Goal: Task Accomplishment & Management: Manage account settings

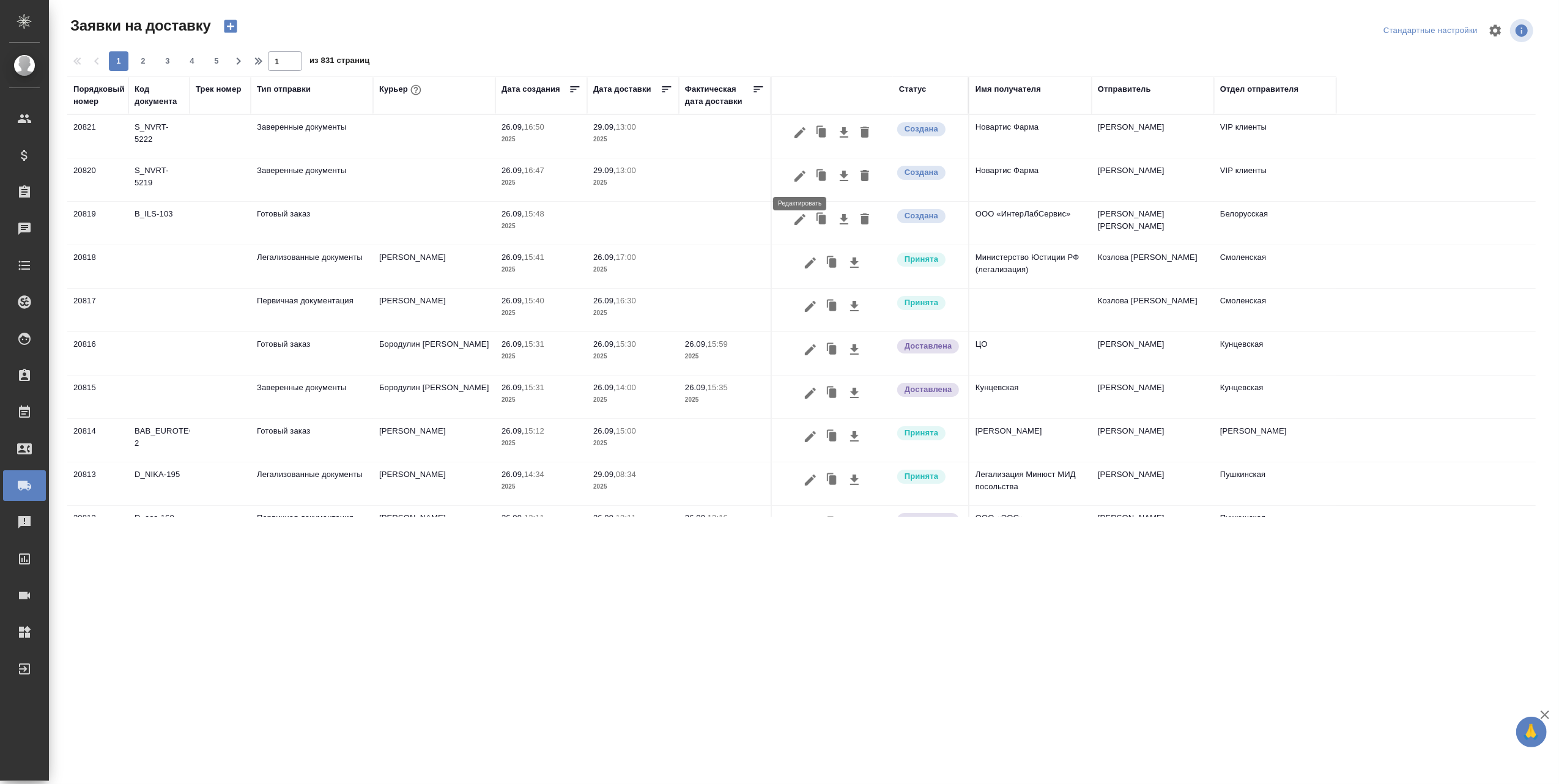
click at [799, 176] on icon "button" at bounding box center [800, 176] width 11 height 11
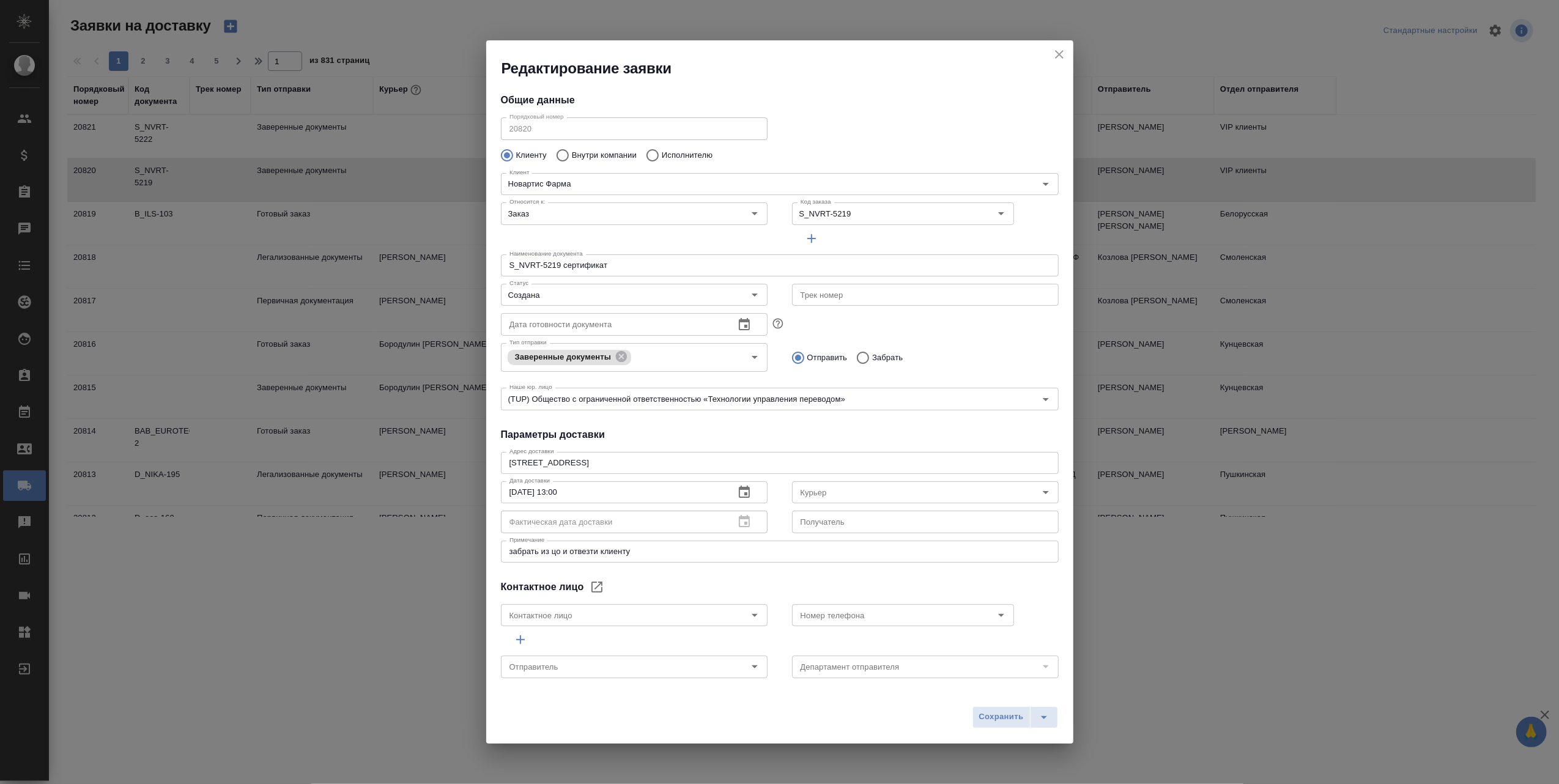
type input "Черных Юлия"
type input "VIP клиенты"
type input "[PERSON_NAME]"
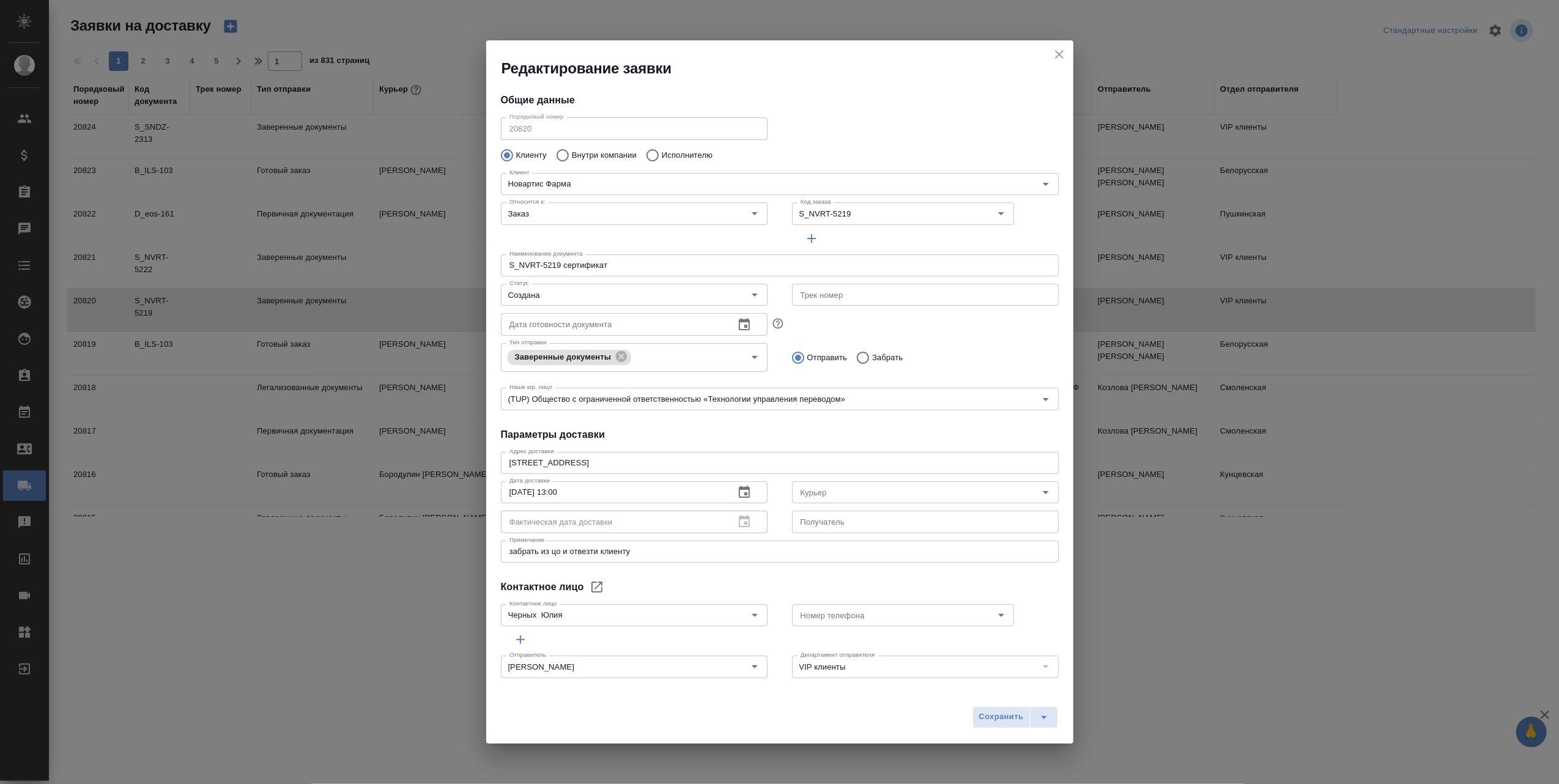
scroll to position [6, 0]
click at [1059, 50] on icon "close" at bounding box center [1059, 54] width 15 height 15
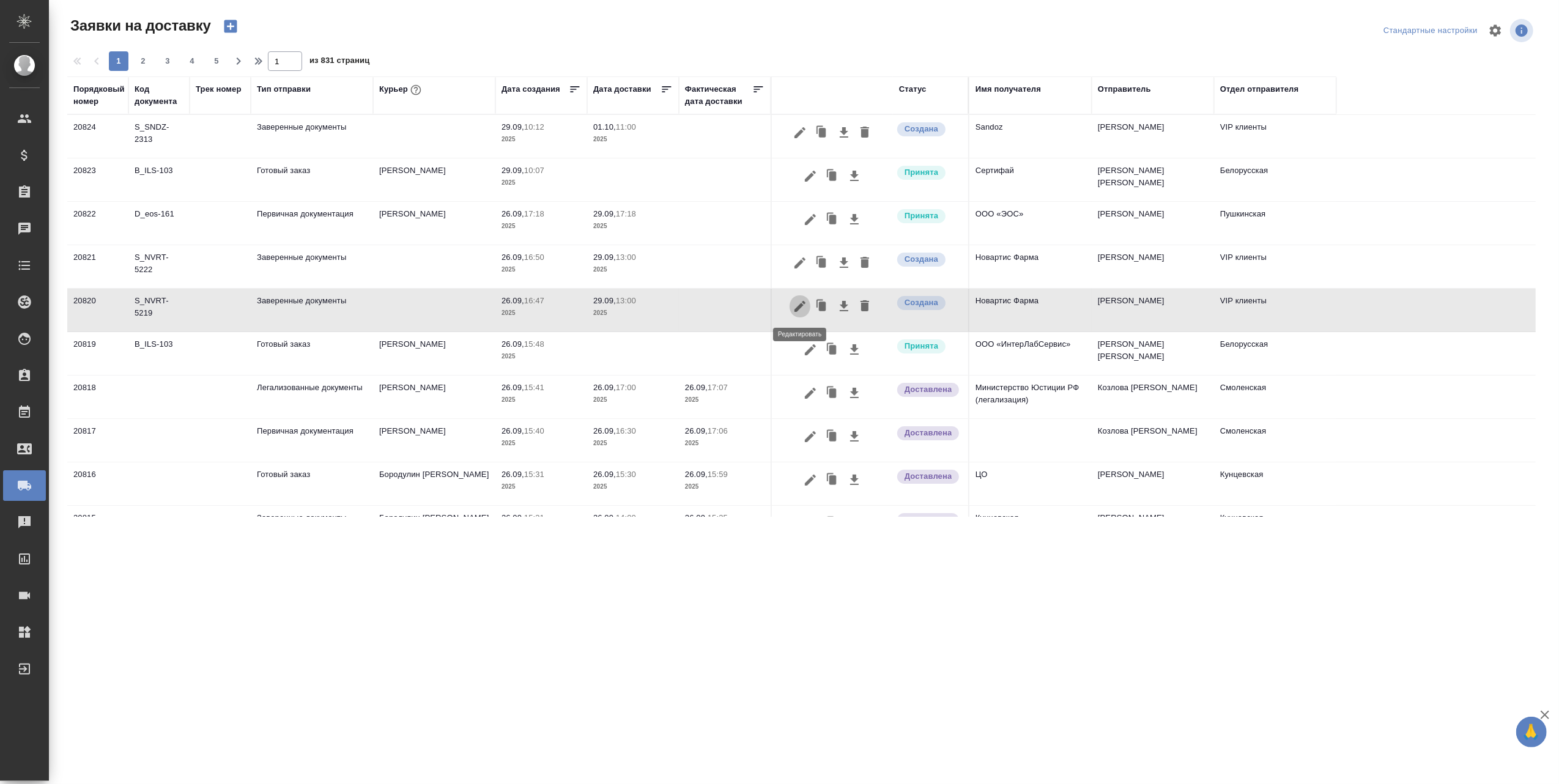
click at [803, 302] on icon "button" at bounding box center [800, 306] width 15 height 15
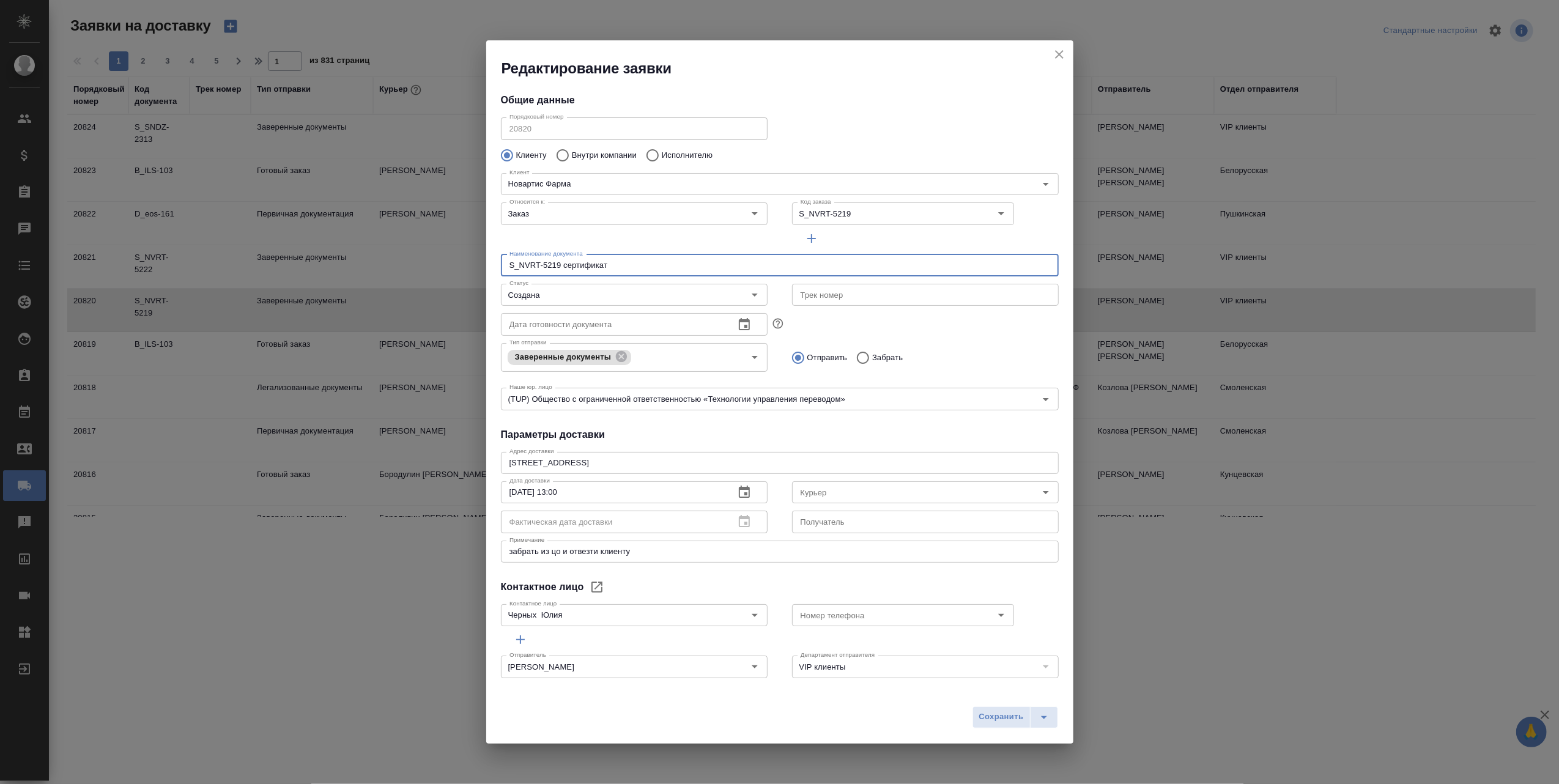
drag, startPoint x: 564, startPoint y: 263, endPoint x: 504, endPoint y: 264, distance: 60.0
click at [504, 264] on input "S_NVRT-5219 сертификат" at bounding box center [780, 265] width 558 height 22
click at [1061, 52] on icon "close" at bounding box center [1059, 54] width 8 height 8
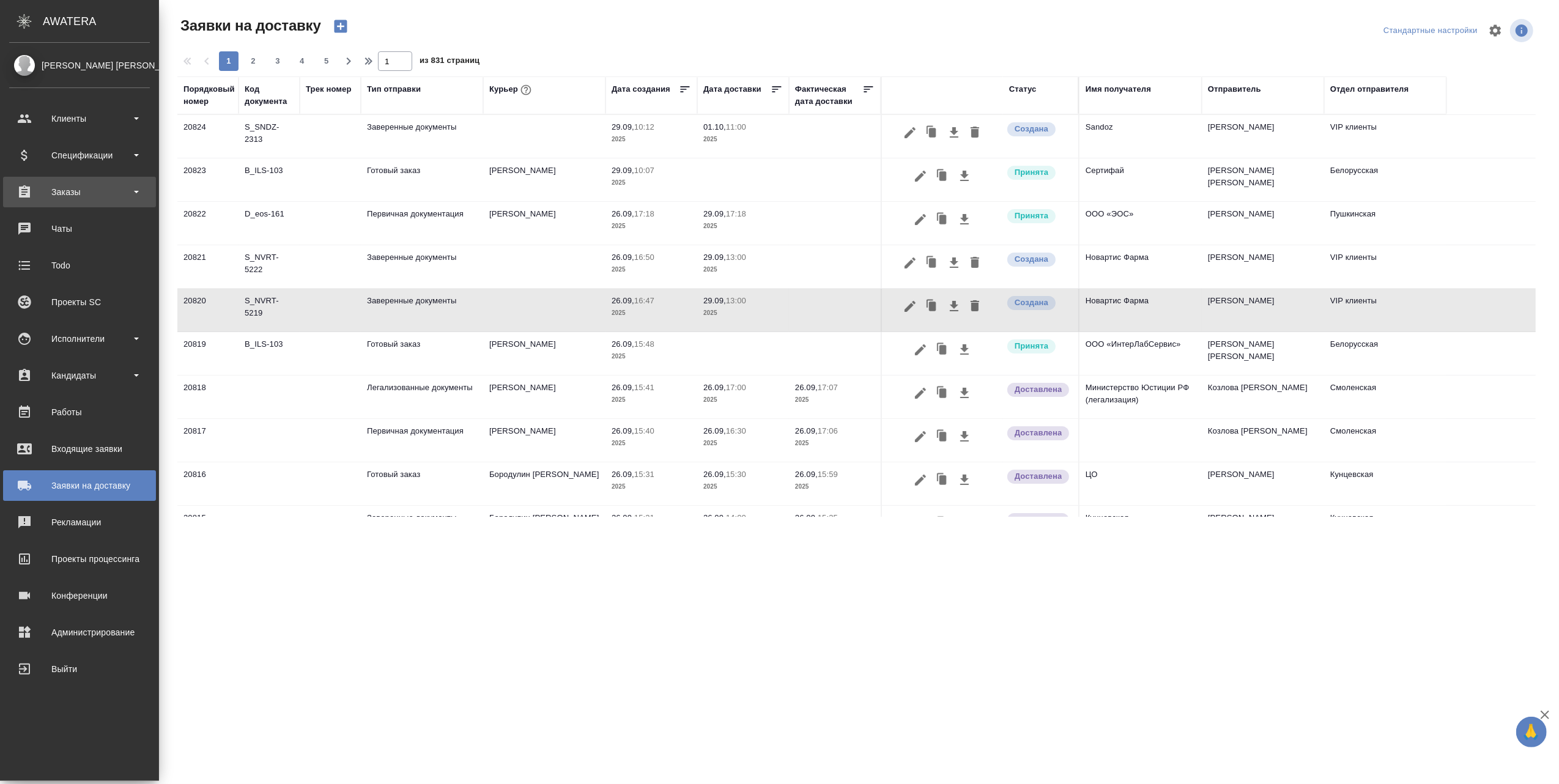
click at [66, 194] on div "Заказы" at bounding box center [79, 192] width 141 height 18
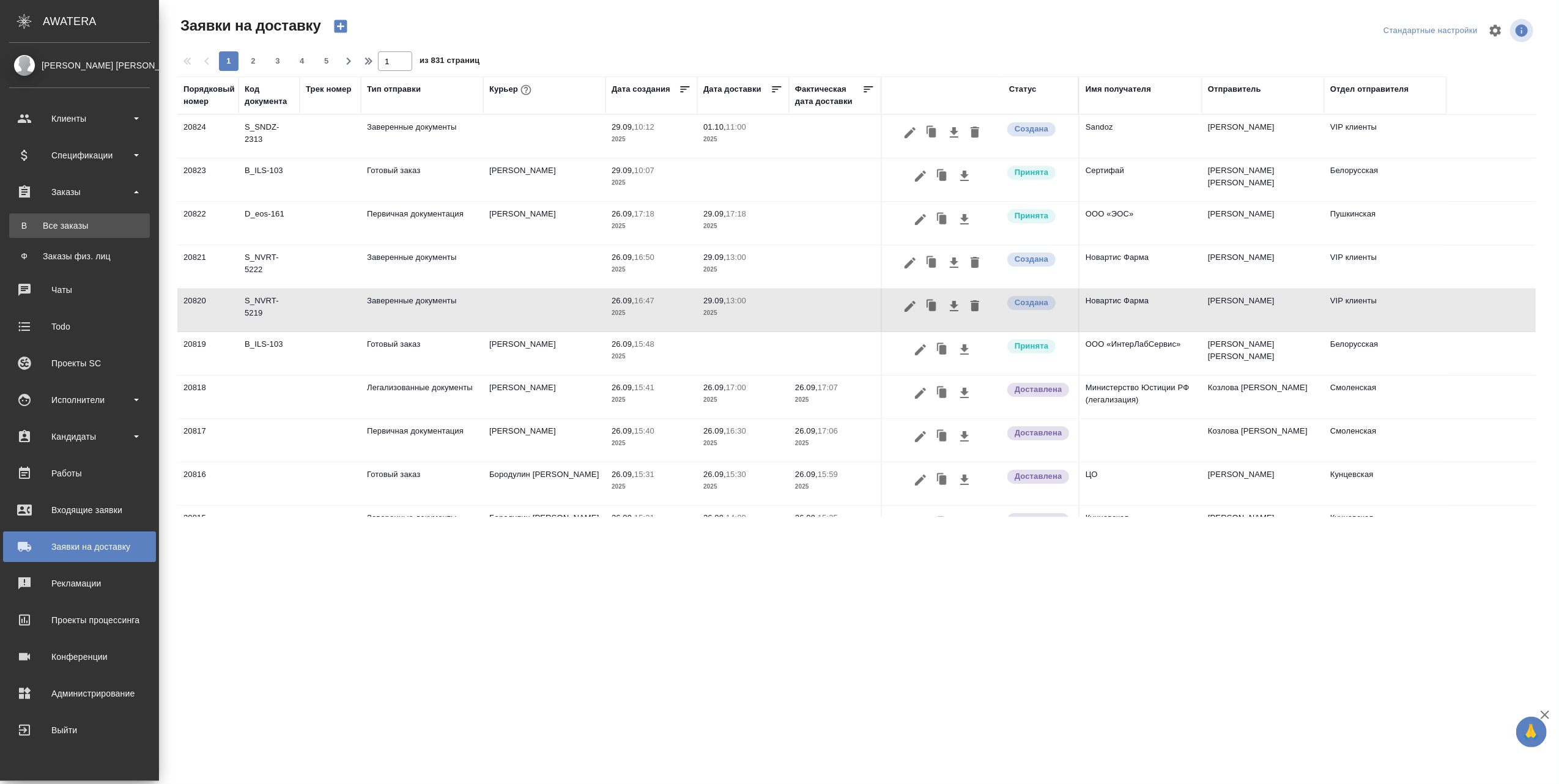
click at [61, 220] on div "Все заказы" at bounding box center [80, 225] width 129 height 12
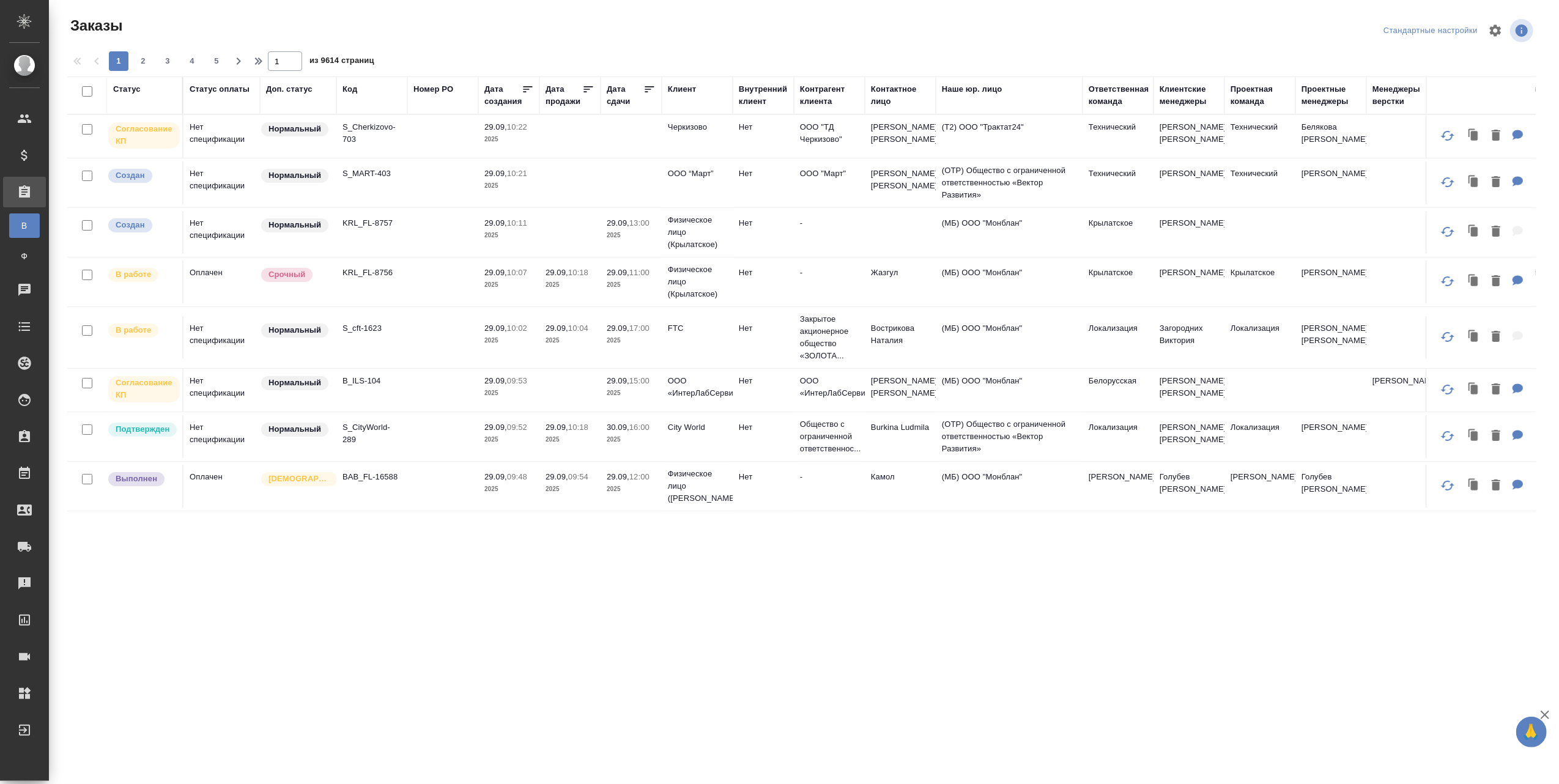
click at [346, 88] on div "Код" at bounding box center [350, 89] width 15 height 12
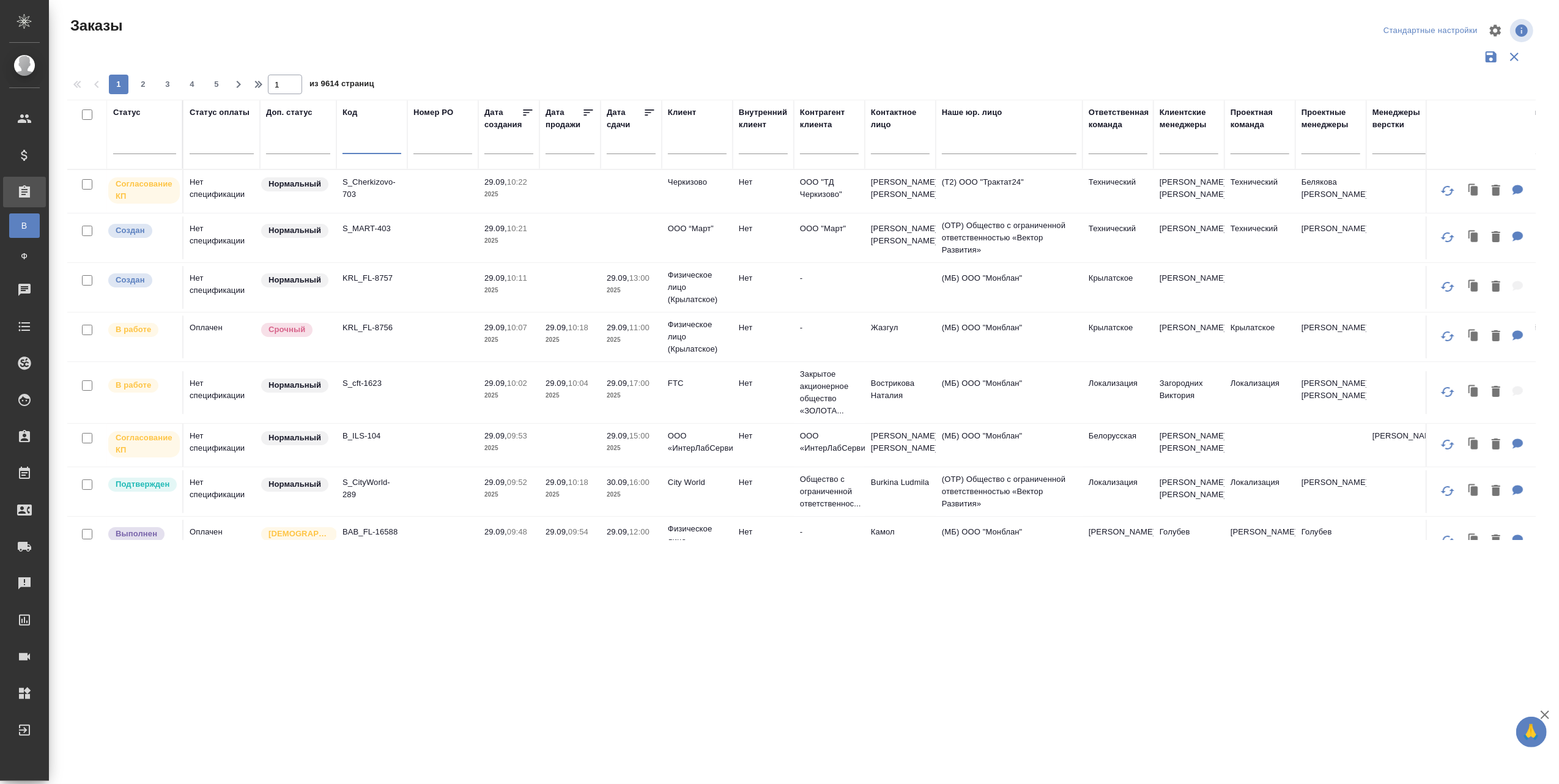
paste input "S_NVRT-5219"
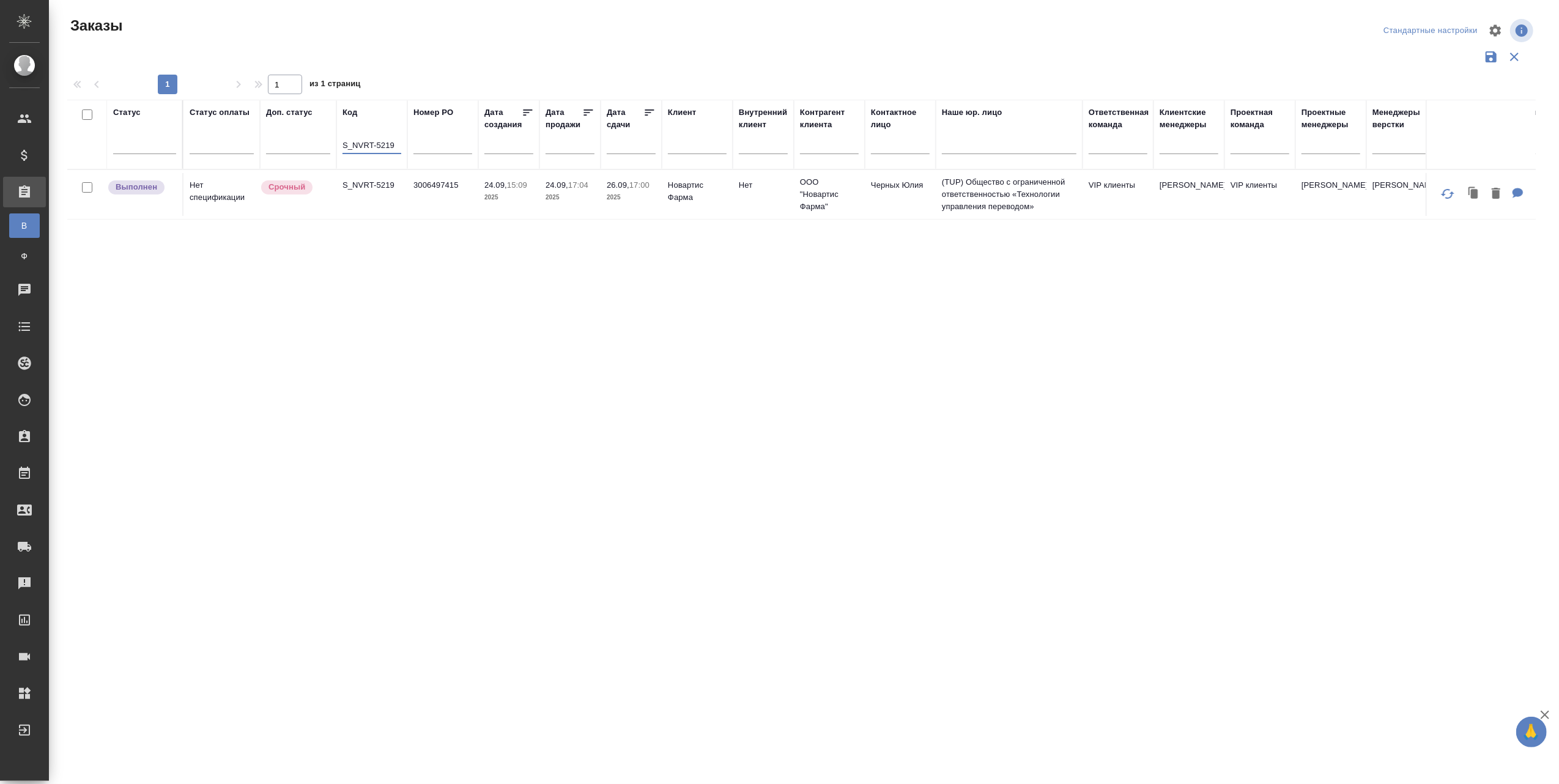
type input "S_NVRT-5219"
click at [437, 181] on td "3006497415" at bounding box center [442, 194] width 71 height 43
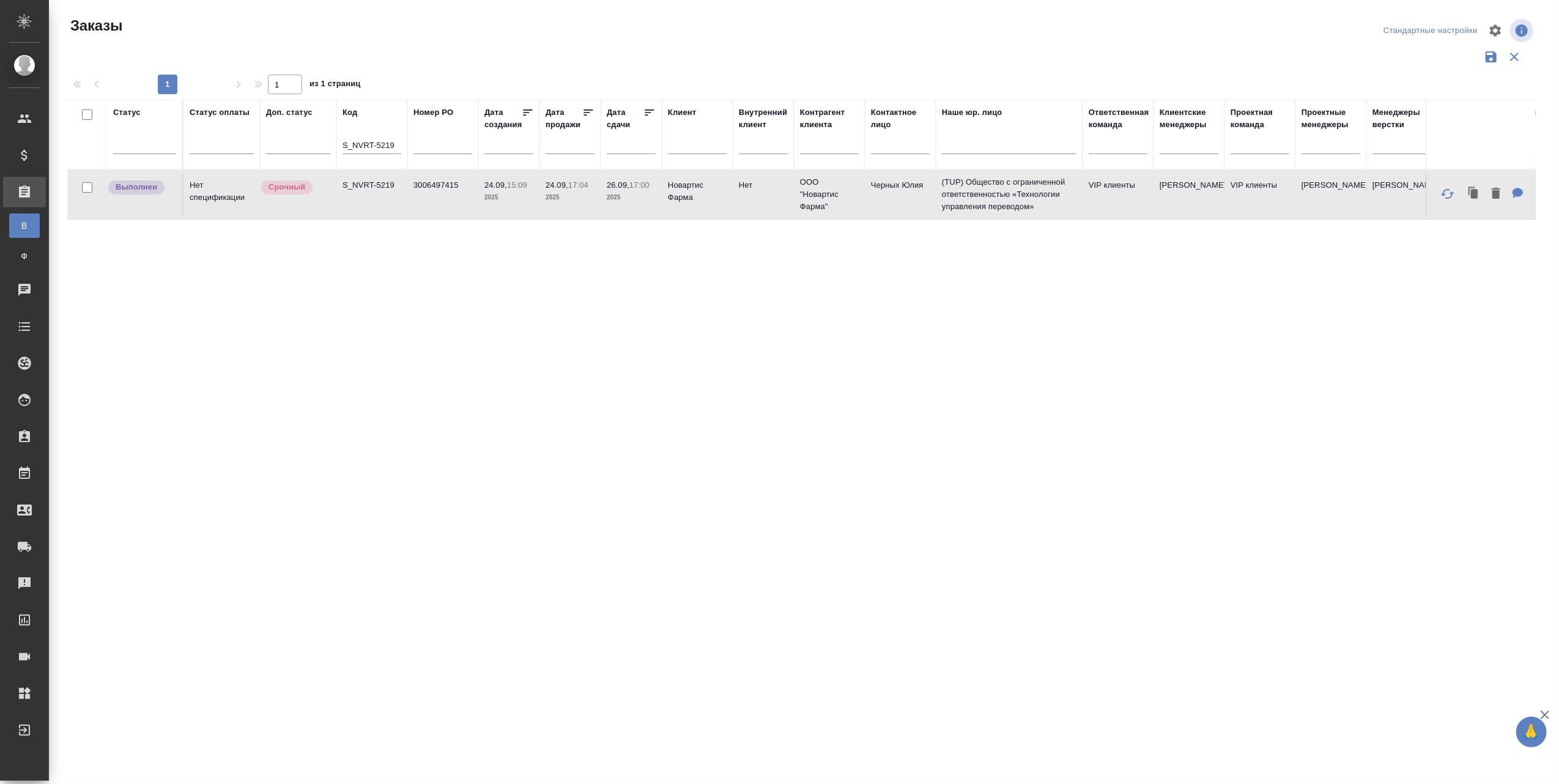
click at [447, 186] on td "3006497415" at bounding box center [442, 194] width 71 height 43
click at [982, 191] on td "(TUP) Общество с ограниченной ответственностью «Технологии управления переводом»" at bounding box center [1009, 194] width 147 height 49
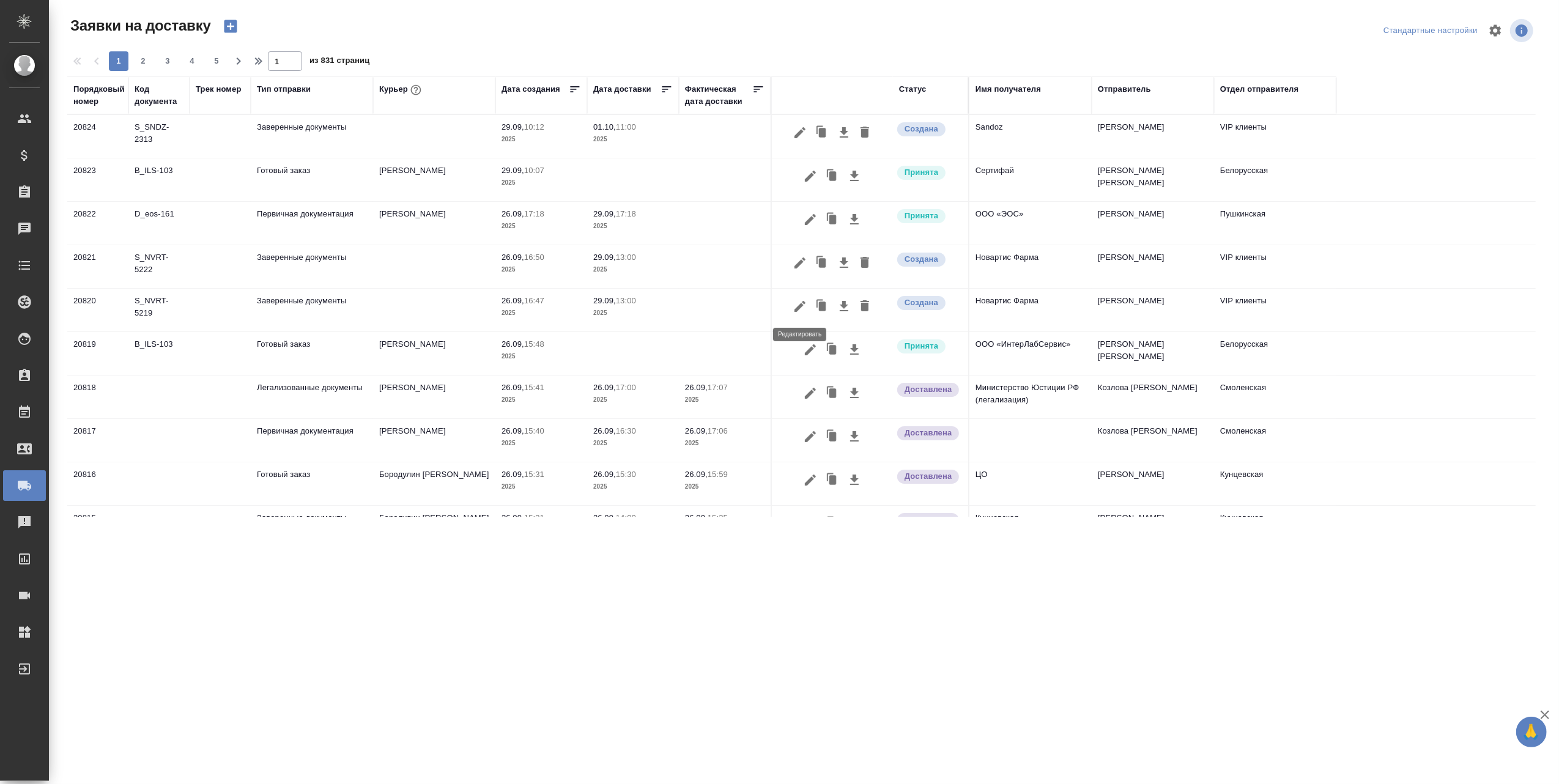
click at [801, 309] on icon "button" at bounding box center [800, 307] width 11 height 11
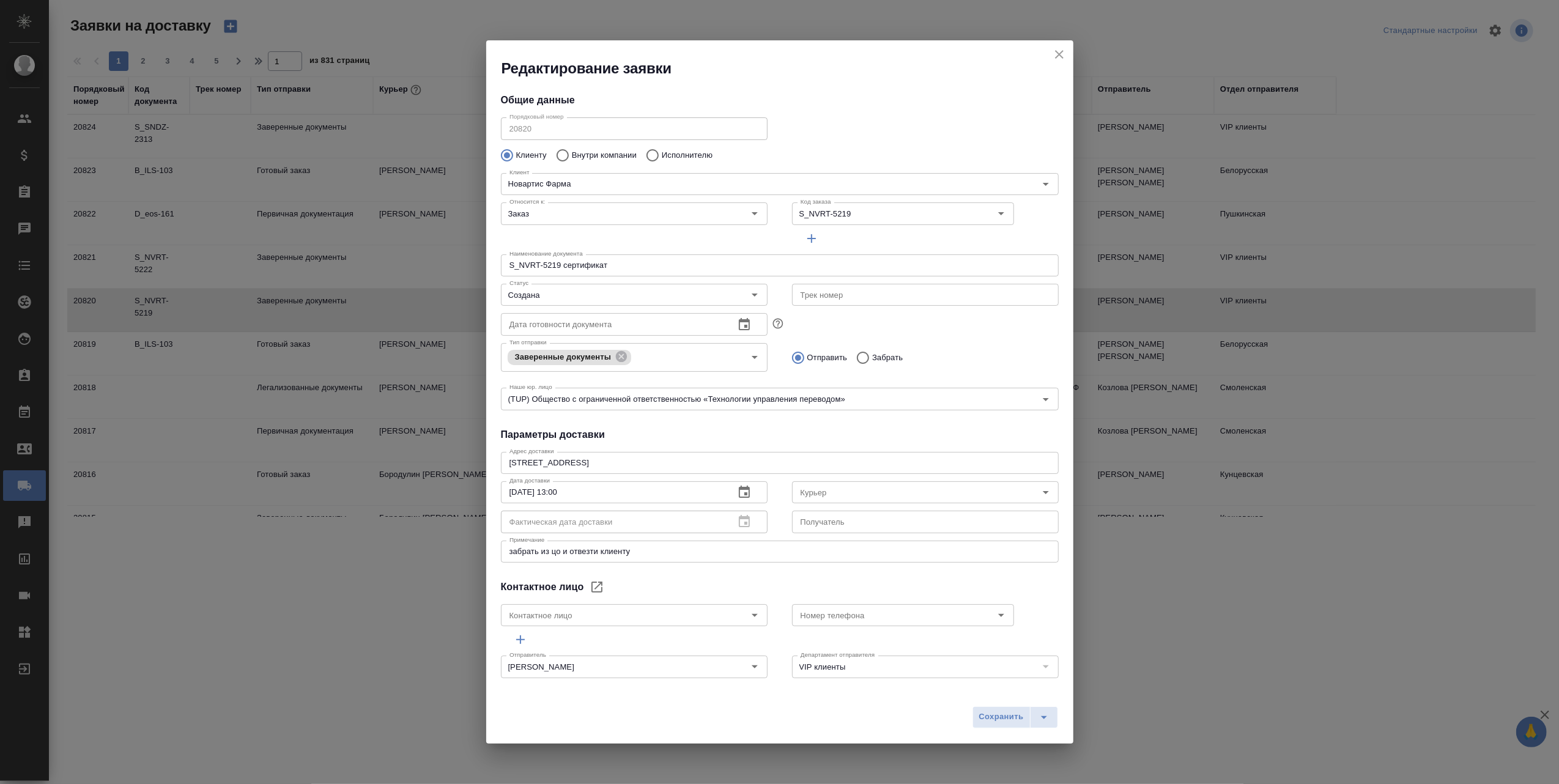
type input "Черных Юлия"
click at [1039, 489] on icon "Open" at bounding box center [1046, 492] width 15 height 15
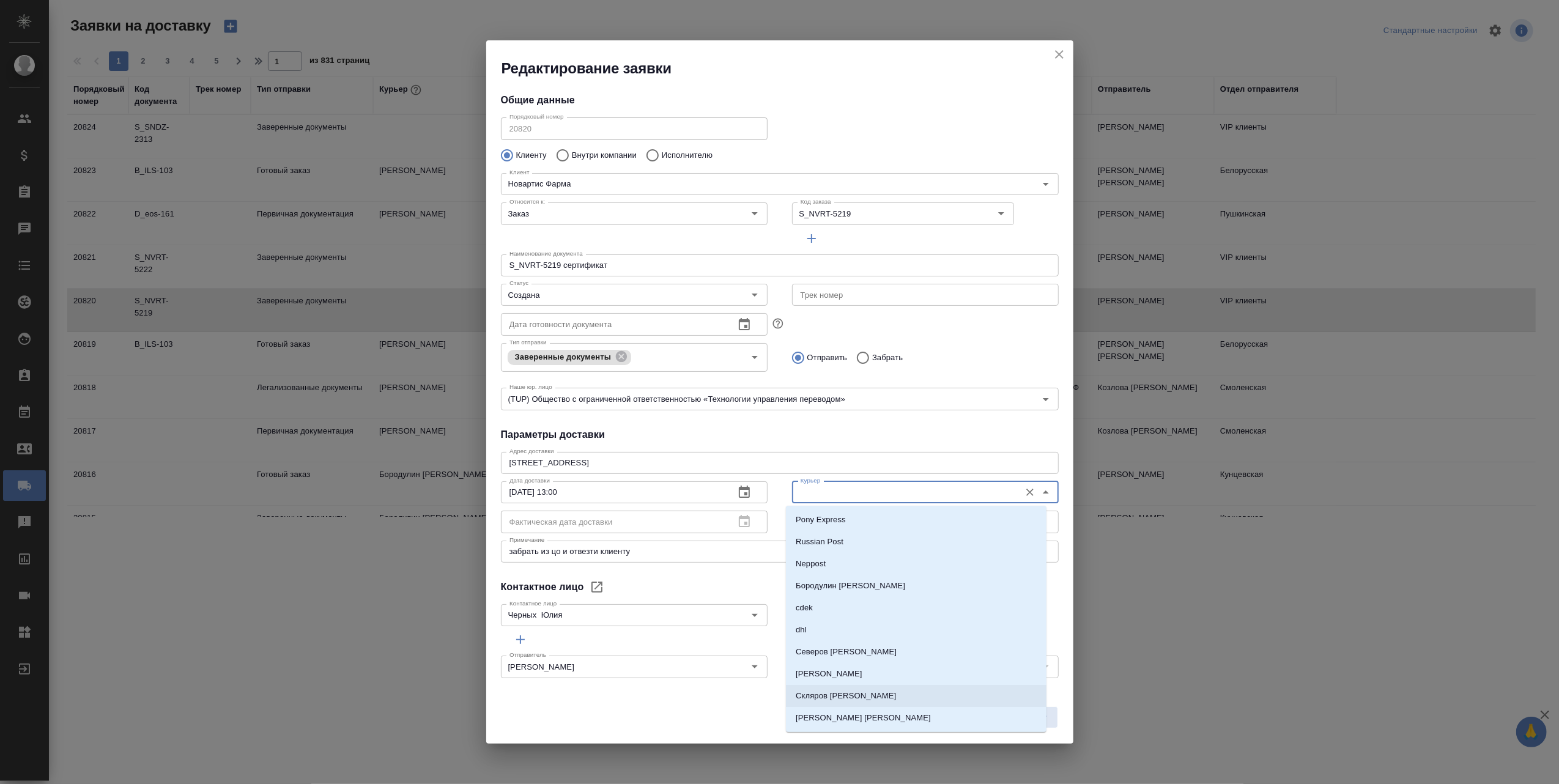
click at [880, 694] on li "Скляров [PERSON_NAME]" at bounding box center [916, 695] width 261 height 22
type input "Скляров [PERSON_NAME]"
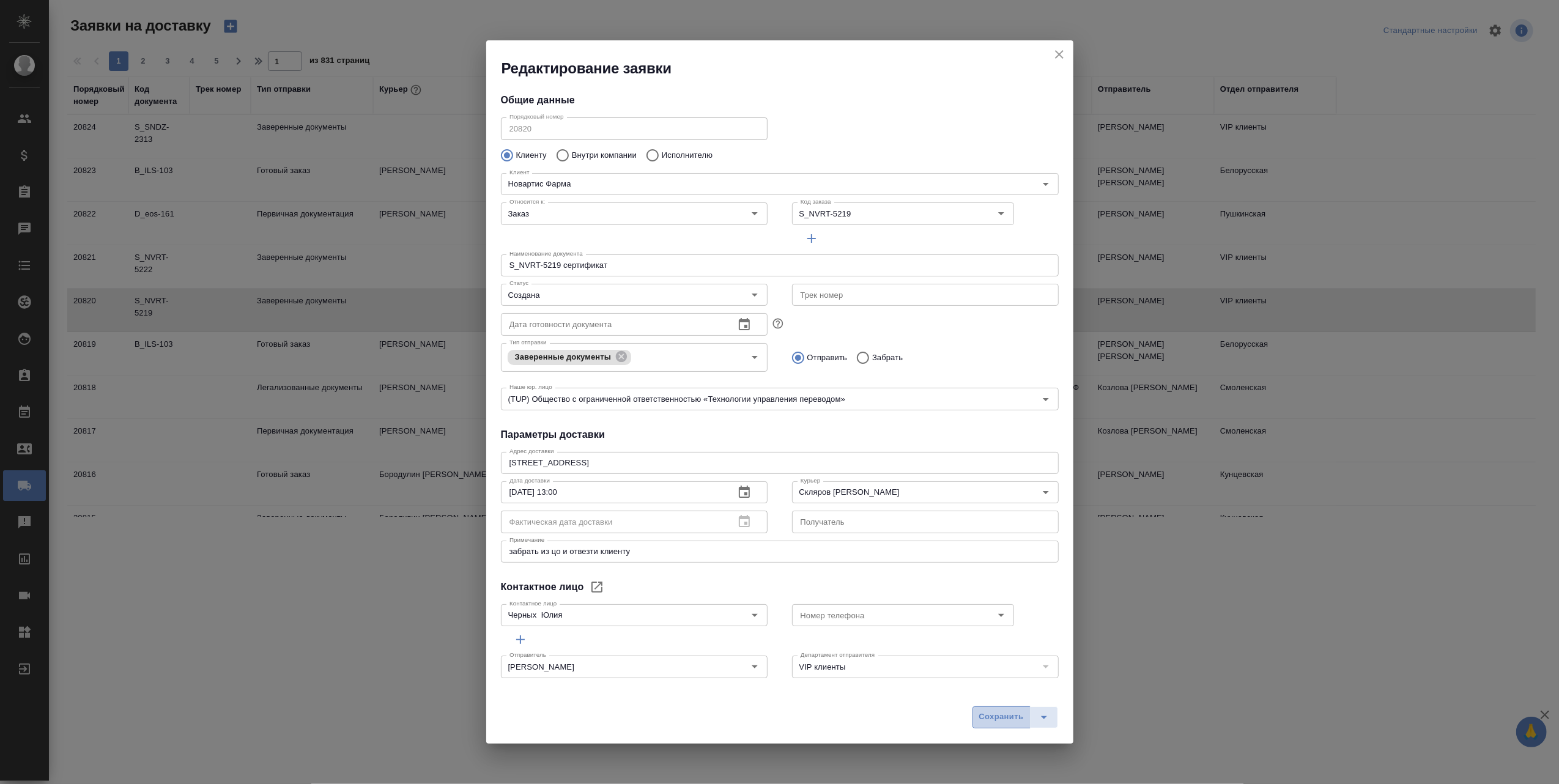
click at [1006, 718] on span "Сохранить" at bounding box center [1001, 717] width 45 height 14
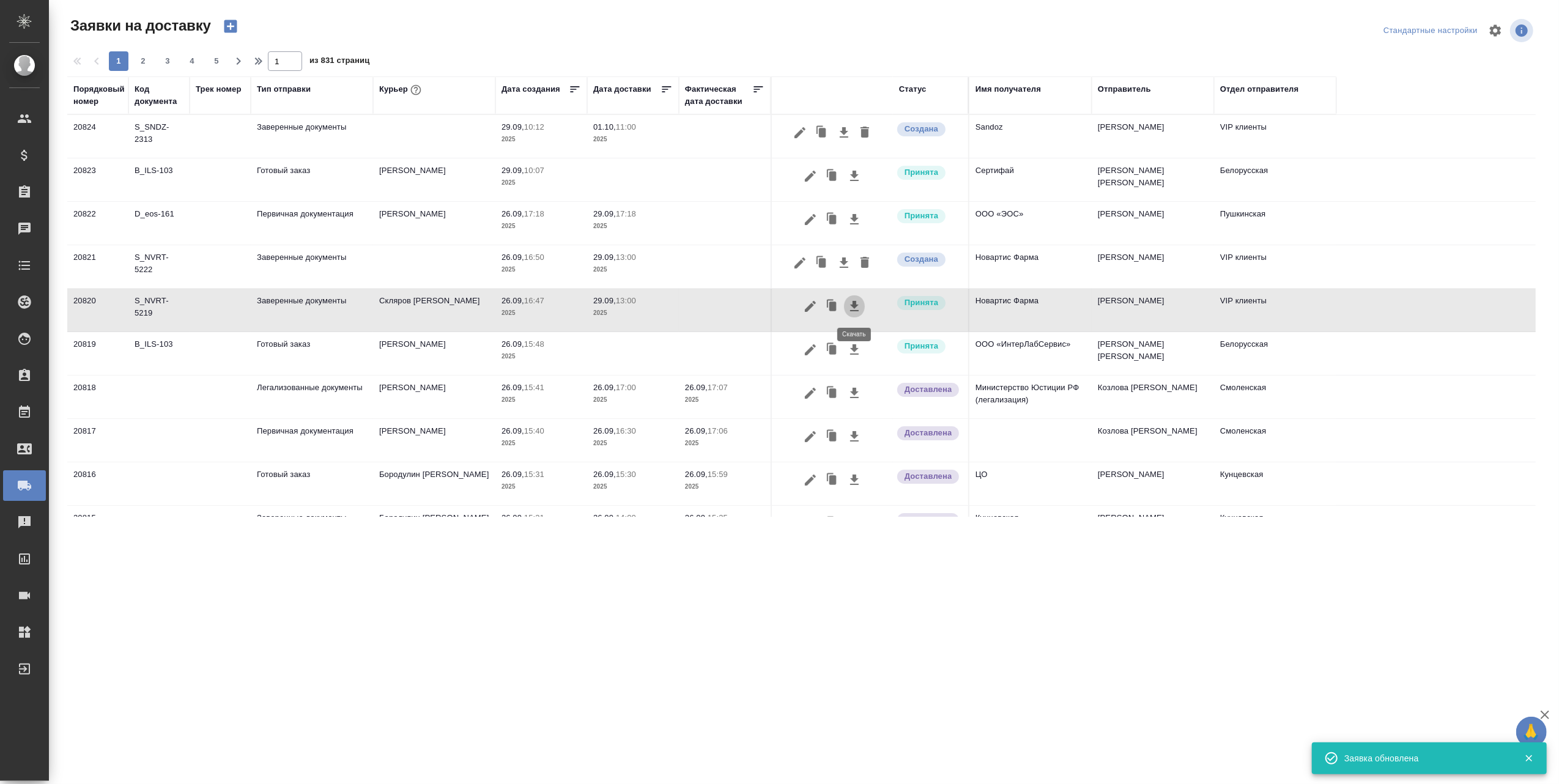
click at [854, 303] on icon "button" at bounding box center [854, 306] width 8 height 11
click at [800, 261] on icon "button" at bounding box center [800, 263] width 11 height 11
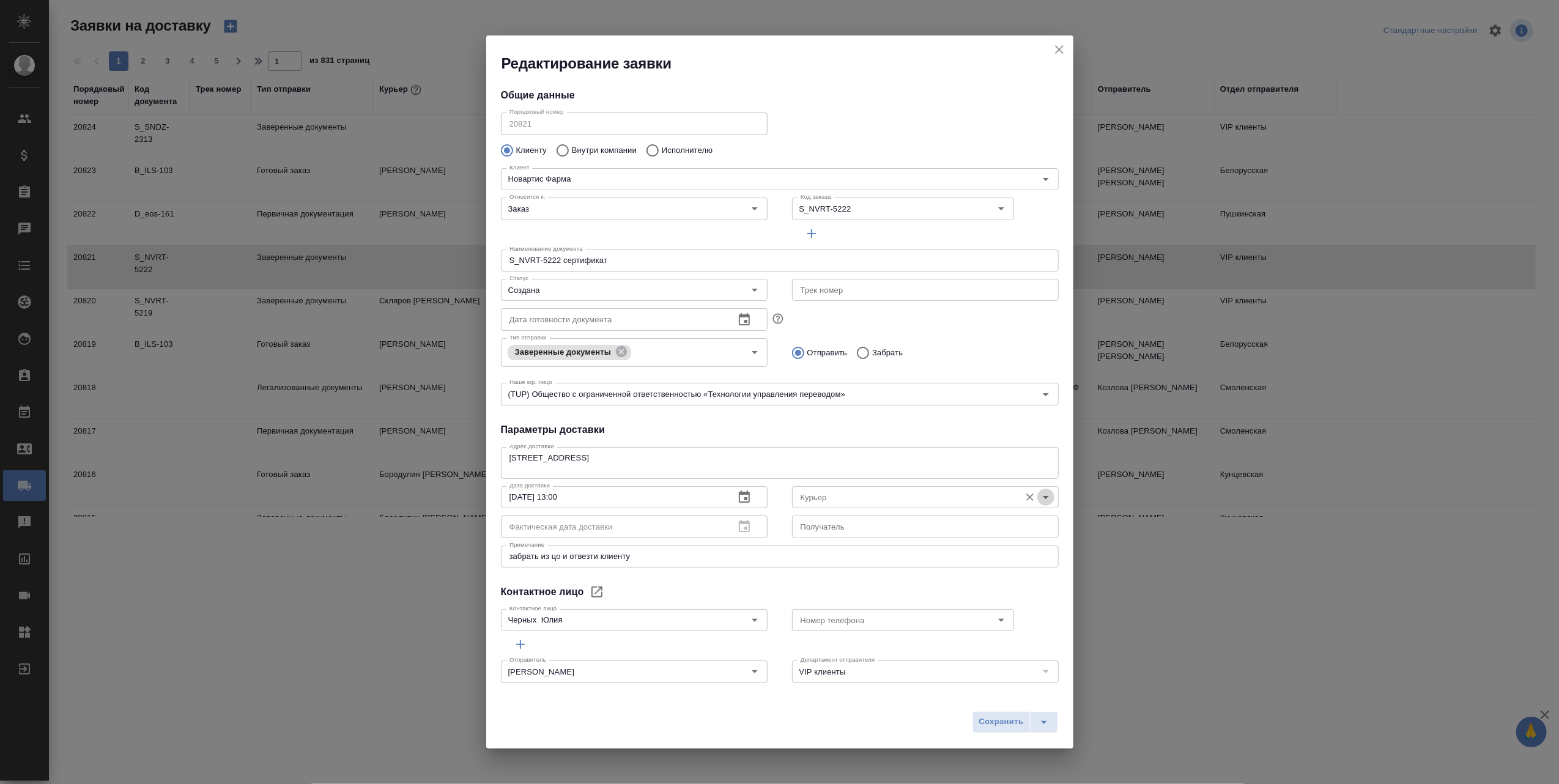
click at [1039, 492] on icon "Open" at bounding box center [1046, 497] width 15 height 15
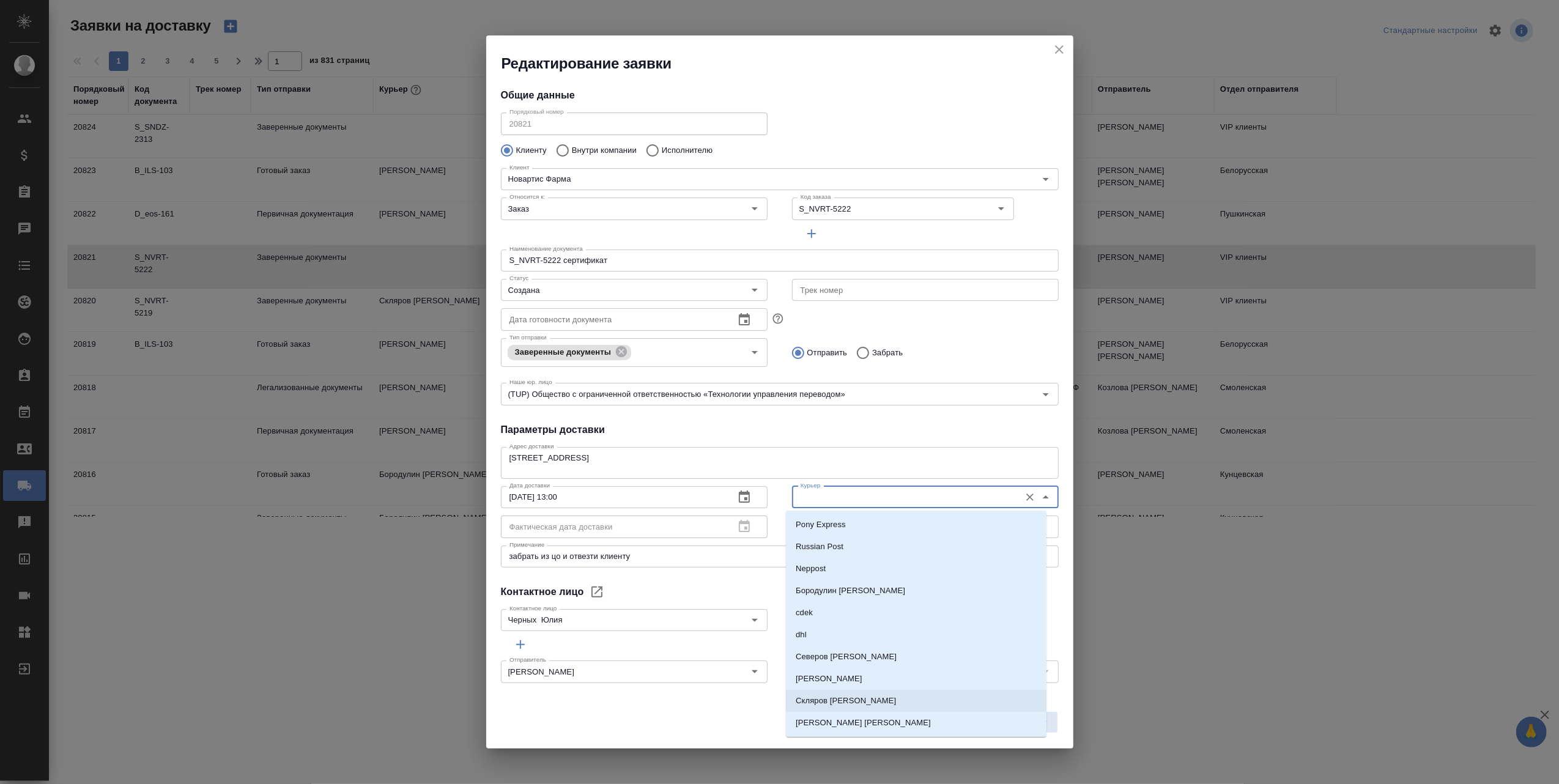
click at [884, 701] on li "Скляров [PERSON_NAME]" at bounding box center [916, 700] width 261 height 22
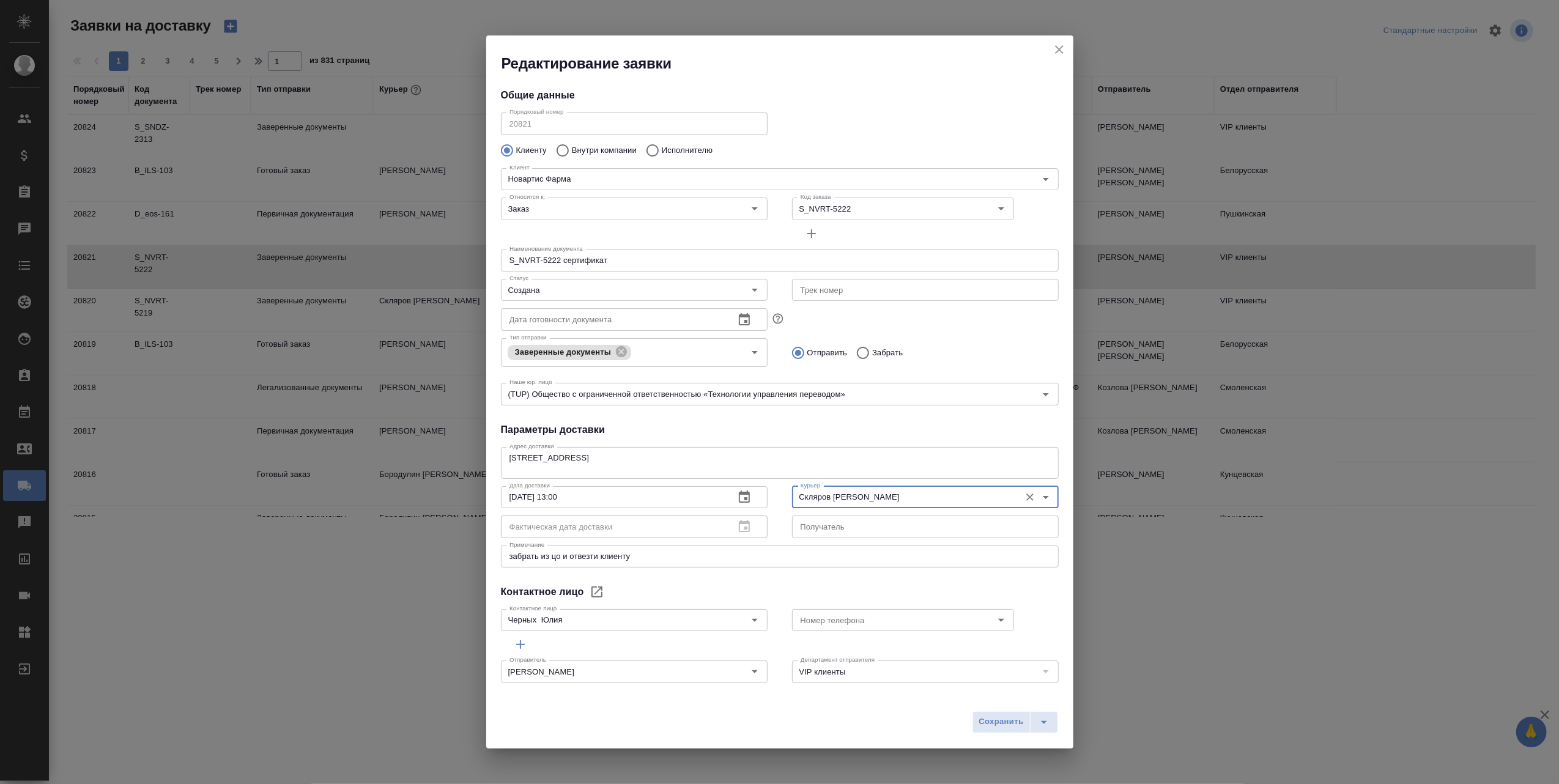
type input "Скляров [PERSON_NAME]"
click at [997, 717] on span "Сохранить" at bounding box center [1001, 722] width 45 height 14
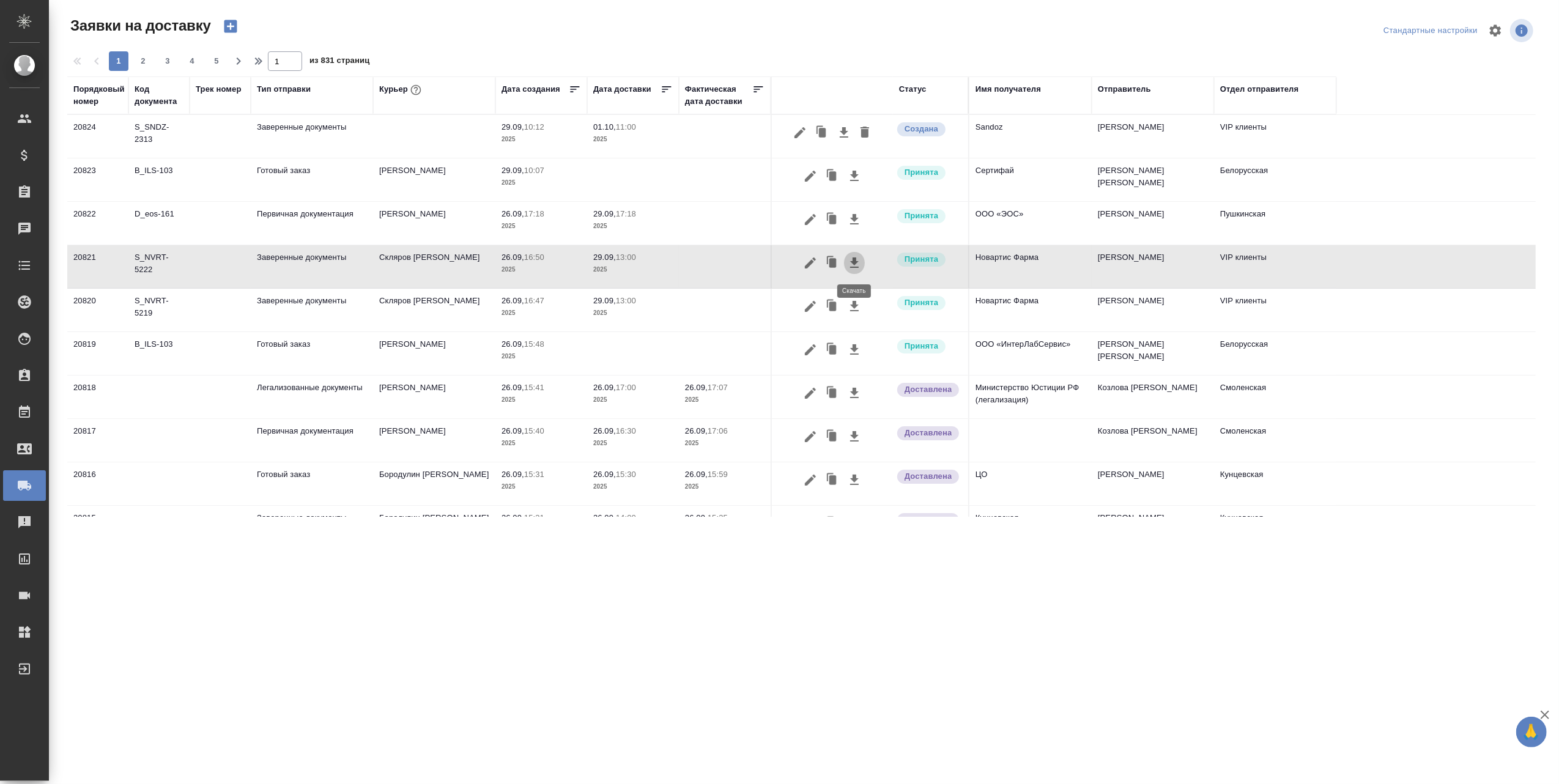
click at [857, 259] on icon "button" at bounding box center [854, 263] width 15 height 15
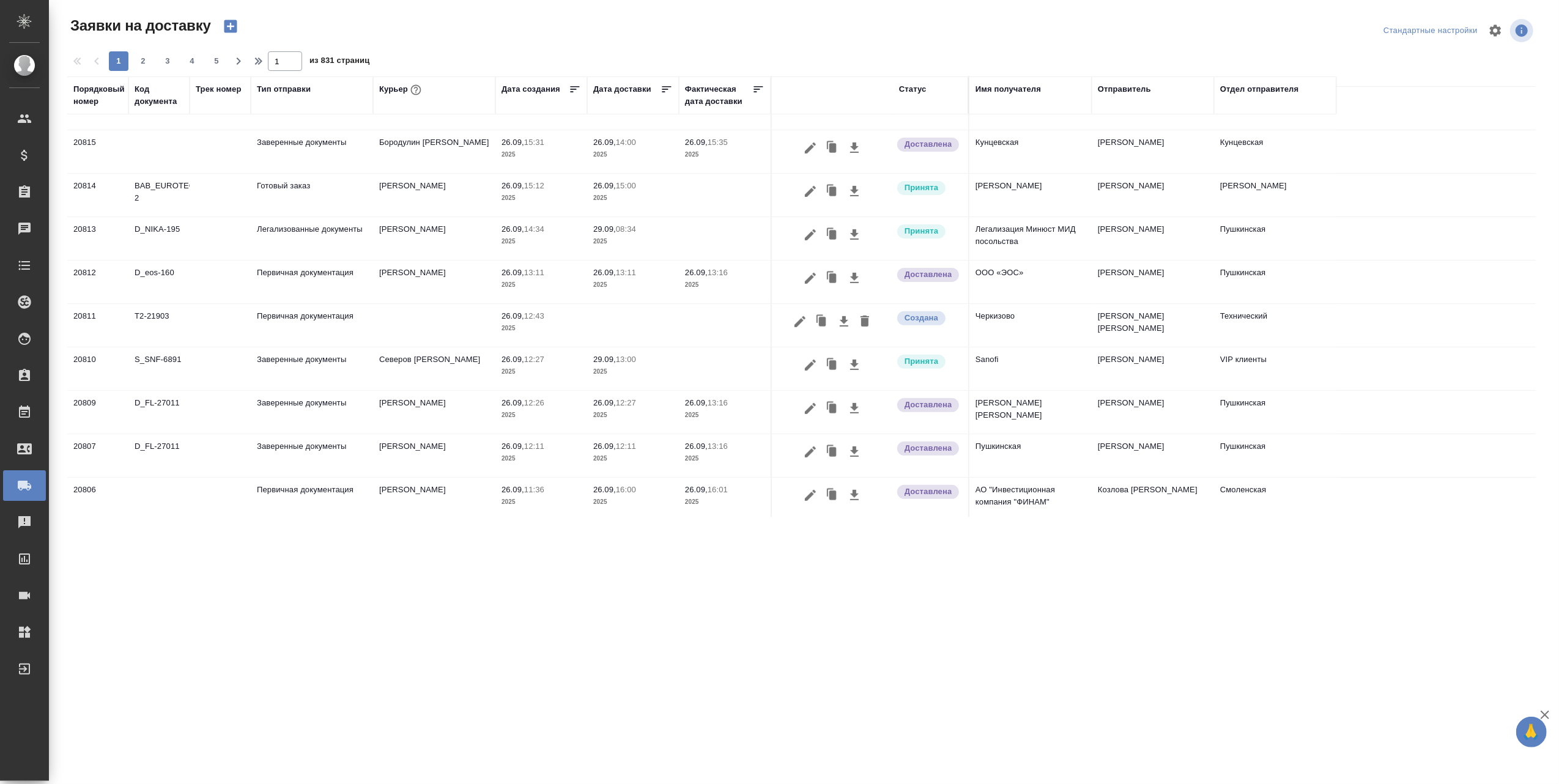
scroll to position [407, 0]
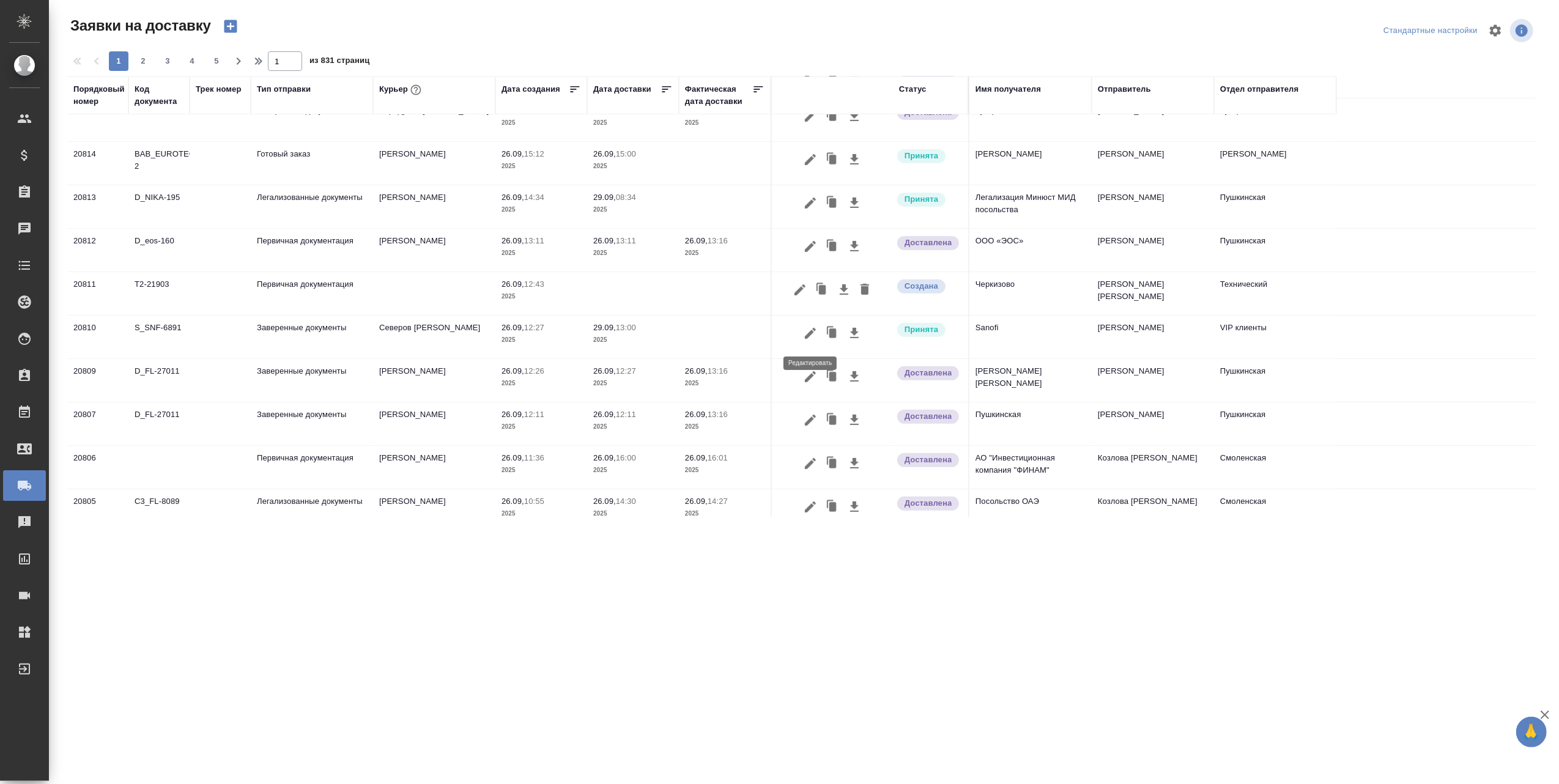
click at [808, 338] on icon "button" at bounding box center [811, 333] width 11 height 11
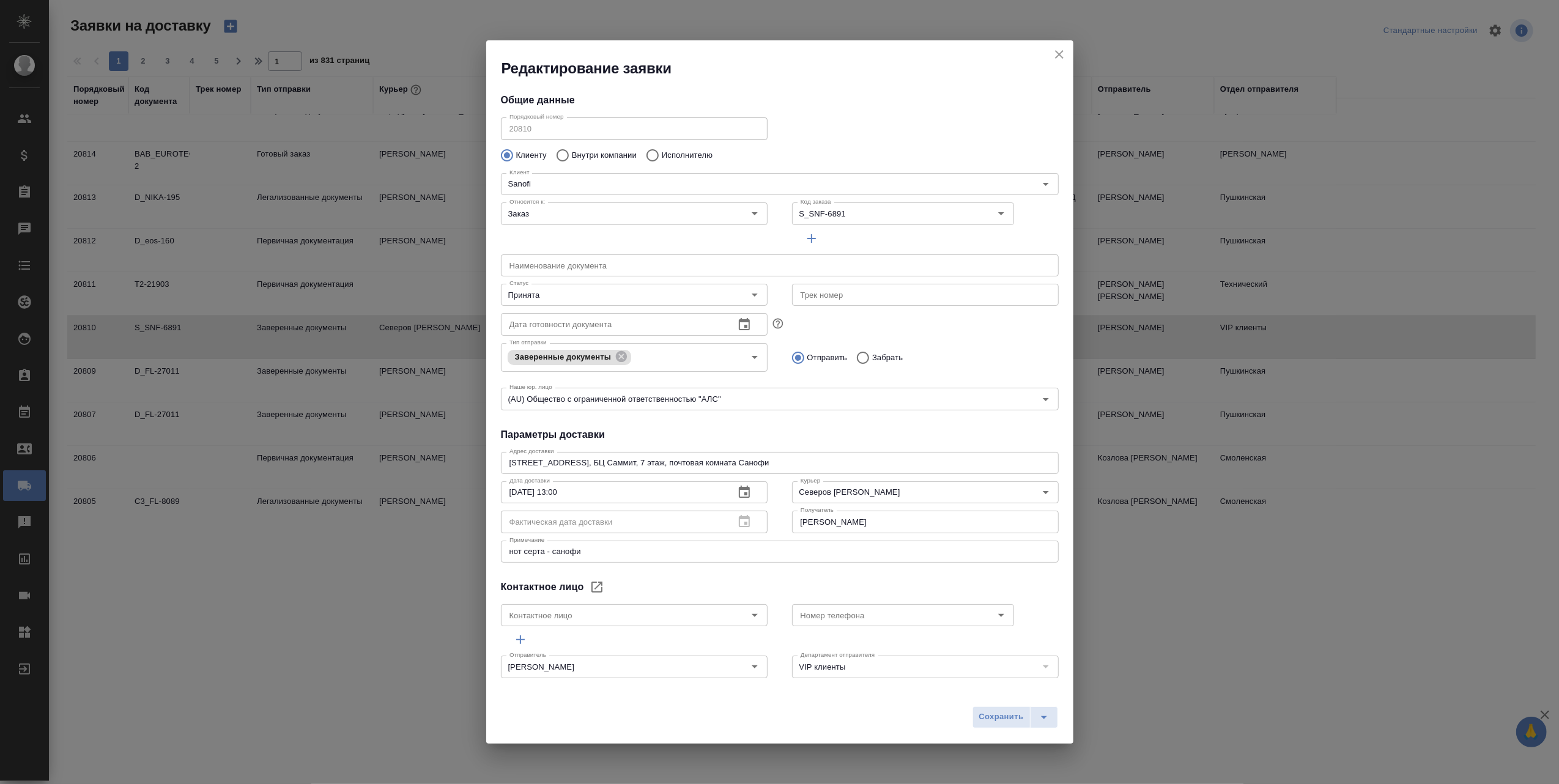
type input "KOLOKOLOVA Polina"
click at [1039, 492] on icon "Open" at bounding box center [1046, 492] width 15 height 15
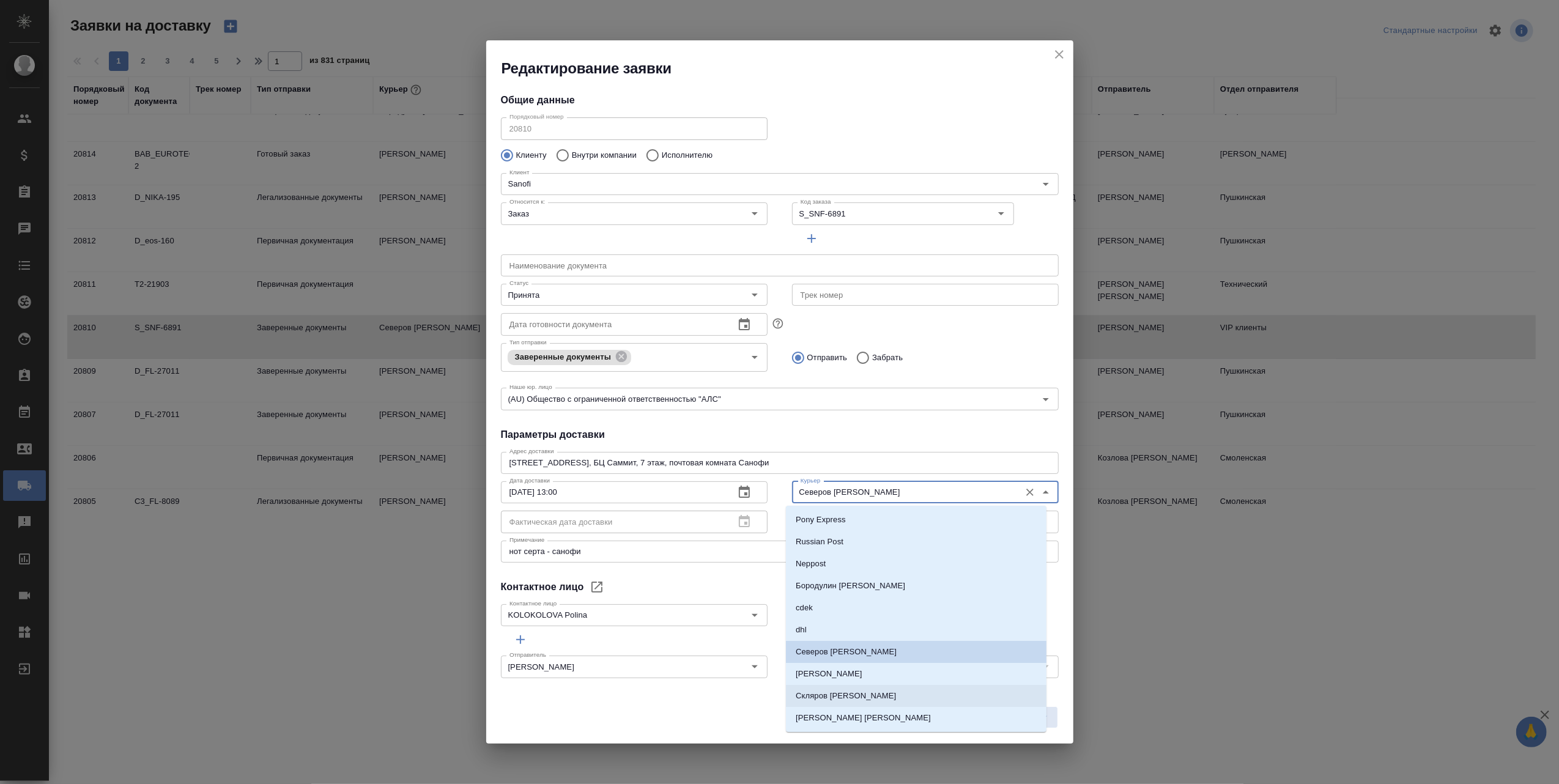
click at [877, 692] on li "Скляров [PERSON_NAME]" at bounding box center [916, 695] width 261 height 22
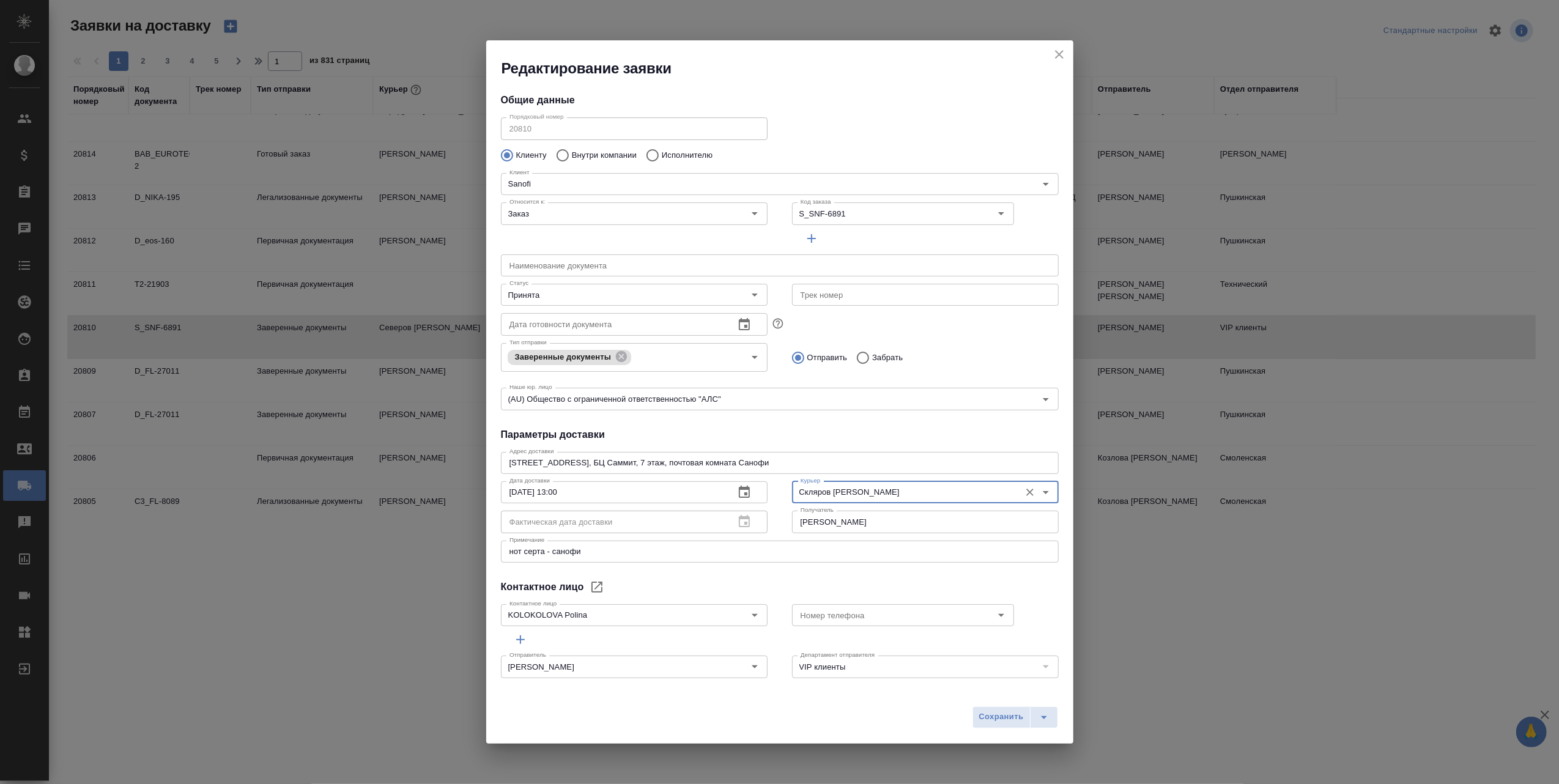
type input "Скляров [PERSON_NAME]"
click at [1004, 717] on span "Сохранить" at bounding box center [1001, 717] width 45 height 14
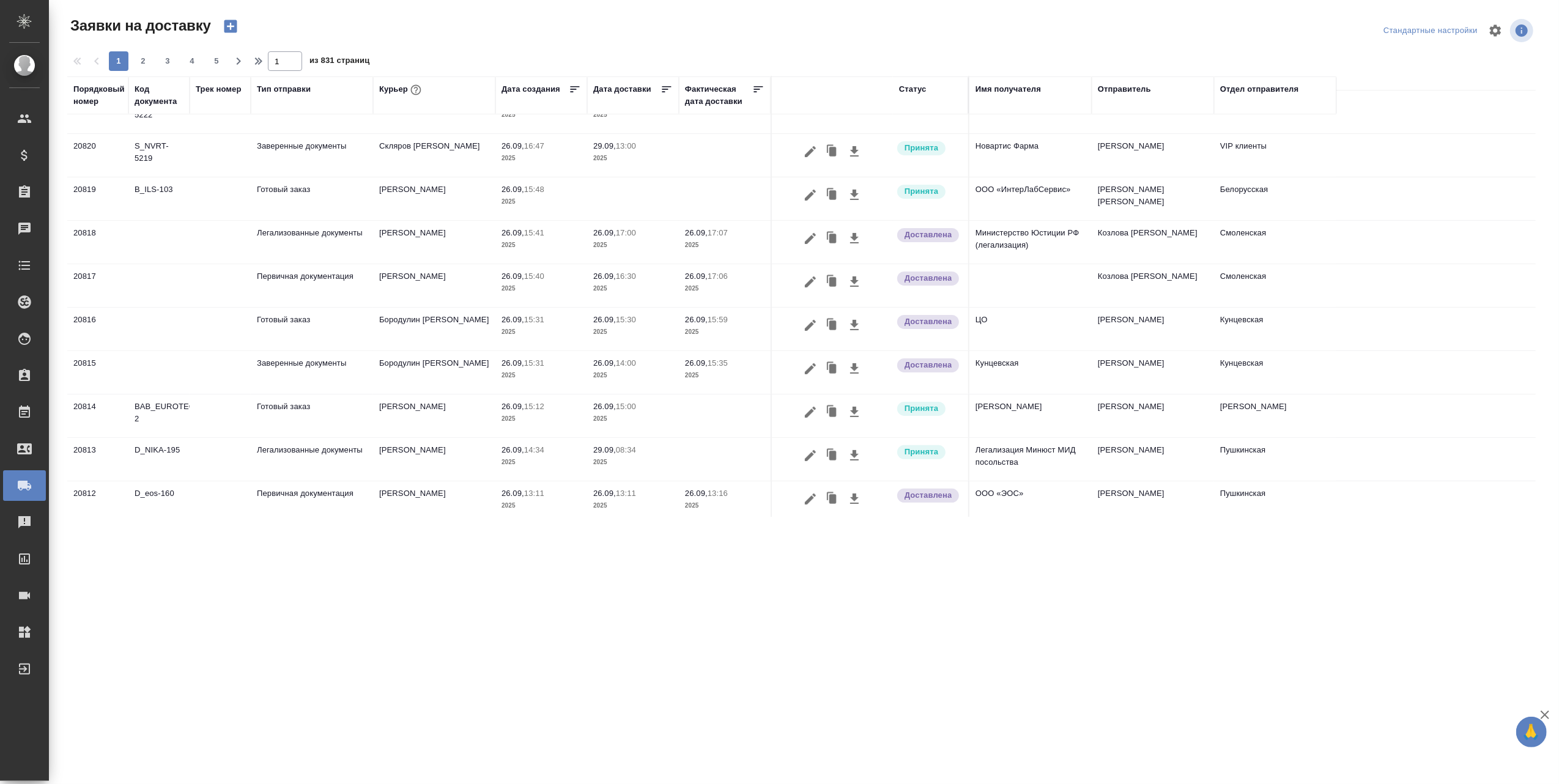
scroll to position [0, 0]
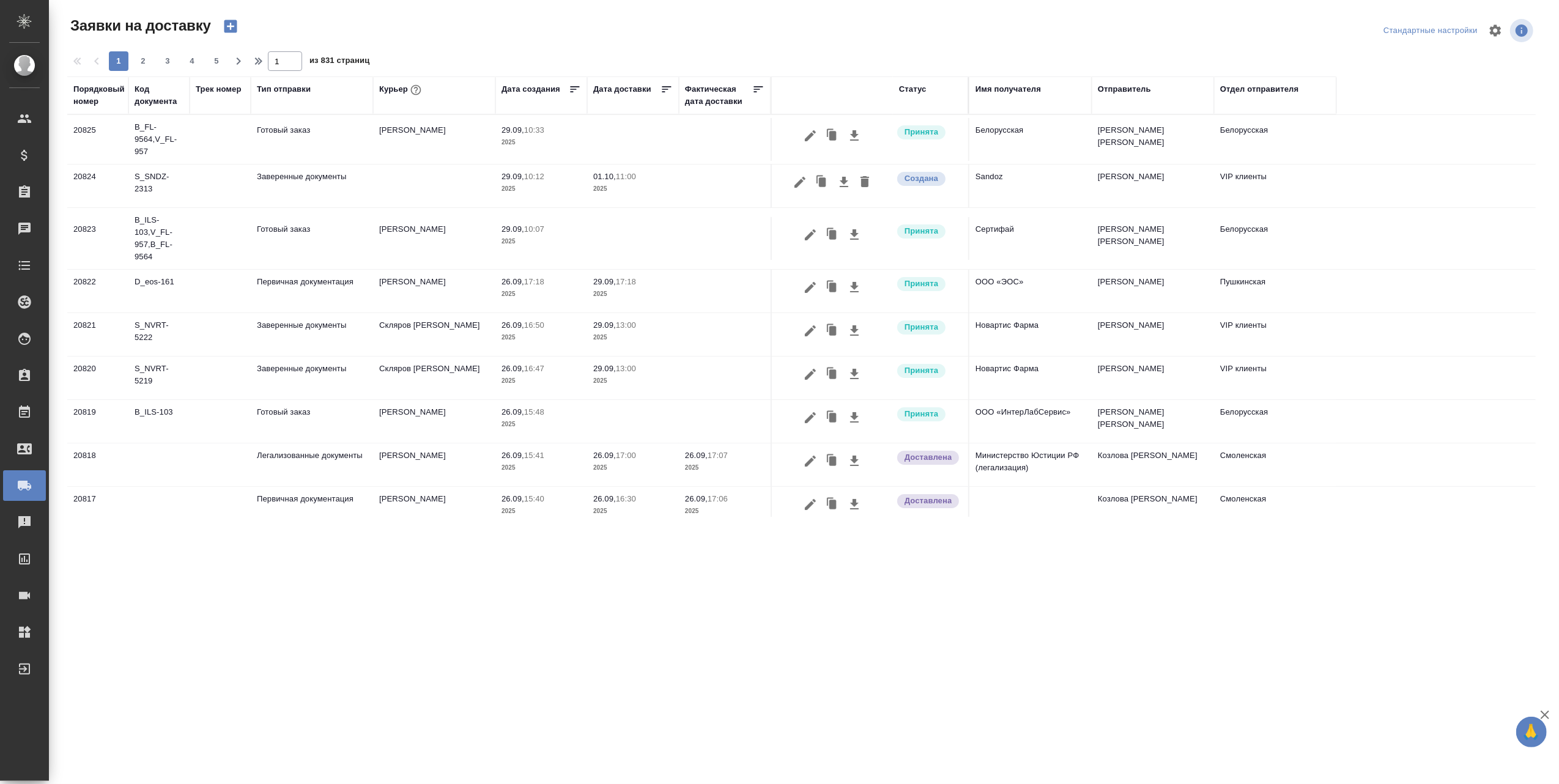
click at [157, 94] on div "Код документа" at bounding box center [158, 95] width 49 height 25
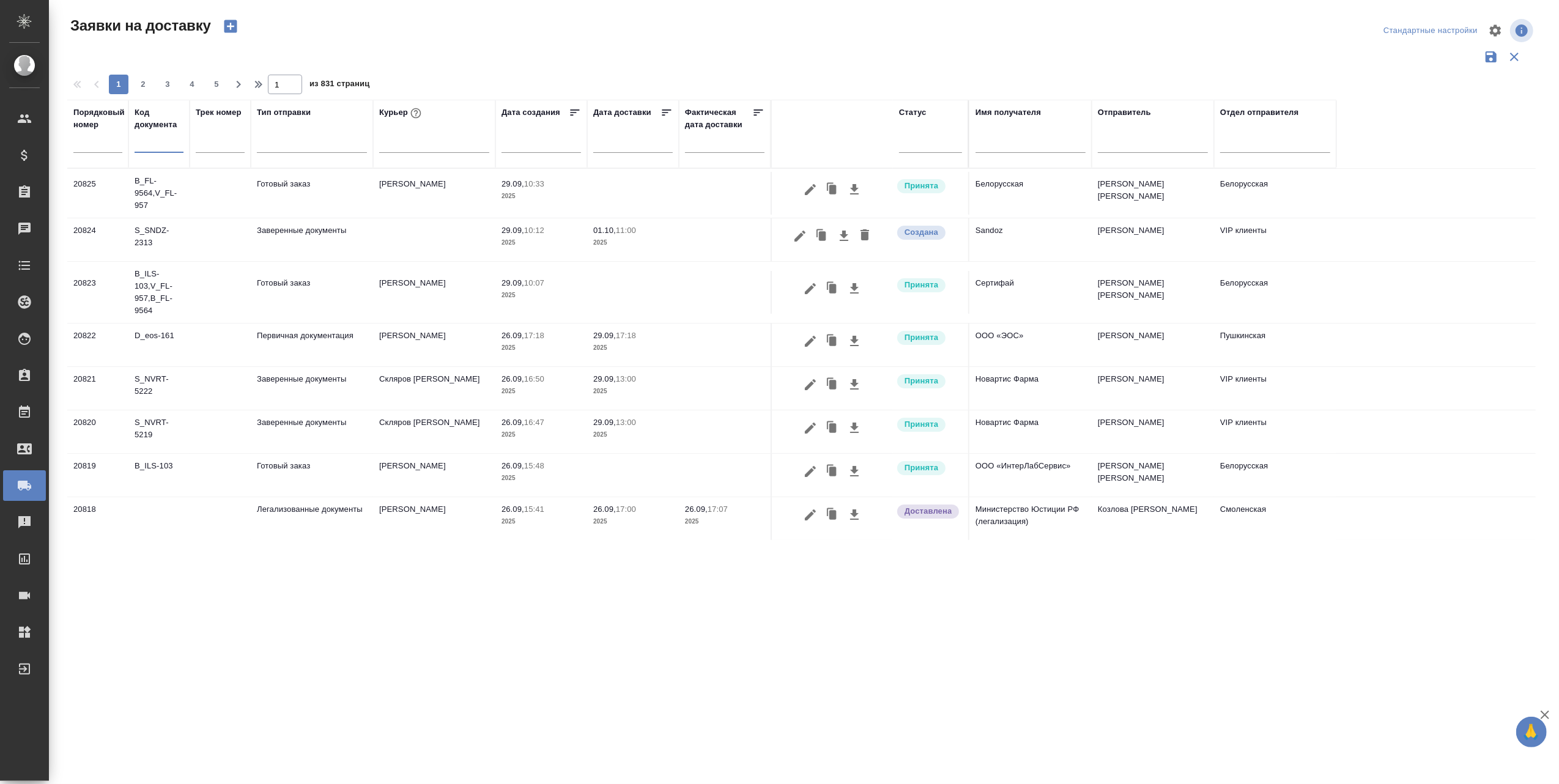
click at [150, 150] on input "text" at bounding box center [158, 145] width 49 height 16
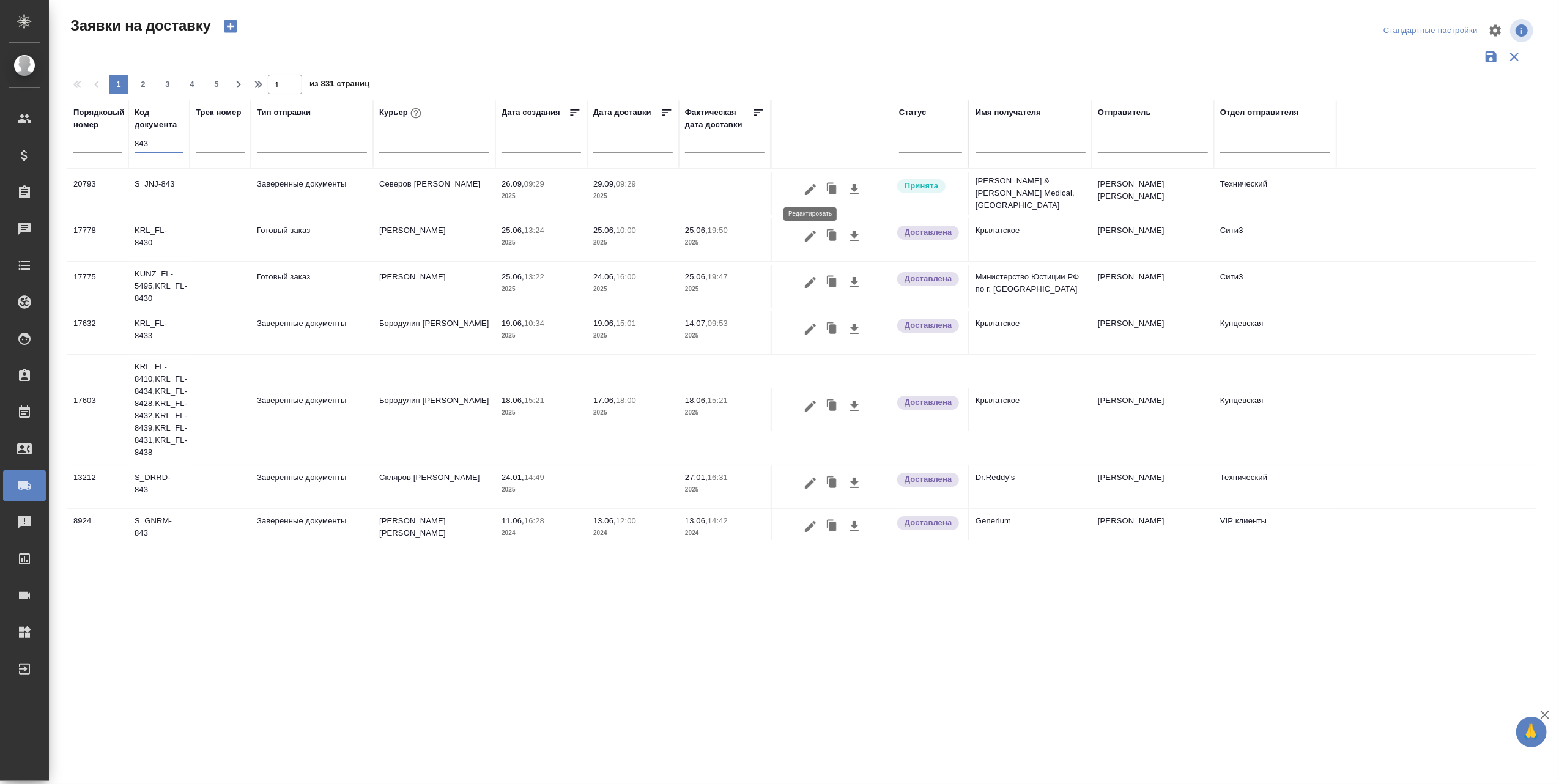
type input "843"
click at [806, 187] on icon "button" at bounding box center [810, 189] width 15 height 15
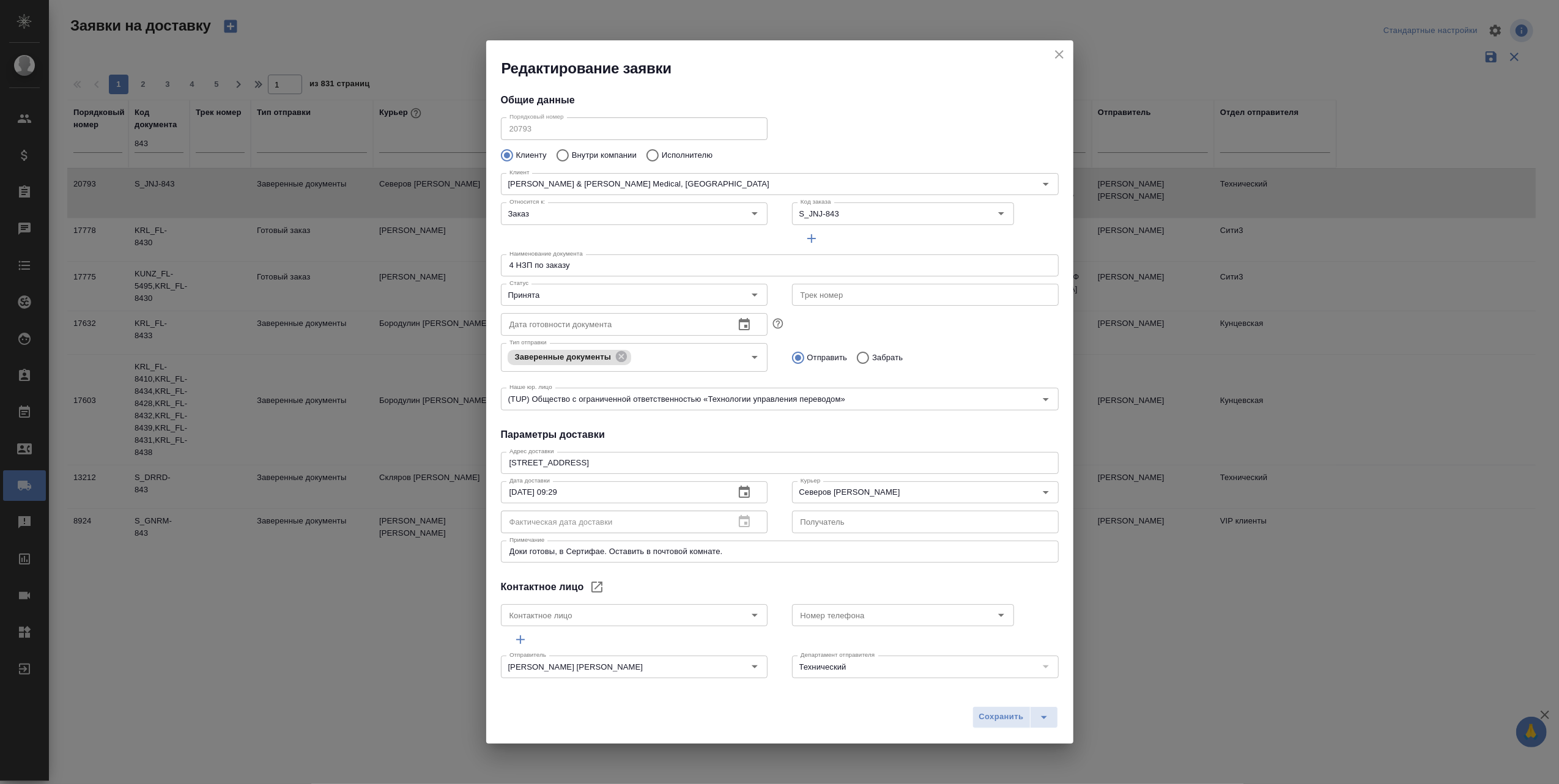
type input "[PERSON_NAME] [PERSON_NAME]"
type input "[PHONE_NUMBER]"
click at [1039, 494] on icon "Open" at bounding box center [1046, 492] width 15 height 15
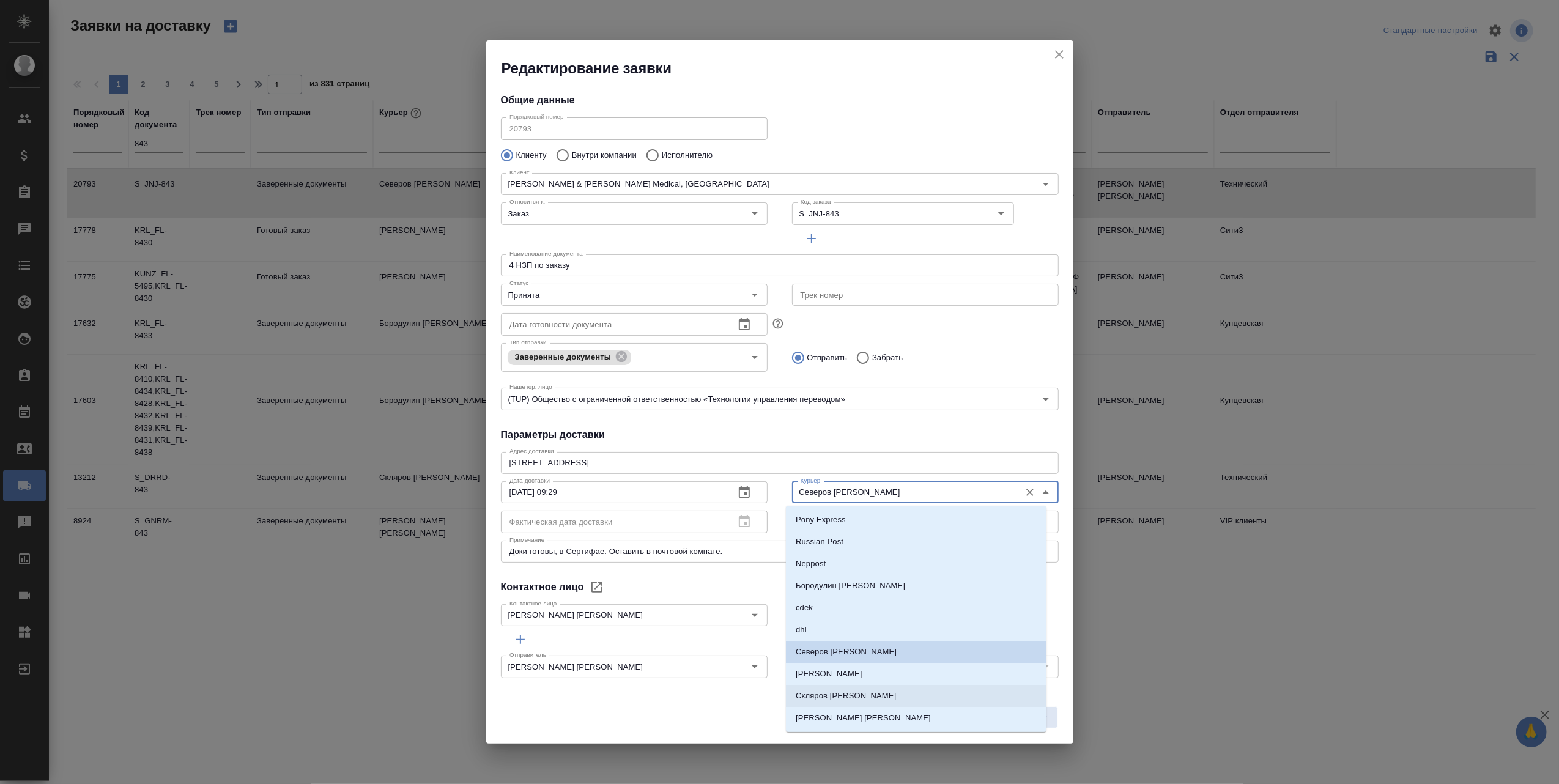
click at [872, 694] on li "Скляров [PERSON_NAME]" at bounding box center [916, 695] width 261 height 22
type input "Скляров [PERSON_NAME]"
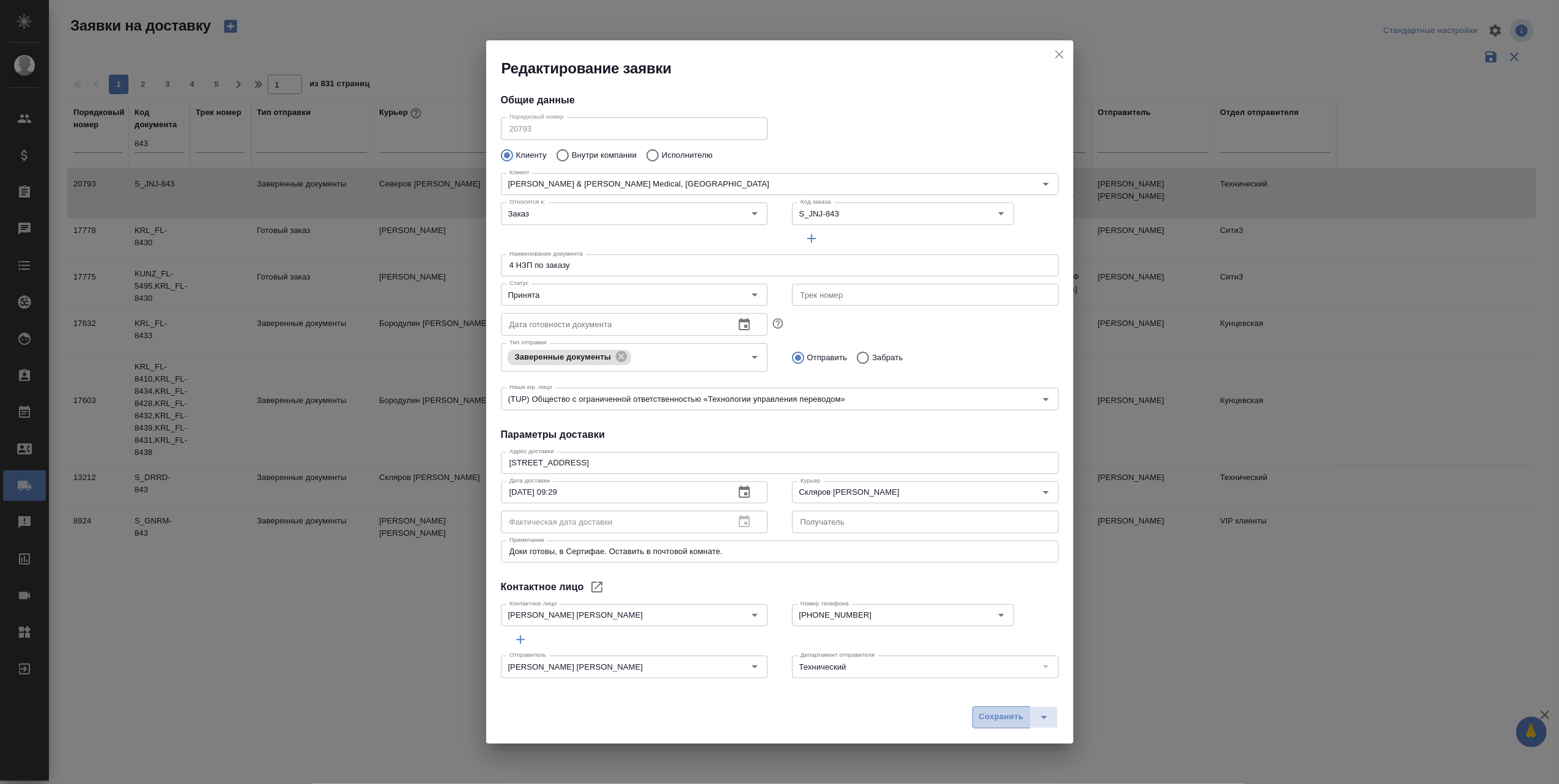
click at [989, 715] on span "Сохранить" at bounding box center [1001, 717] width 45 height 14
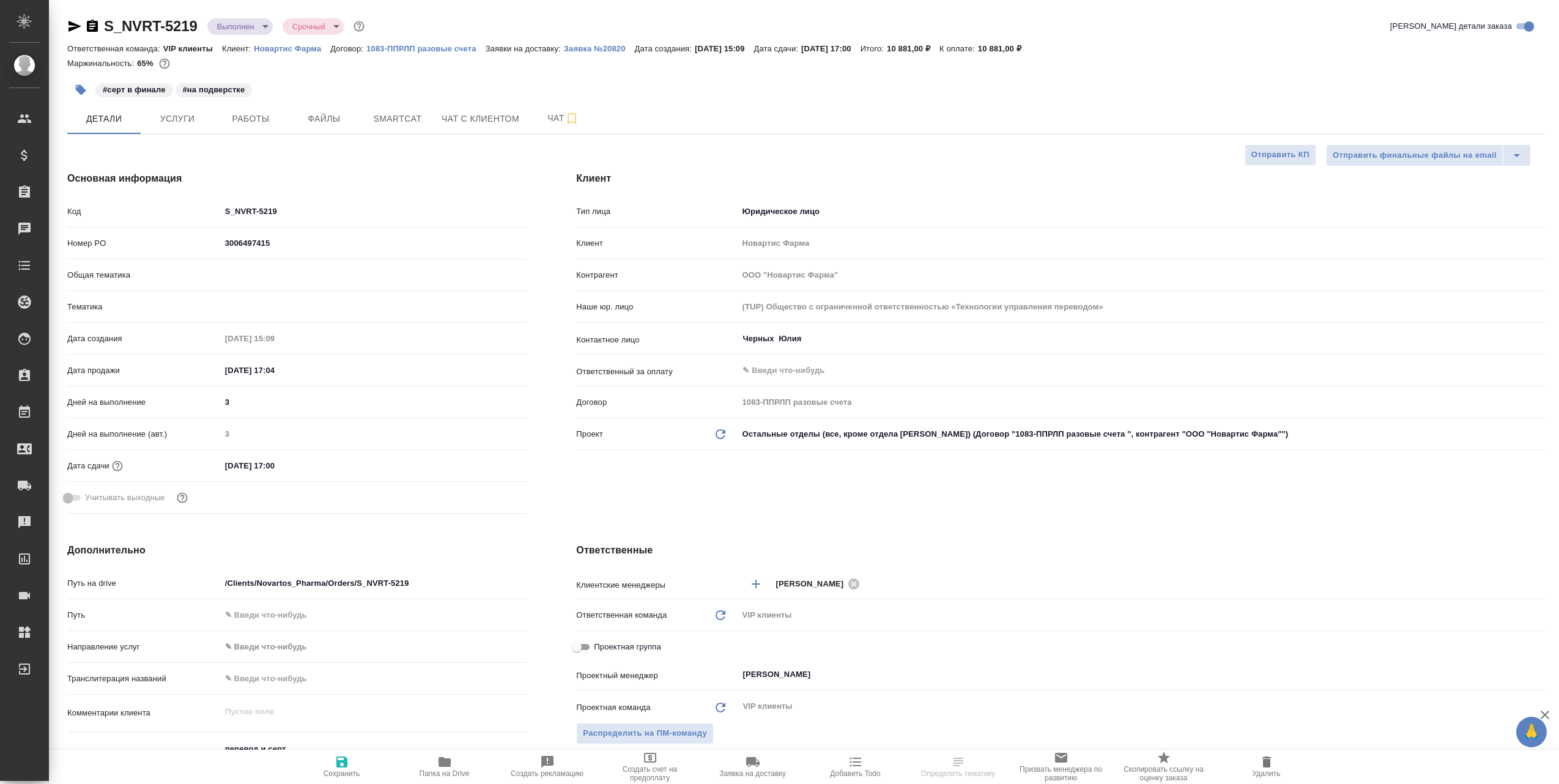
select select "RU"
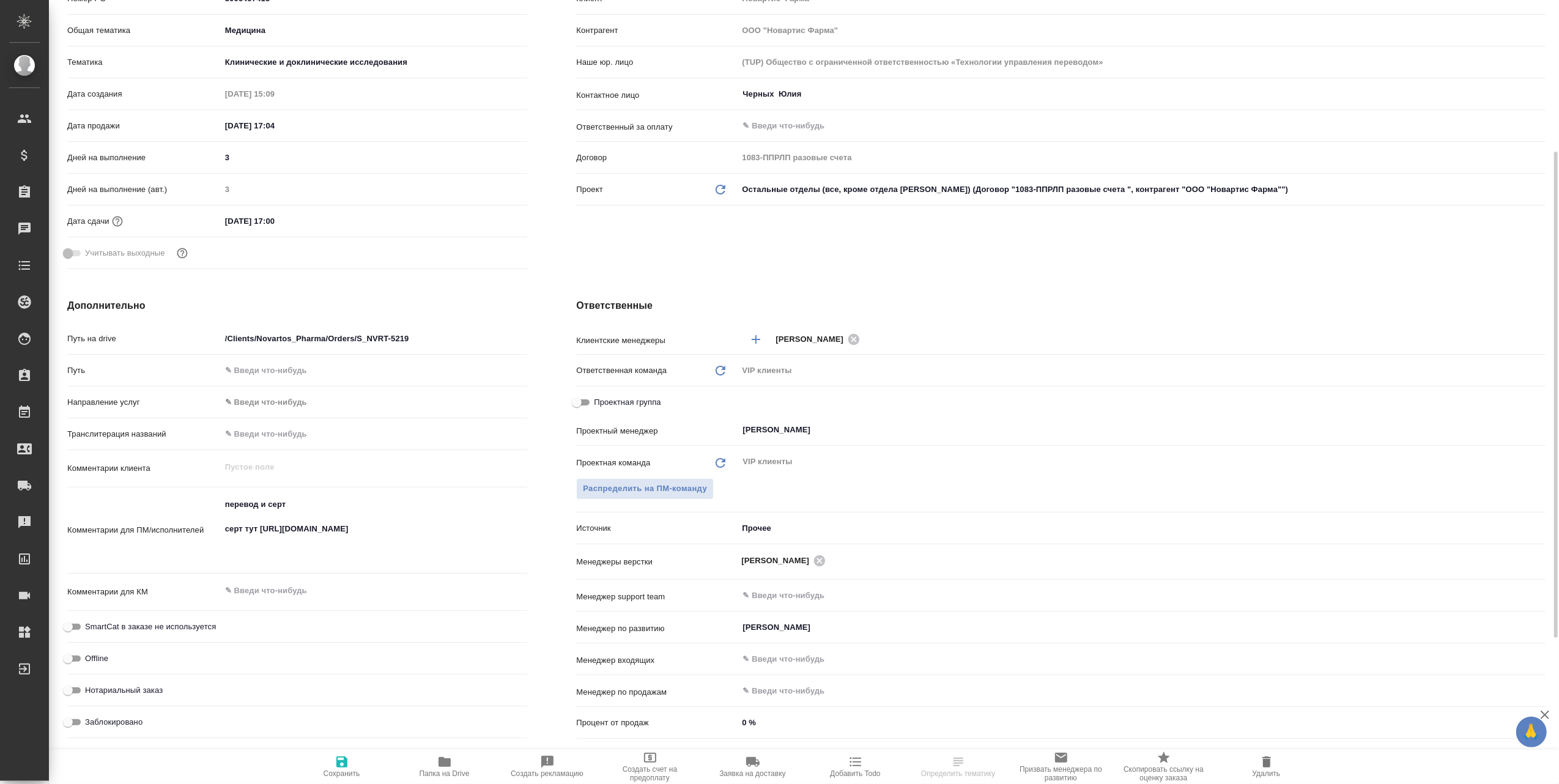
scroll to position [407, 0]
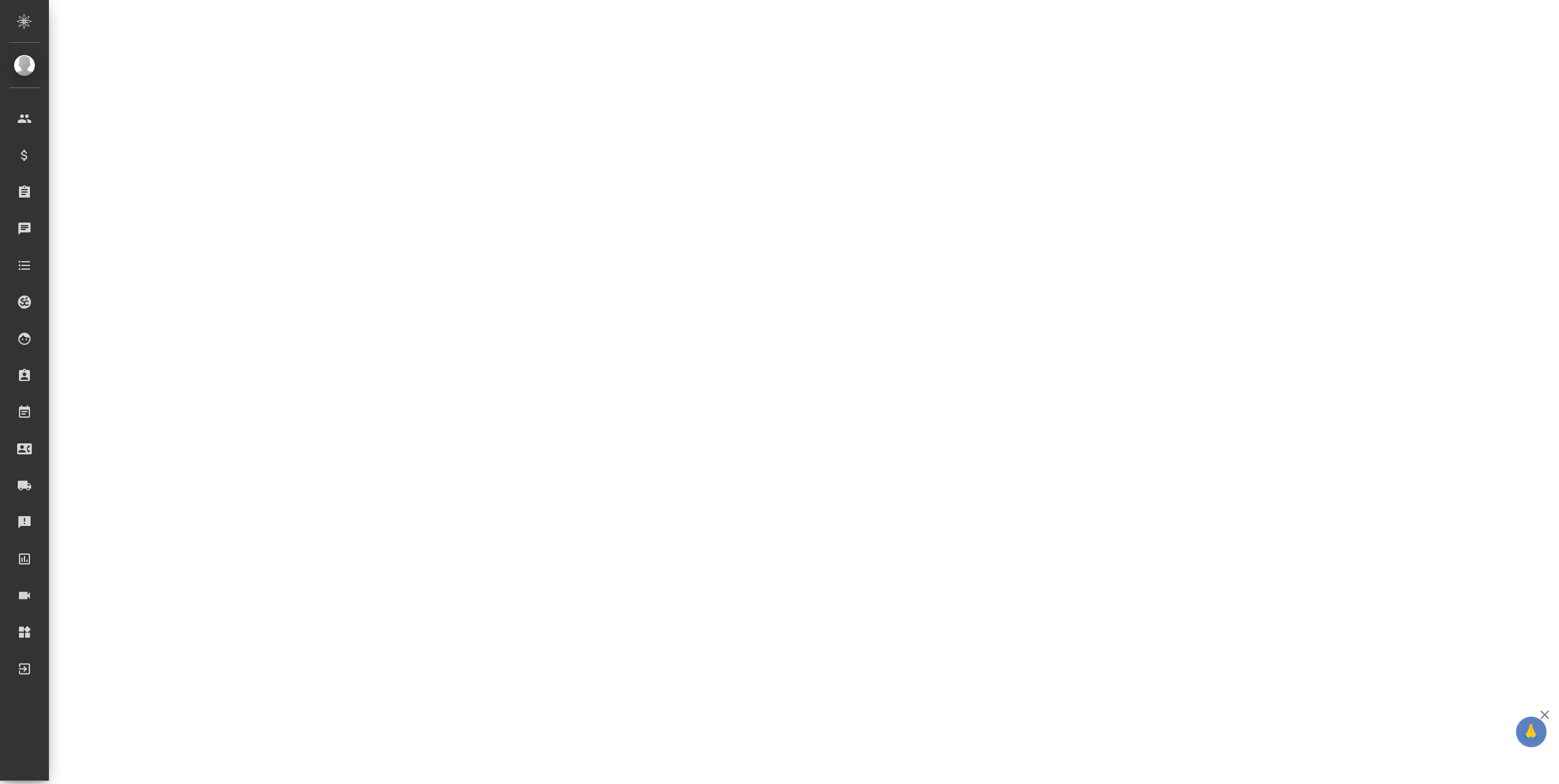
select select "RU"
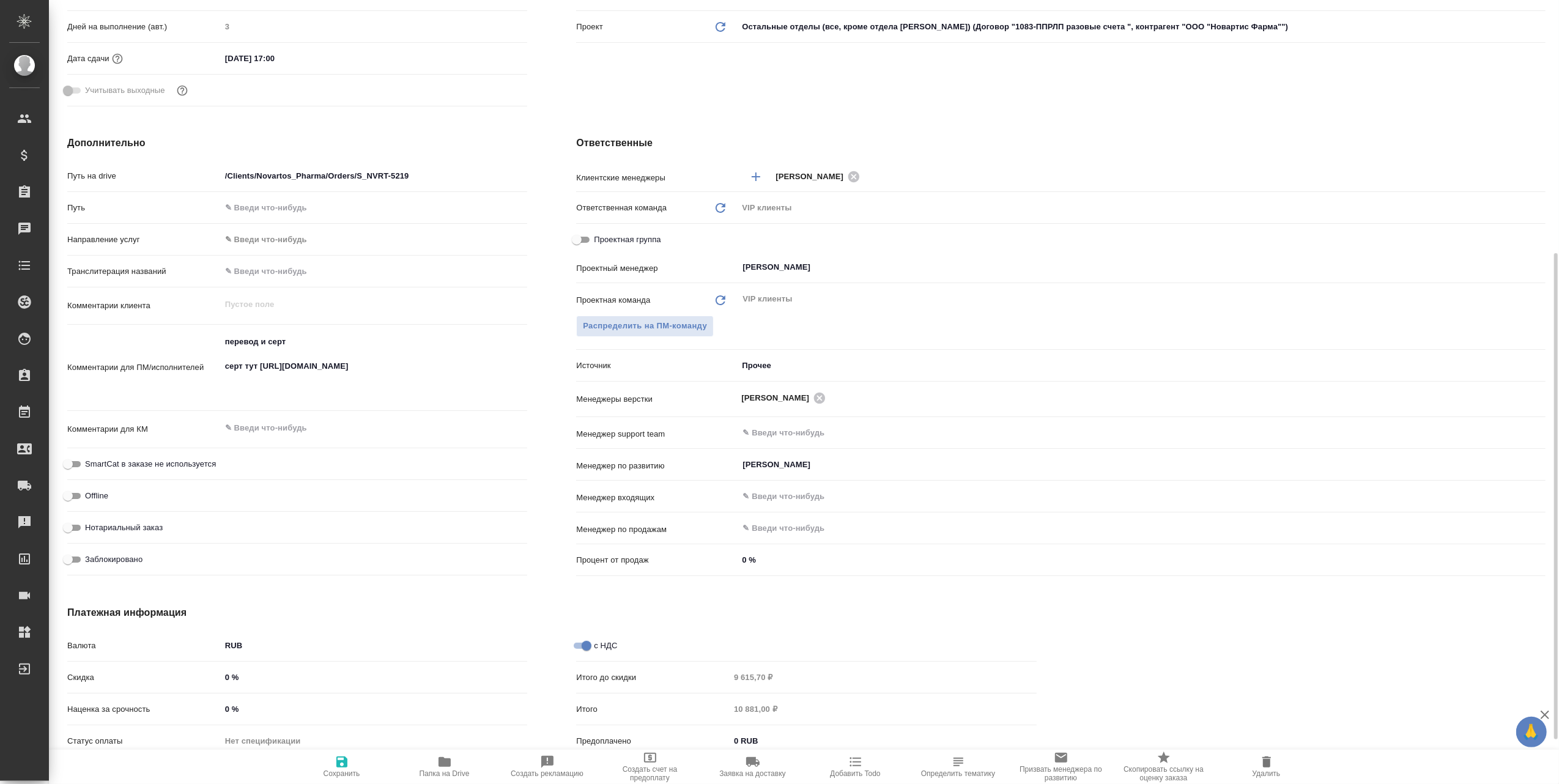
type textarea "x"
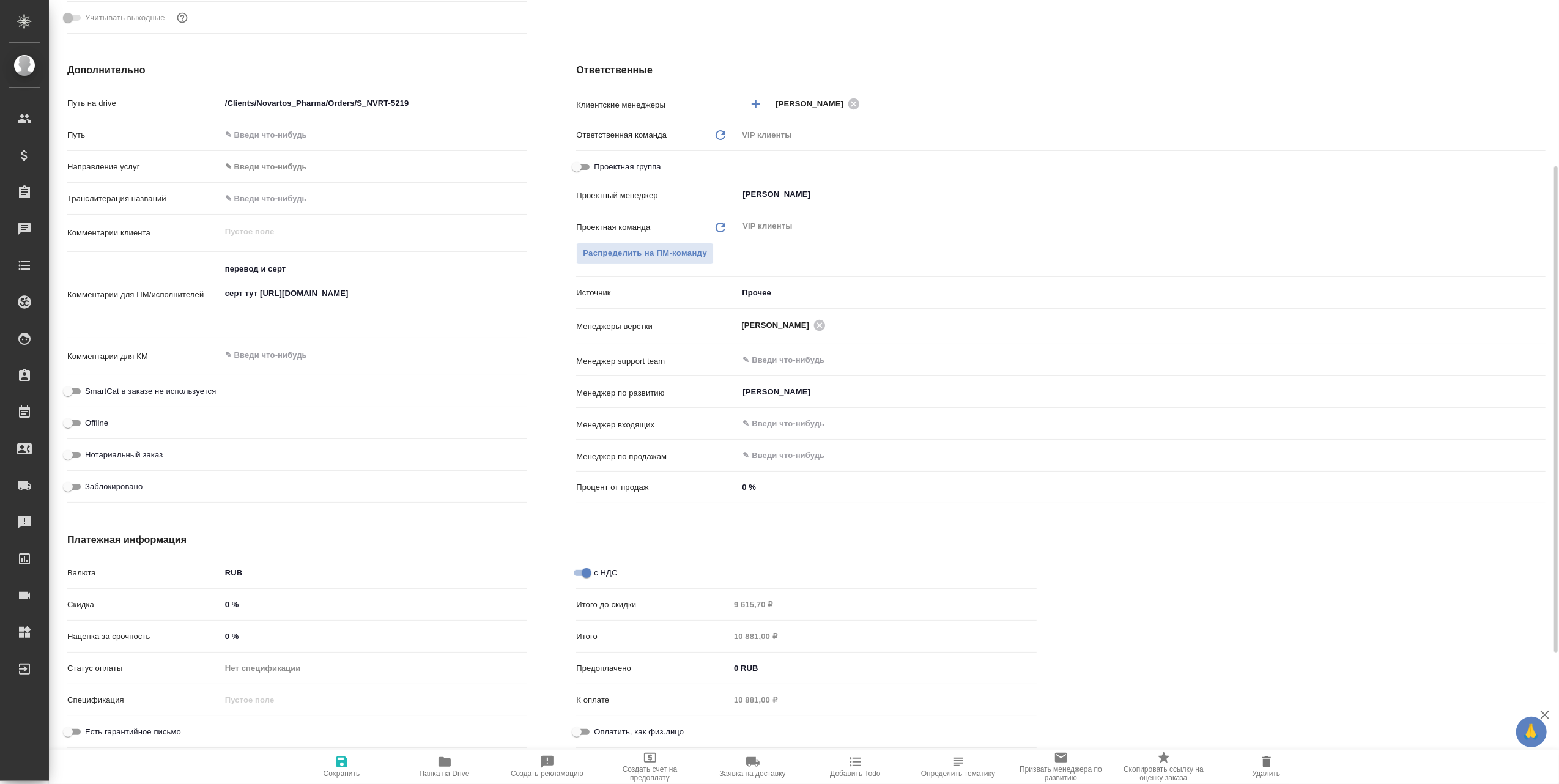
scroll to position [0, 0]
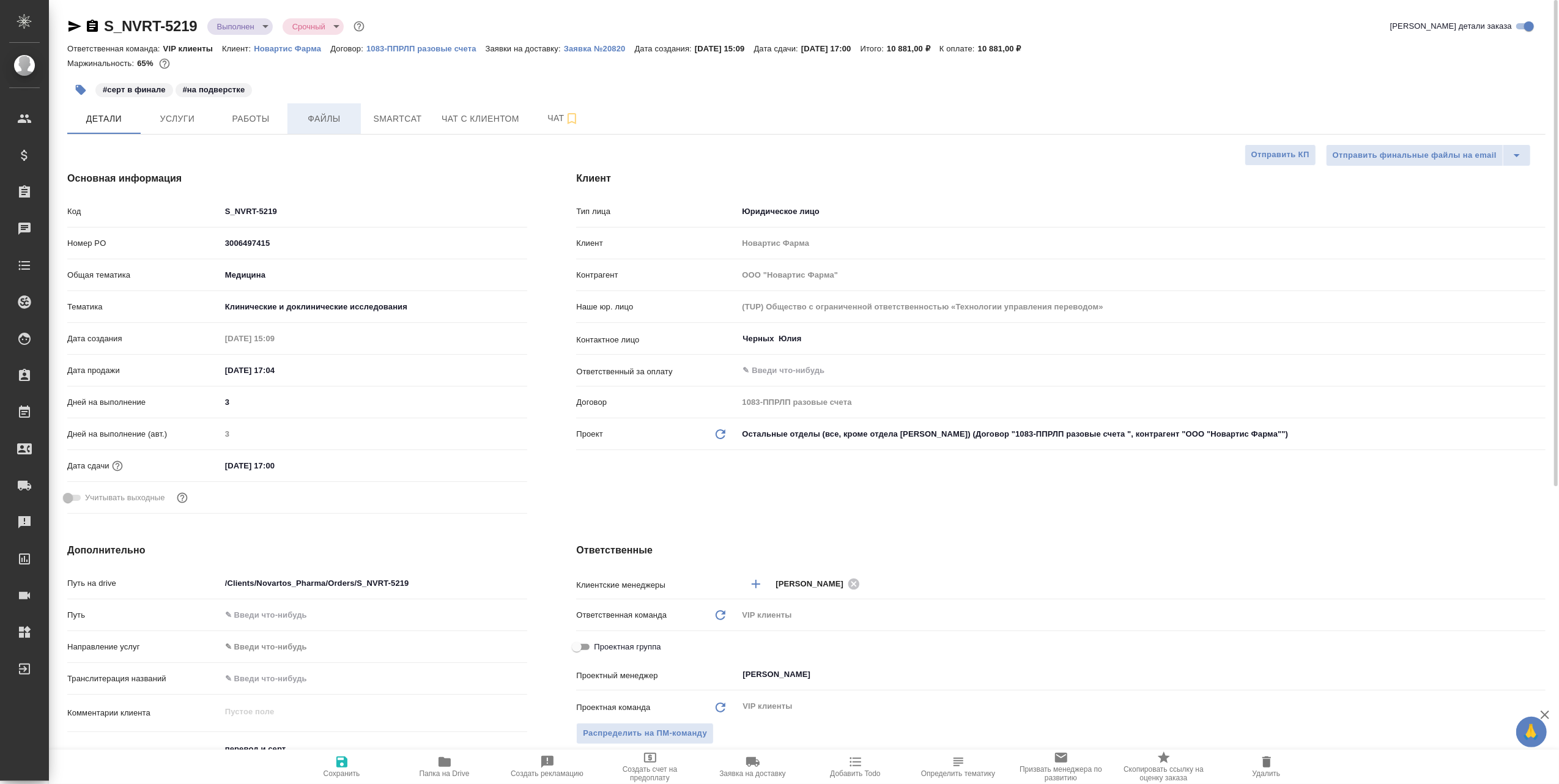
click at [321, 114] on span "Файлы" at bounding box center [324, 119] width 59 height 16
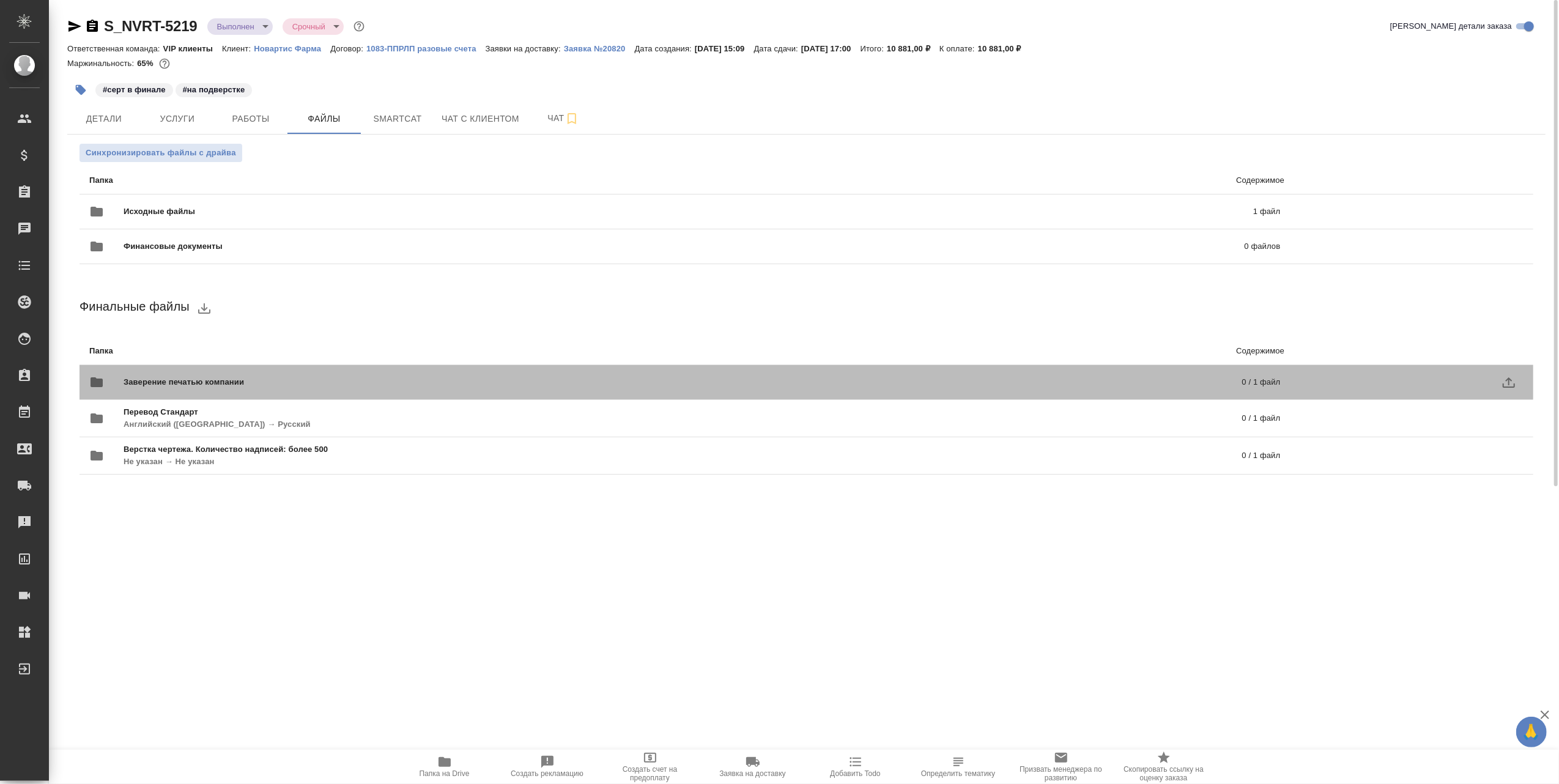
click at [306, 384] on span "Заверение печатью компании" at bounding box center [433, 381] width 620 height 12
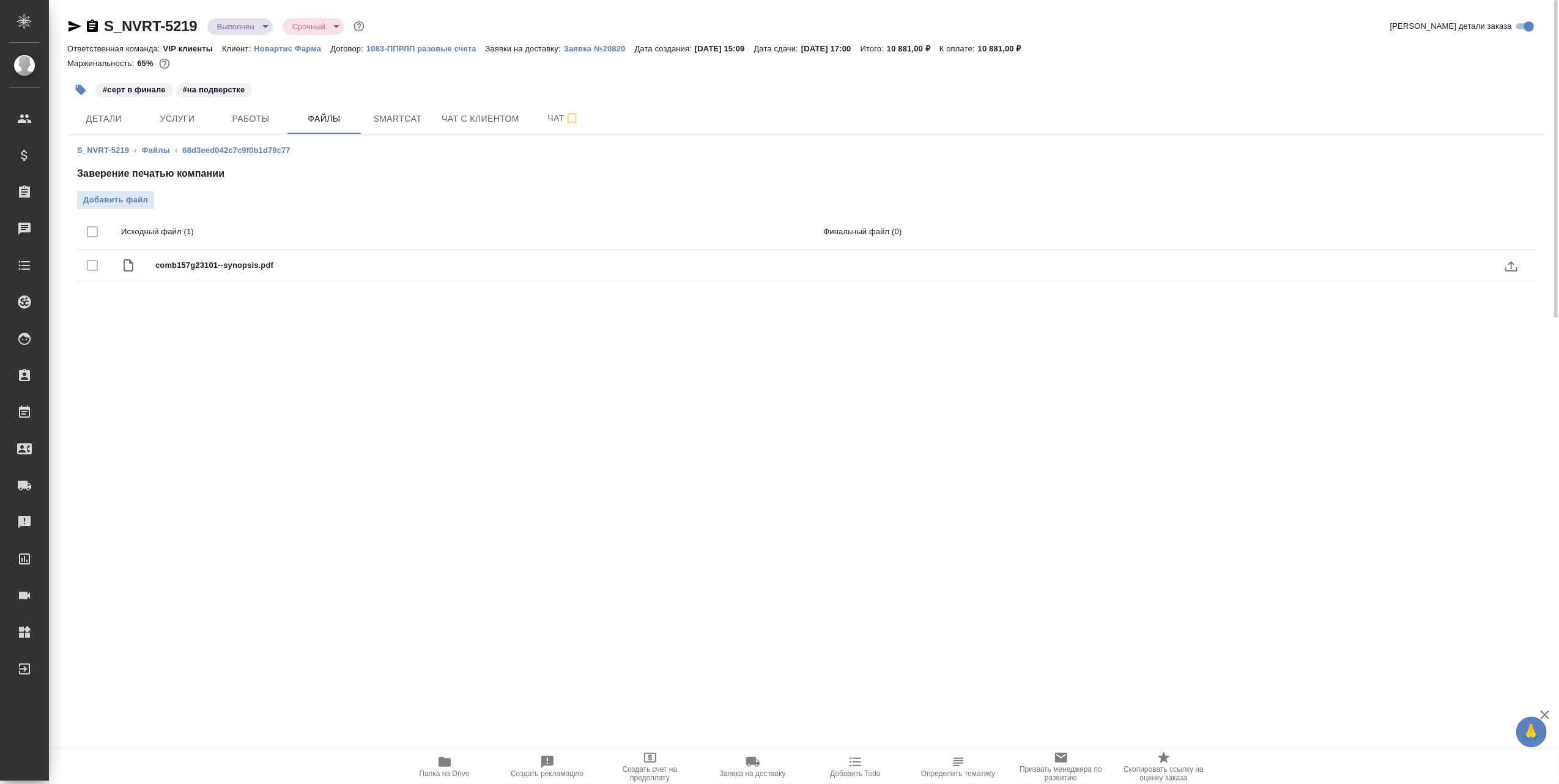
click at [323, 265] on span "comb157g23101--synopsis.pdf" at bounding box center [493, 265] width 676 height 12
click at [256, 266] on span "comb157g23101--synopsis.pdf" at bounding box center [493, 265] width 676 height 12
click at [225, 266] on span "comb157g23101--synopsis.pdf" at bounding box center [493, 265] width 676 height 12
click at [225, 266] on span "comb157g23101--synopsis.pdf" at bounding box center [493, 265] width 676 height 12
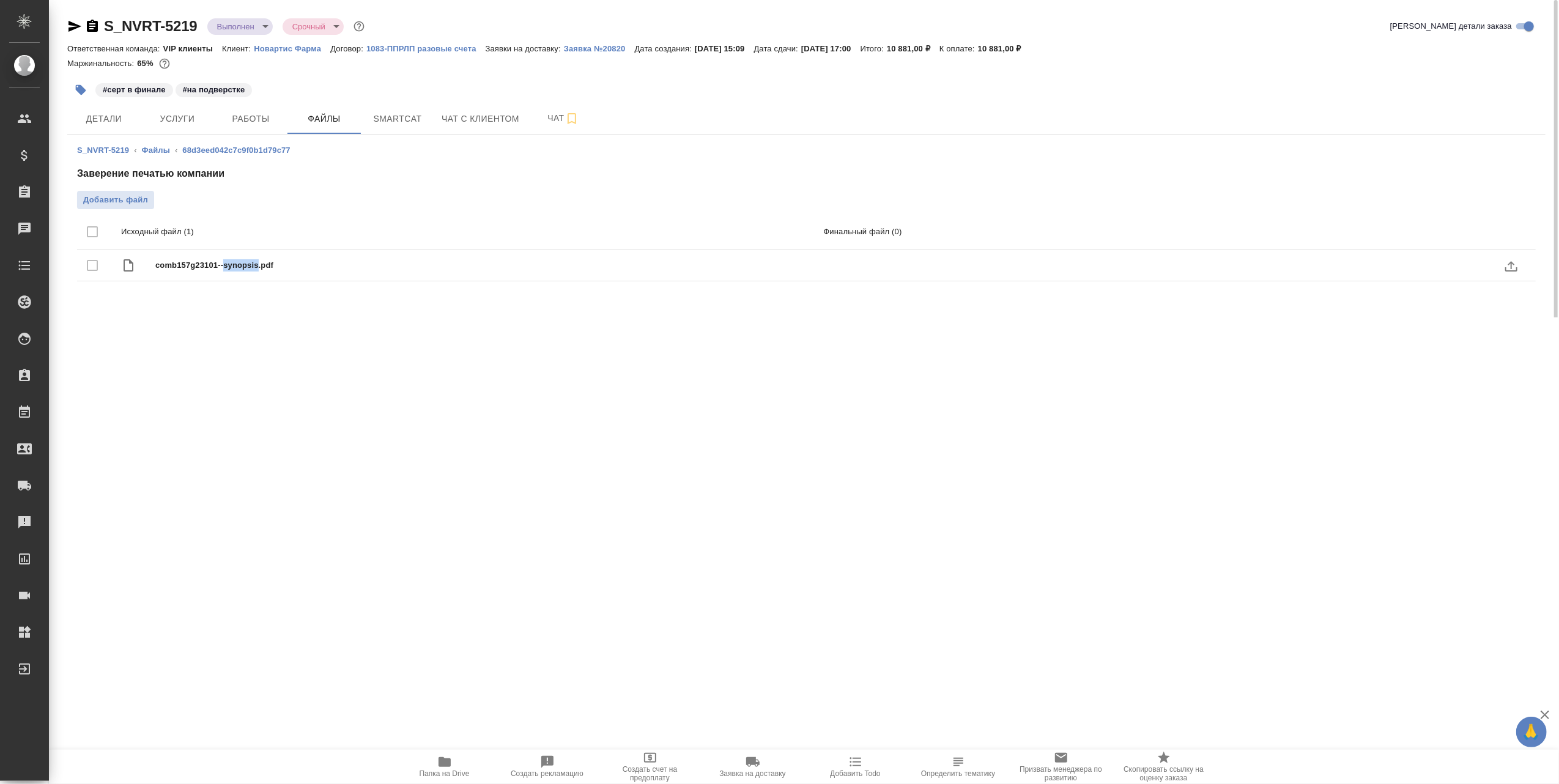
copy span "synopsis"
drag, startPoint x: 341, startPoint y: 105, endPoint x: 340, endPoint y: 113, distance: 8.1
click at [341, 111] on button "Файлы" at bounding box center [324, 118] width 73 height 30
click at [326, 115] on span "Файлы" at bounding box center [324, 119] width 59 height 16
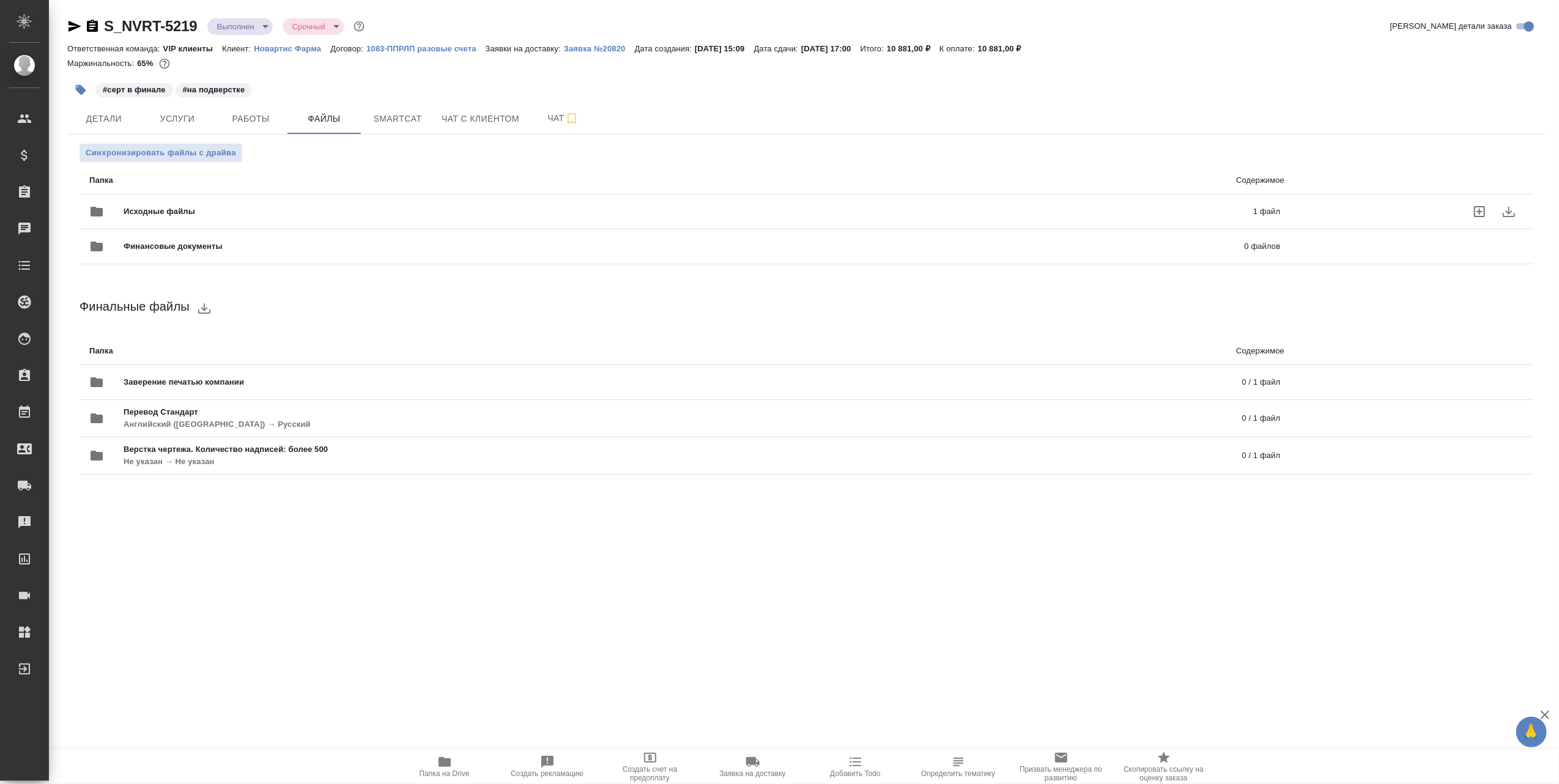
click at [308, 215] on span "Исходные файлы" at bounding box center [424, 211] width 601 height 12
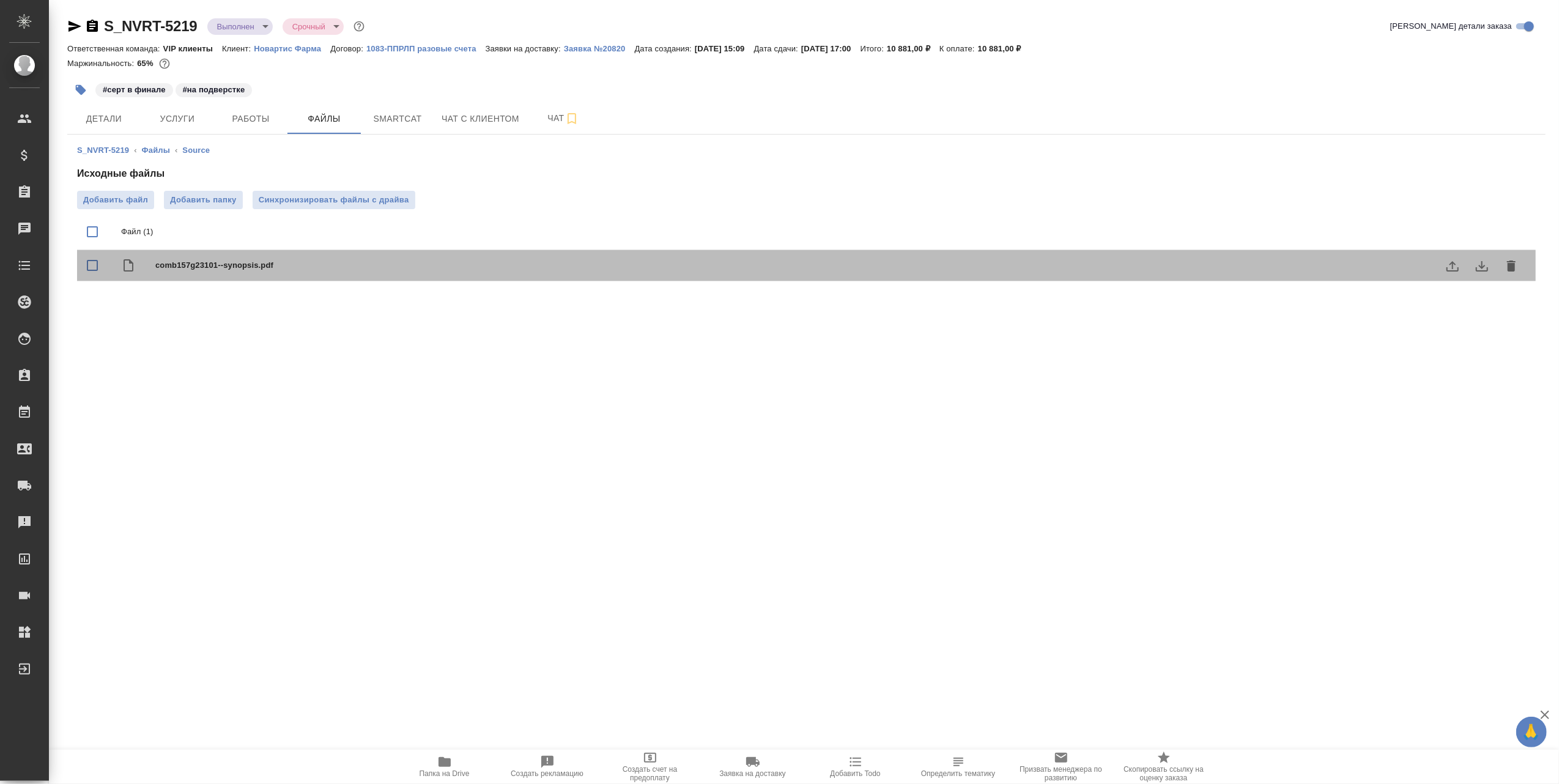
click at [255, 265] on span "comb157g23101--synopsis.pdf" at bounding box center [831, 265] width 1351 height 12
checkbox input "true"
click at [1123, 257] on div "comb157g23101--synopsis.pdf" at bounding box center [831, 266] width 1351 height 17
checkbox input "false"
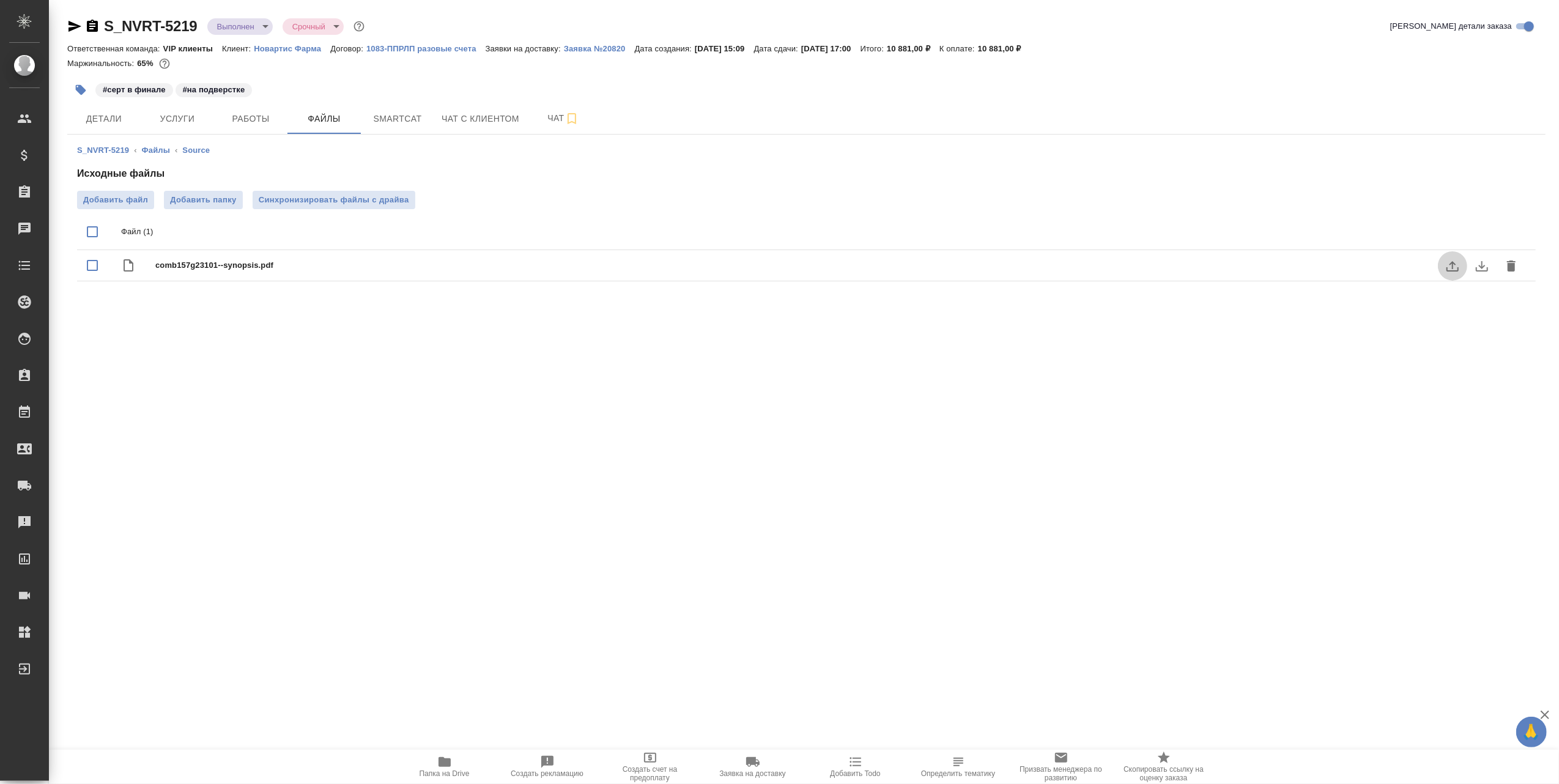
click at [1449, 263] on icon "uploadFile" at bounding box center [1452, 266] width 15 height 15
click at [0, 0] on input "uploadFile" at bounding box center [0, 0] width 0 height 0
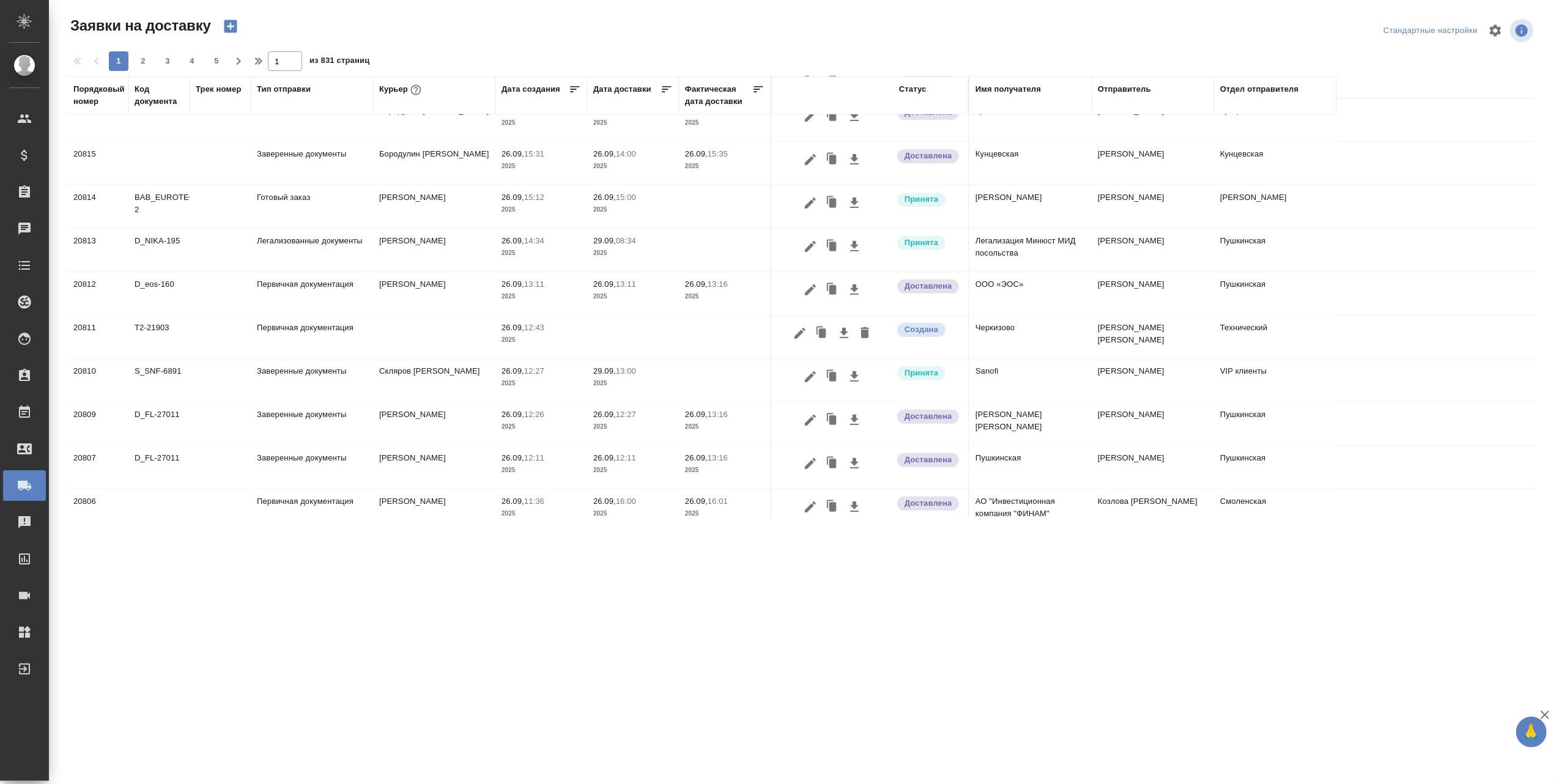
scroll to position [407, 0]
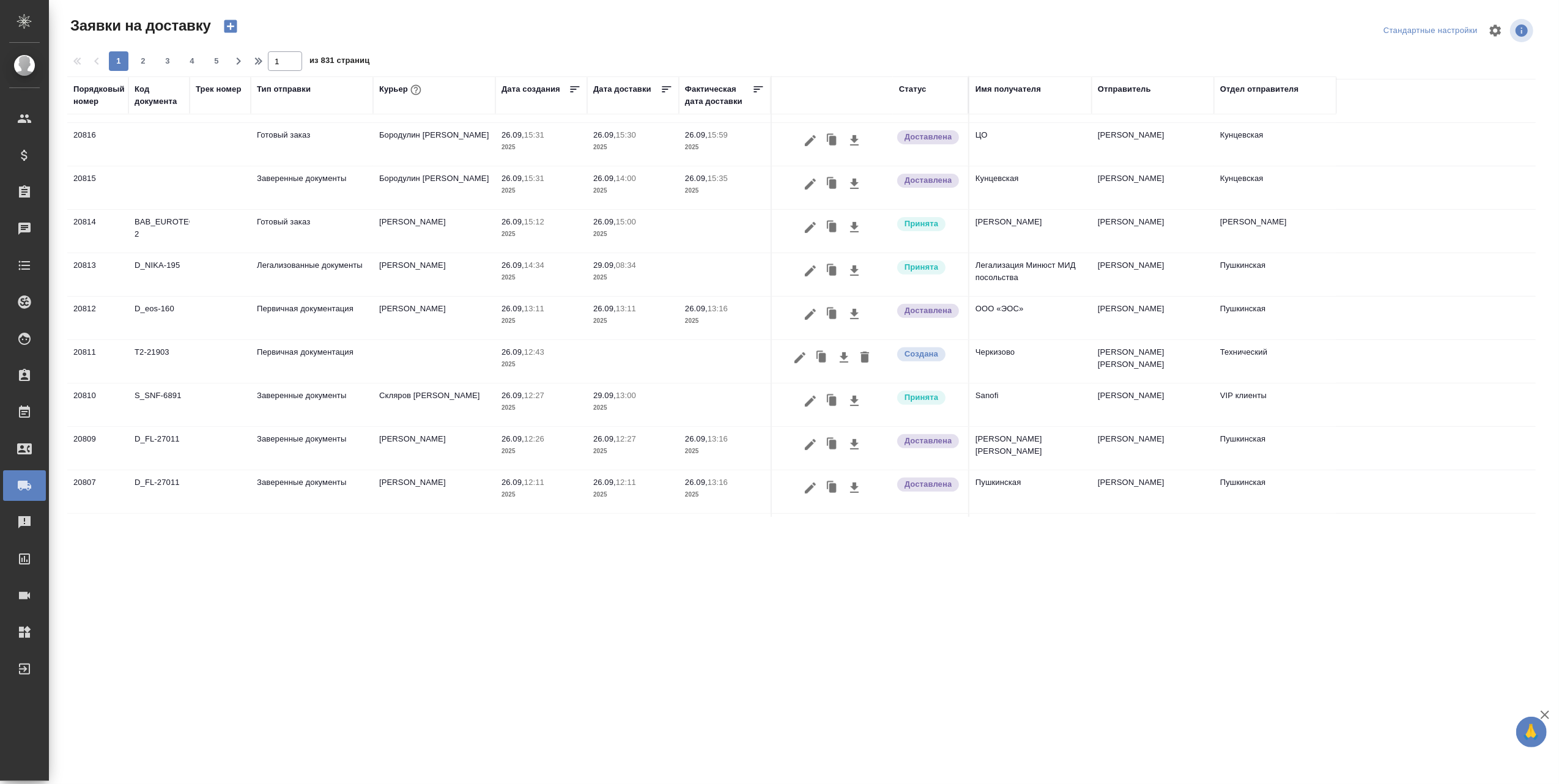
click at [434, 394] on td "Скляров [PERSON_NAME]" at bounding box center [434, 405] width 122 height 43
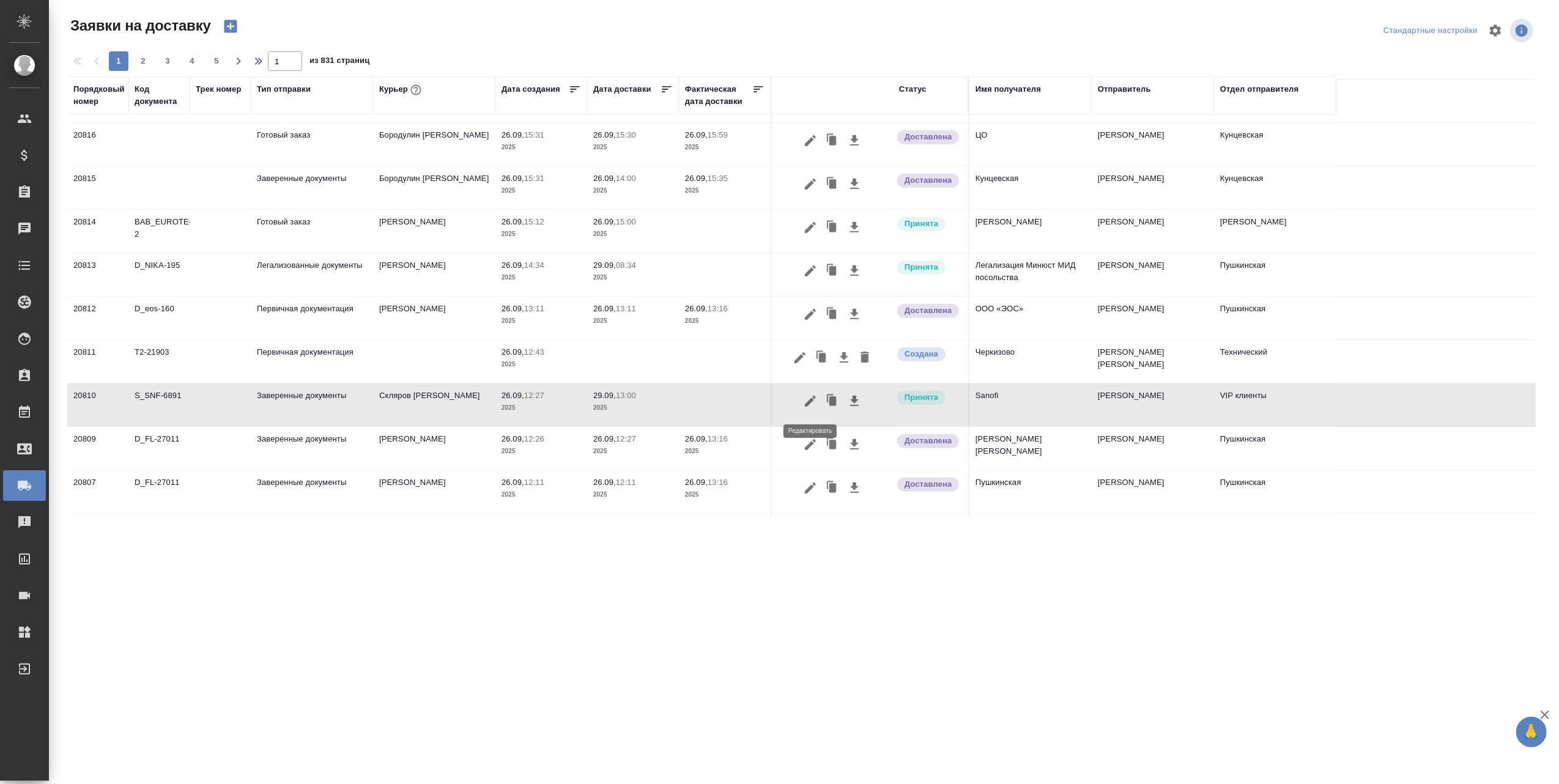
click at [816, 403] on icon "button" at bounding box center [810, 400] width 15 height 15
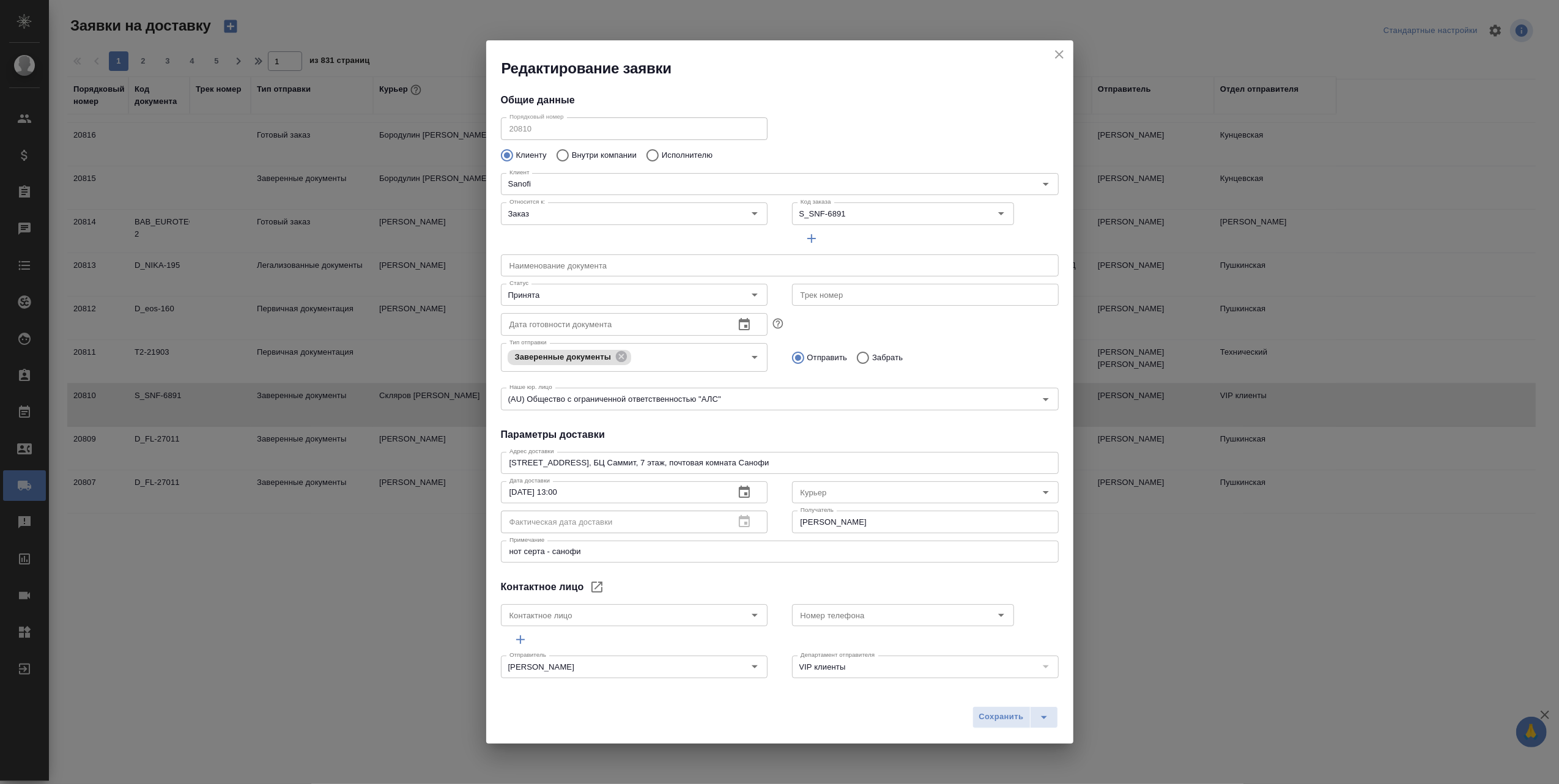
type input "KOLOKOLOVA Polina"
type input "Скляров [PERSON_NAME]"
click at [1002, 715] on span "Сохранить" at bounding box center [1001, 717] width 45 height 14
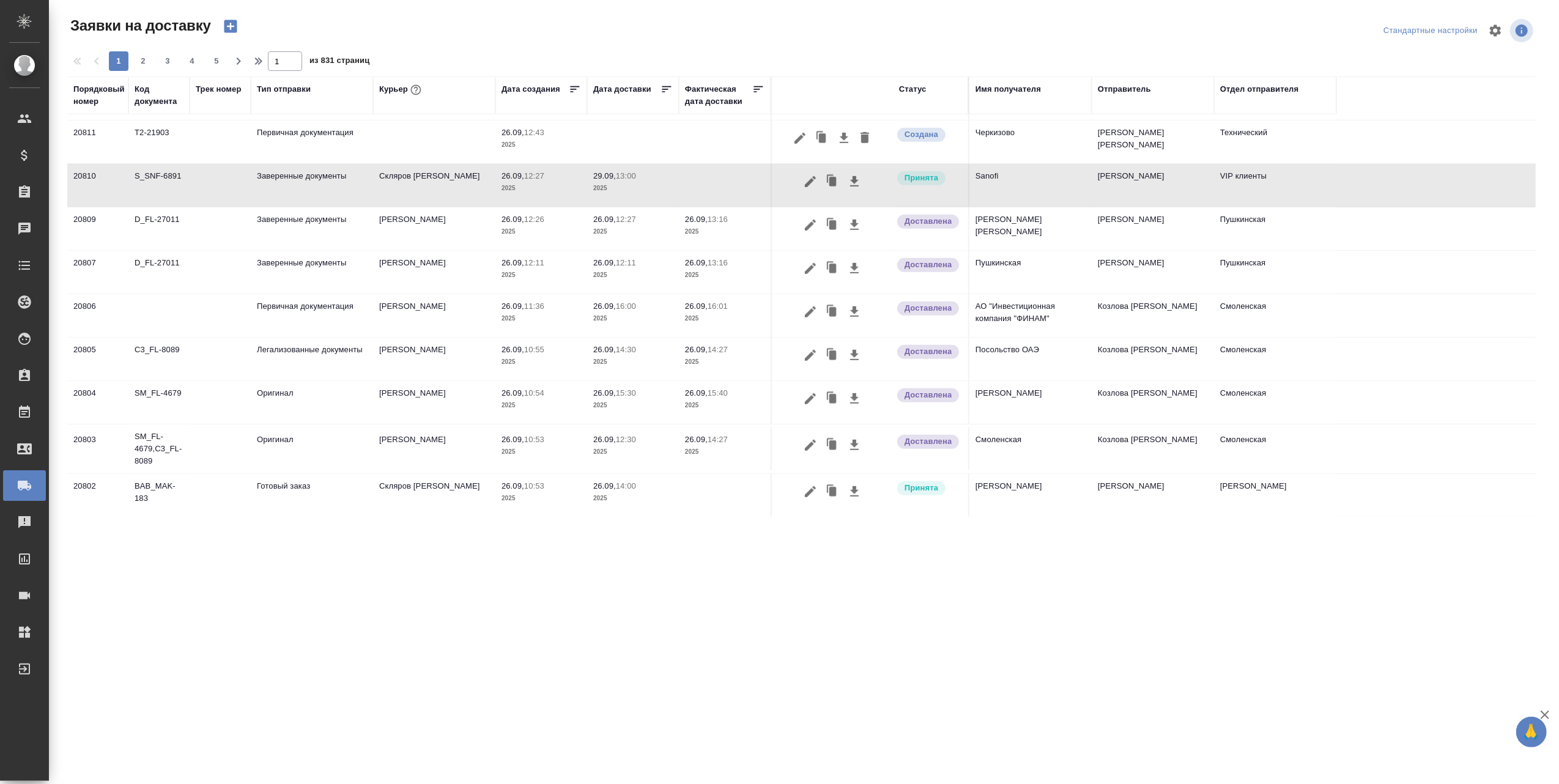
scroll to position [720, 0]
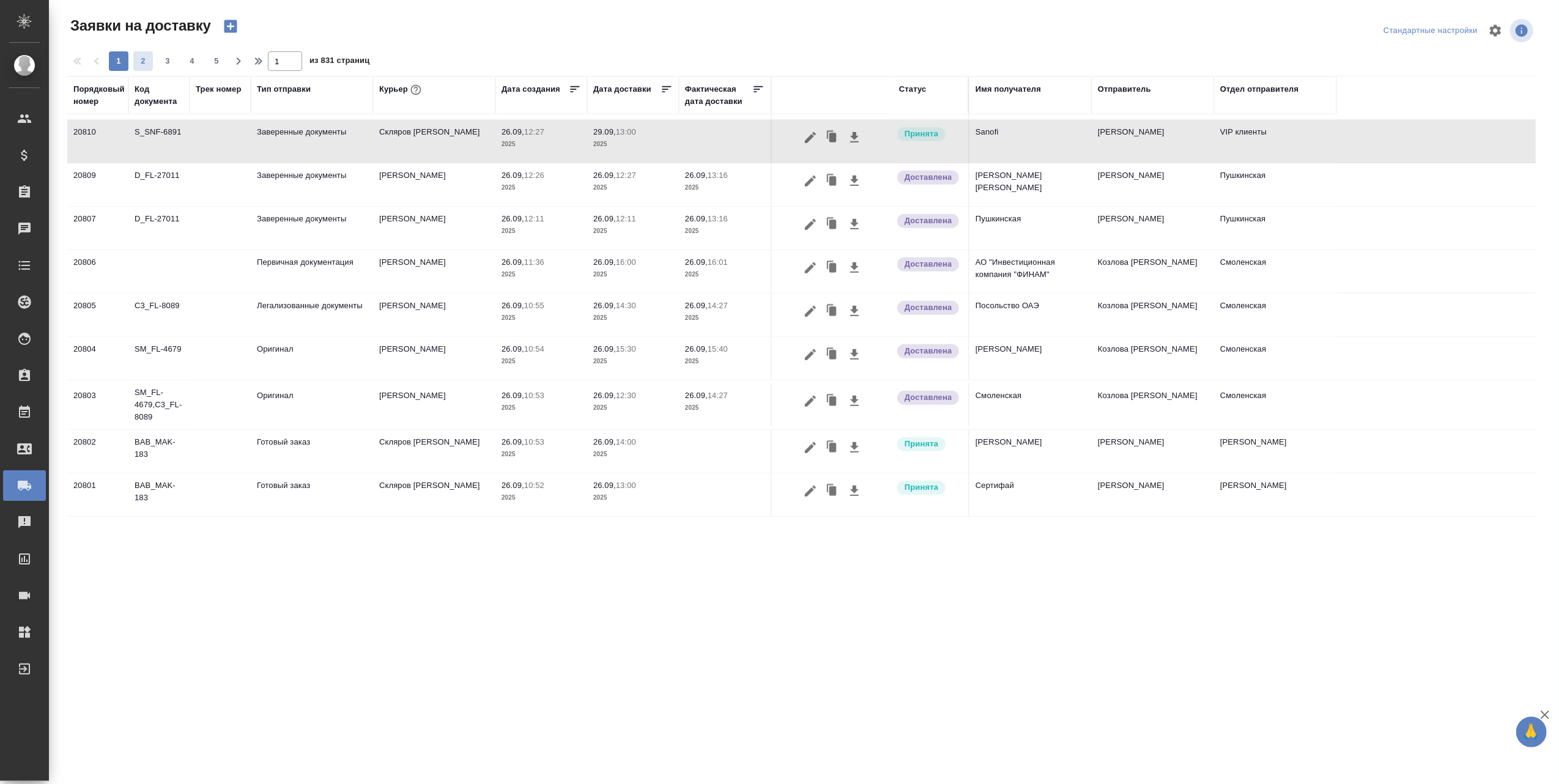
click at [142, 61] on span "2" at bounding box center [143, 61] width 20 height 12
type input "2"
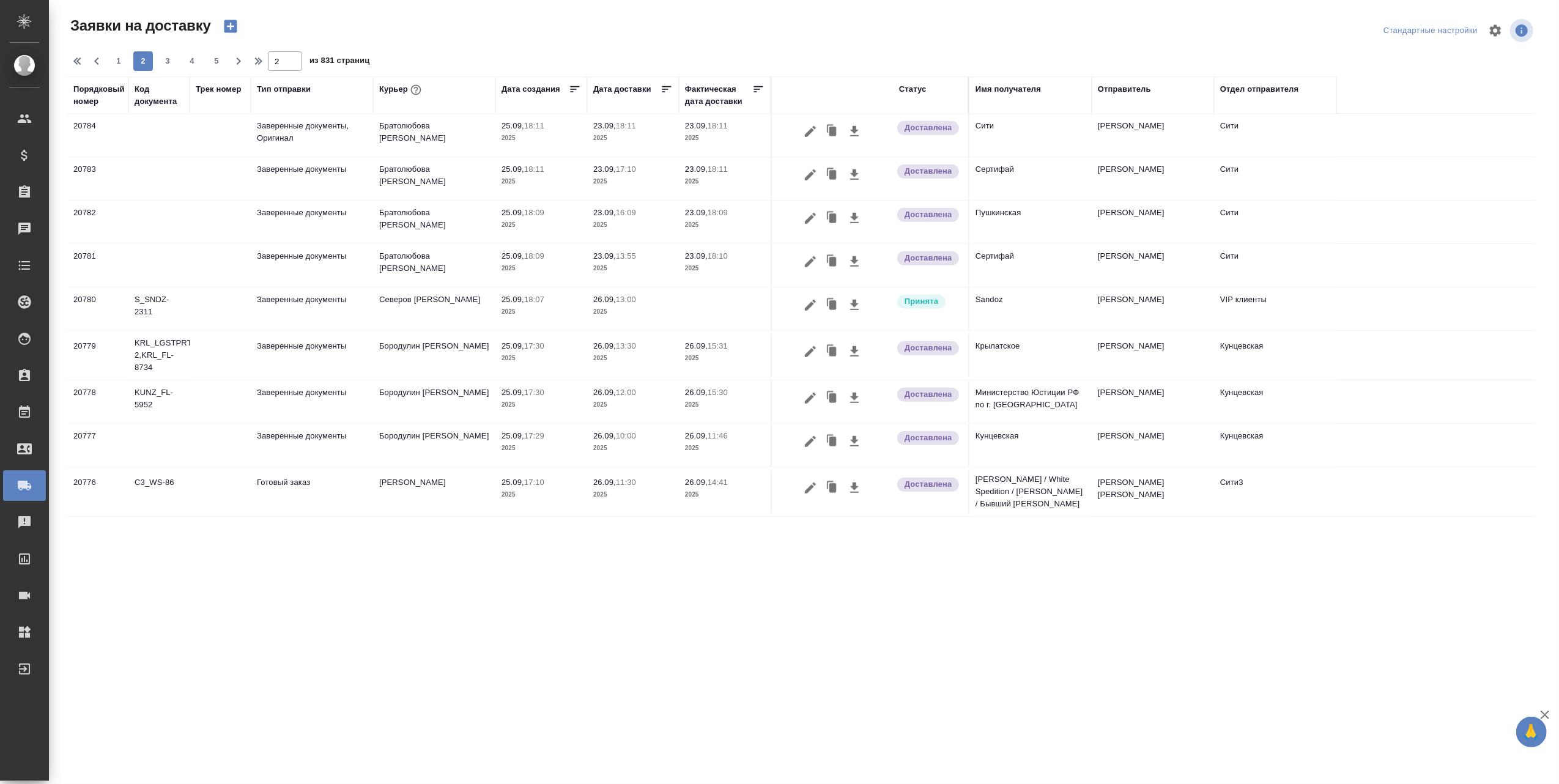
scroll to position [707, 0]
click at [526, 307] on p "2025" at bounding box center [541, 312] width 80 height 12
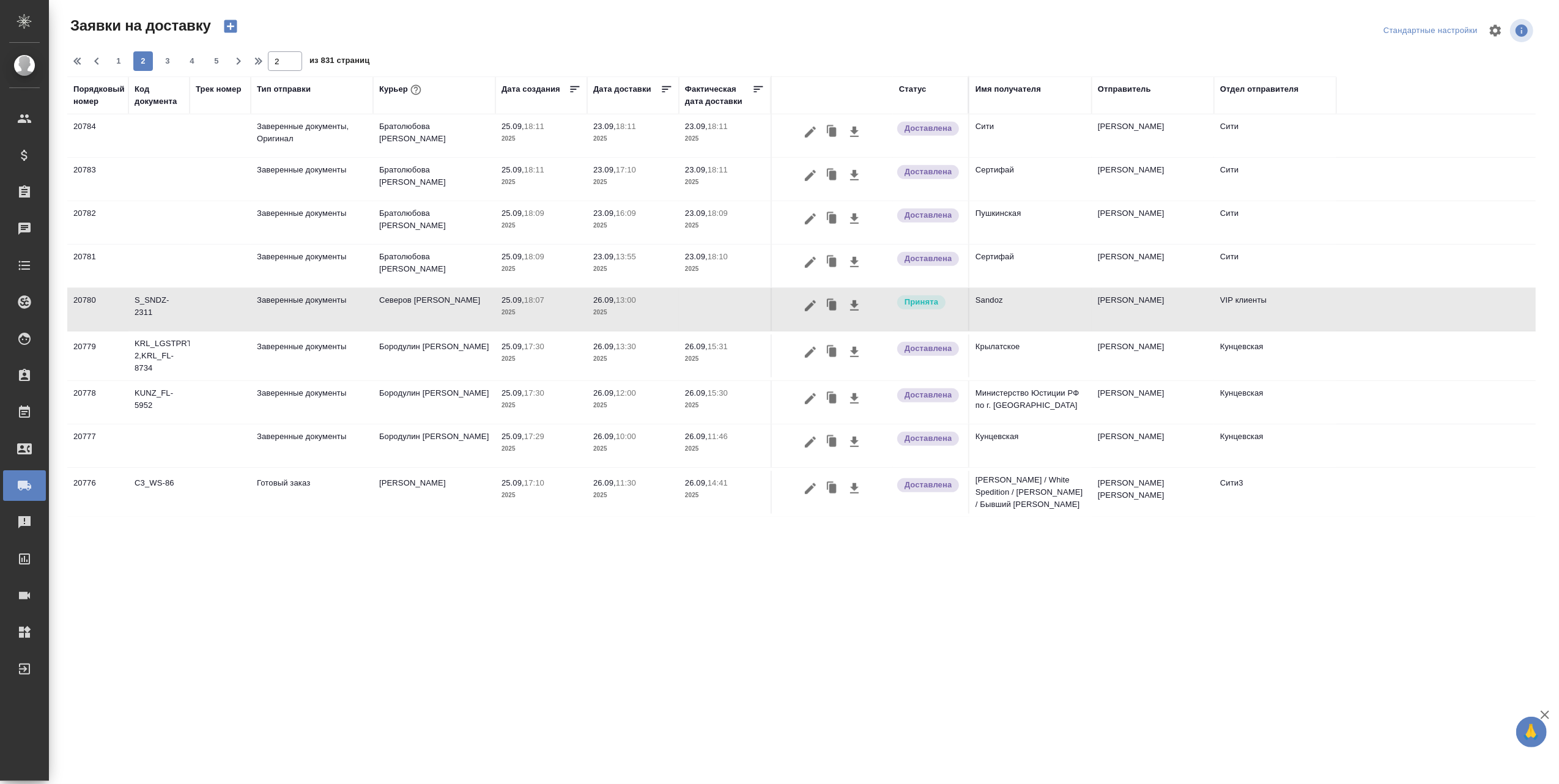
click at [531, 297] on p "18:07" at bounding box center [534, 299] width 20 height 9
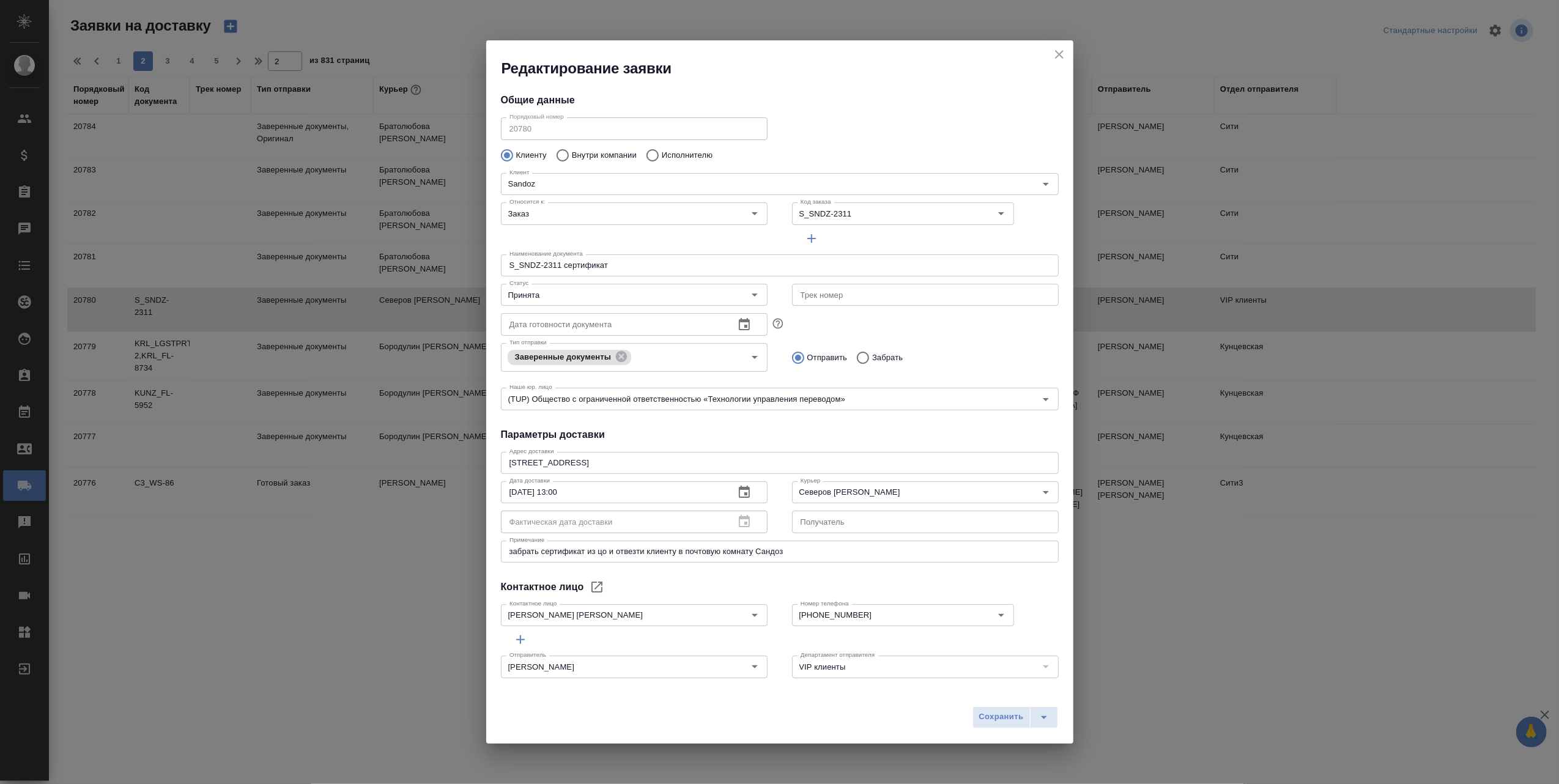
type input "Федорова Ирина"
type input "+7 985 270 63 28"
click at [1057, 54] on icon "close" at bounding box center [1059, 54] width 15 height 15
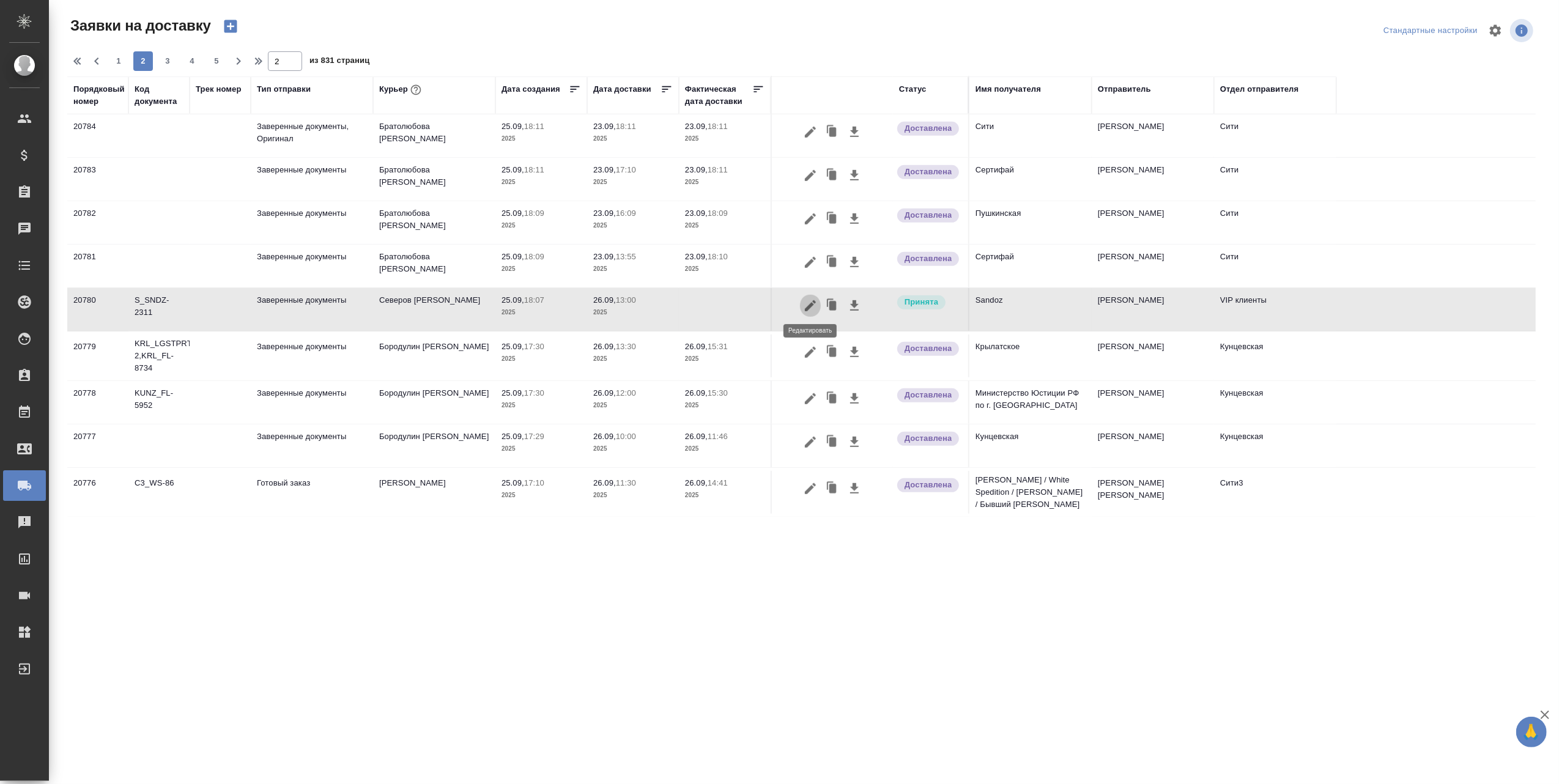
click at [813, 300] on icon "button" at bounding box center [811, 306] width 11 height 11
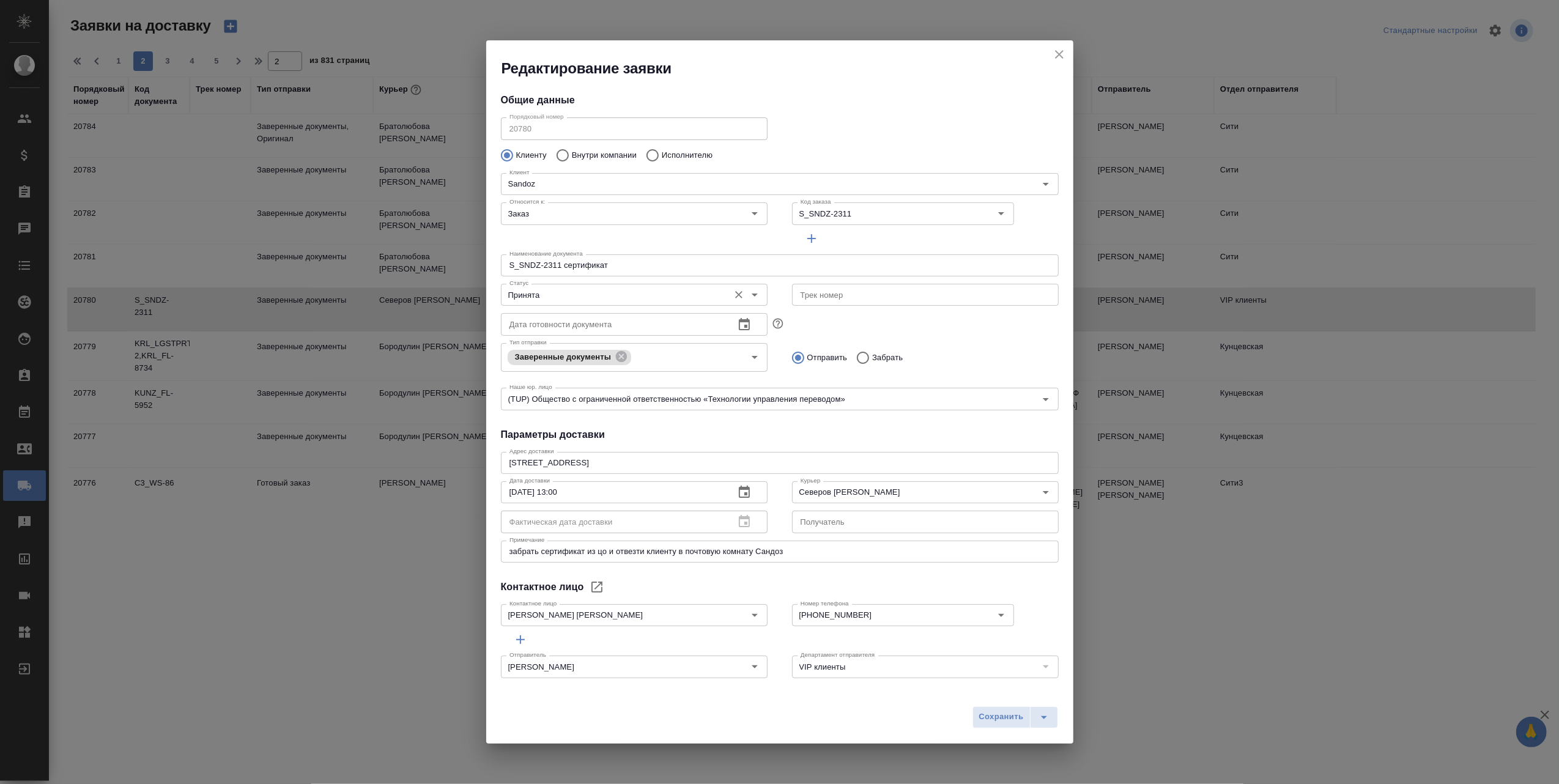
click at [748, 292] on icon "Open" at bounding box center [755, 295] width 15 height 15
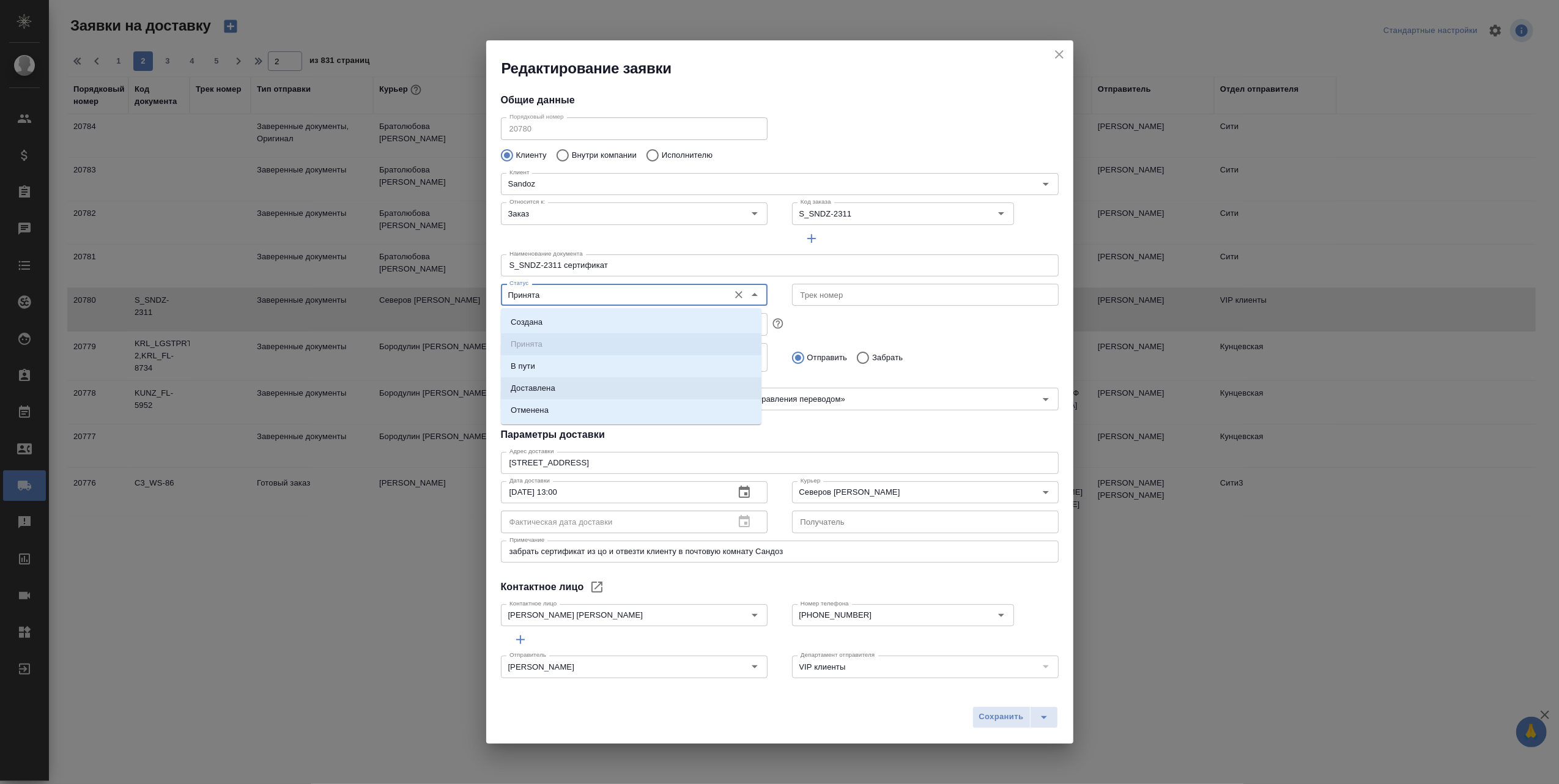
click at [620, 388] on li "Доставлена" at bounding box center [631, 388] width 261 height 22
type input "Доставлена"
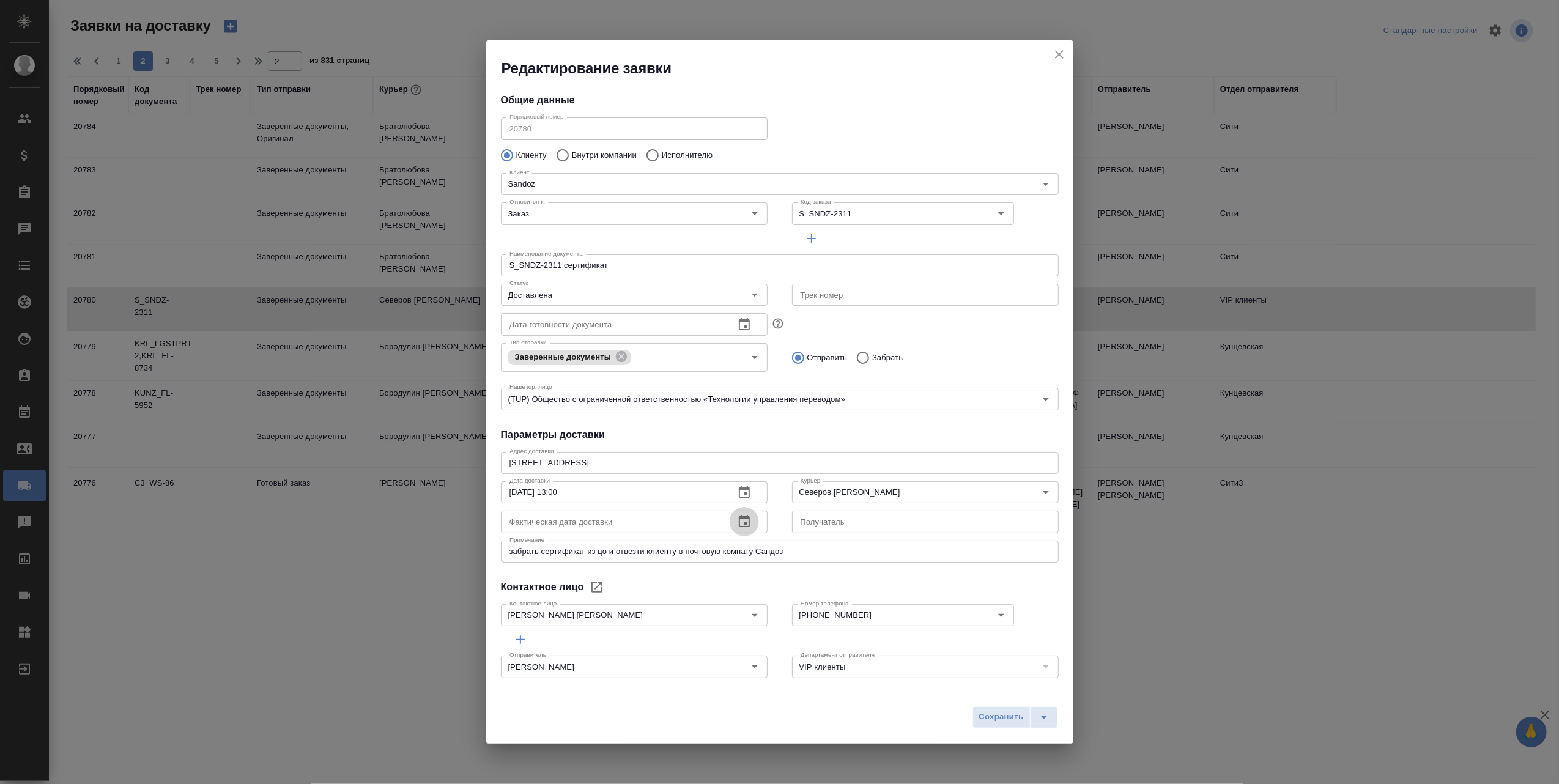
click at [737, 523] on icon "button" at bounding box center [744, 521] width 15 height 15
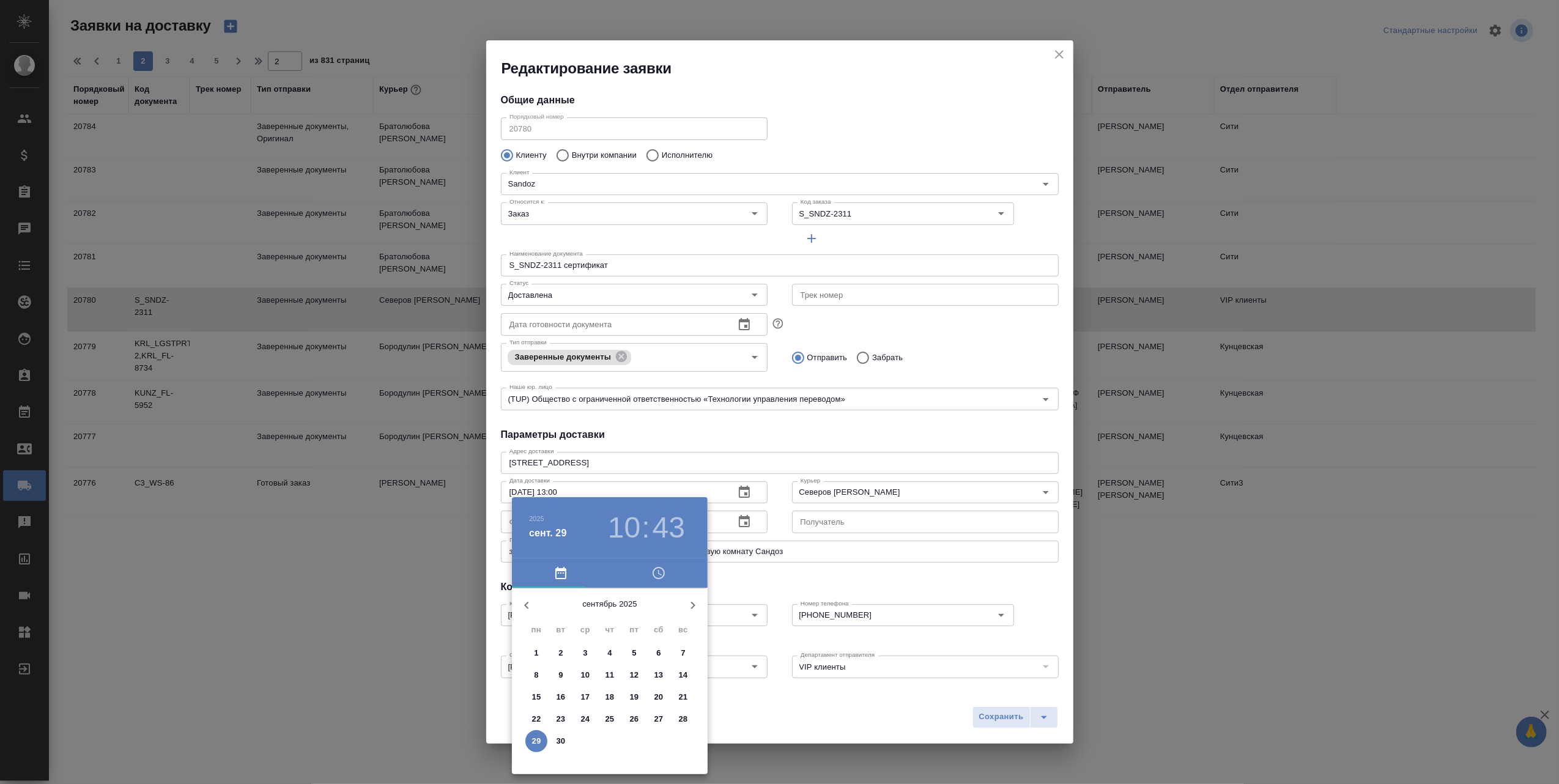
click at [635, 716] on p "26" at bounding box center [634, 718] width 9 height 12
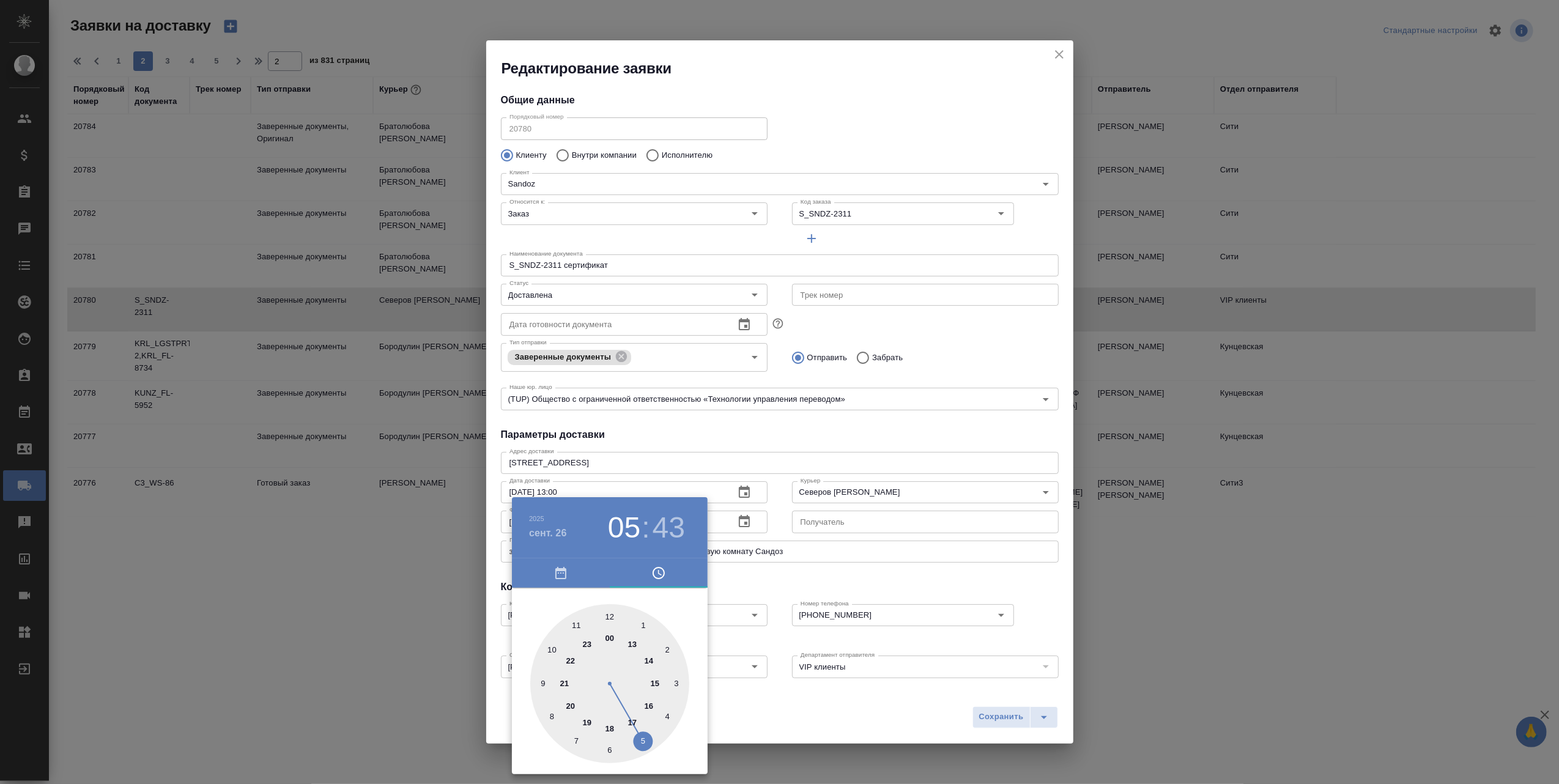
type input "26.09.2025 17:43"
drag, startPoint x: 589, startPoint y: 642, endPoint x: 634, endPoint y: 719, distance: 89.2
click at [634, 719] on div at bounding box center [609, 683] width 159 height 159
click at [1004, 716] on div at bounding box center [780, 392] width 1559 height 784
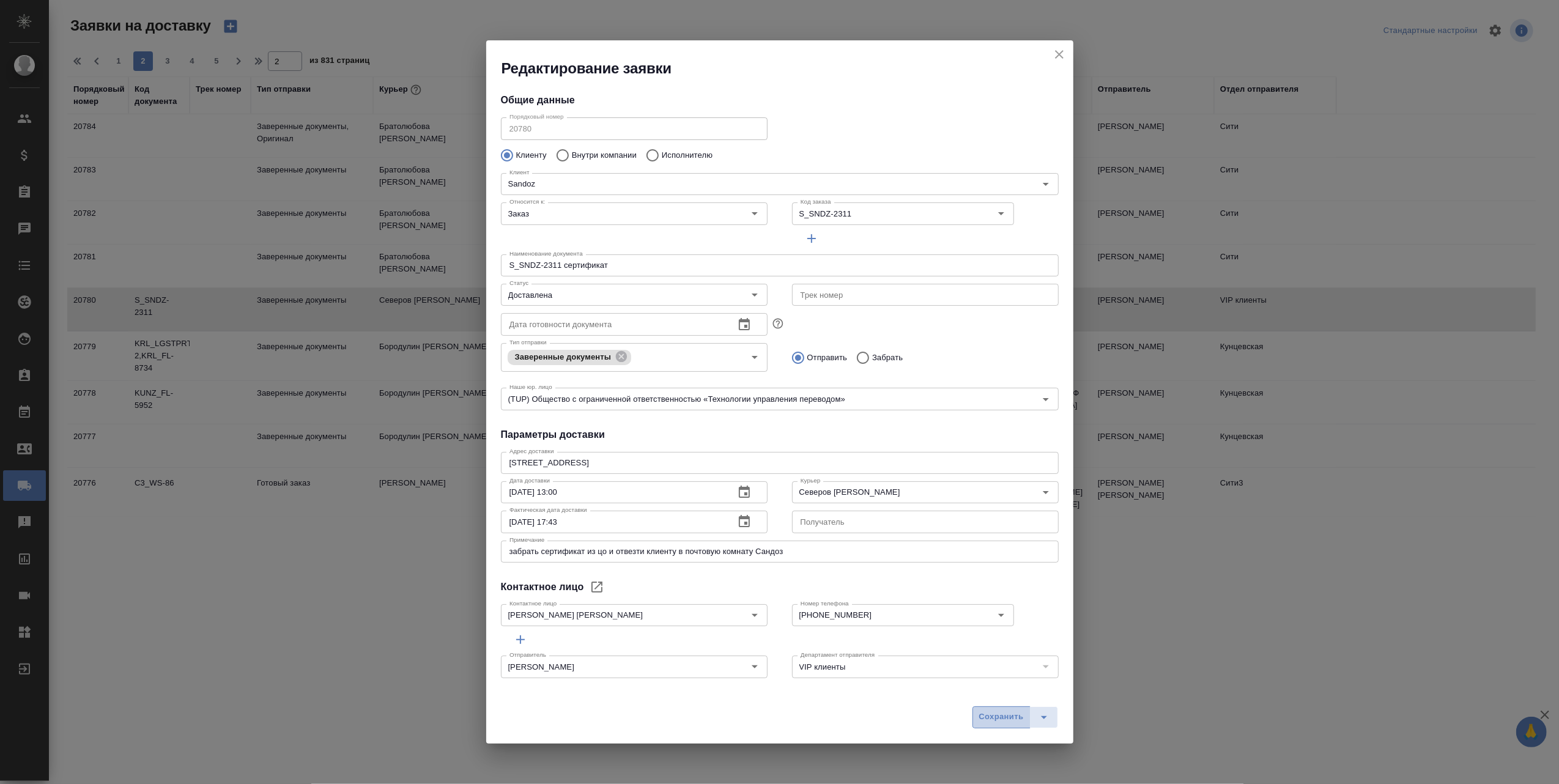
click at [994, 719] on span "Сохранить" at bounding box center [1001, 717] width 45 height 14
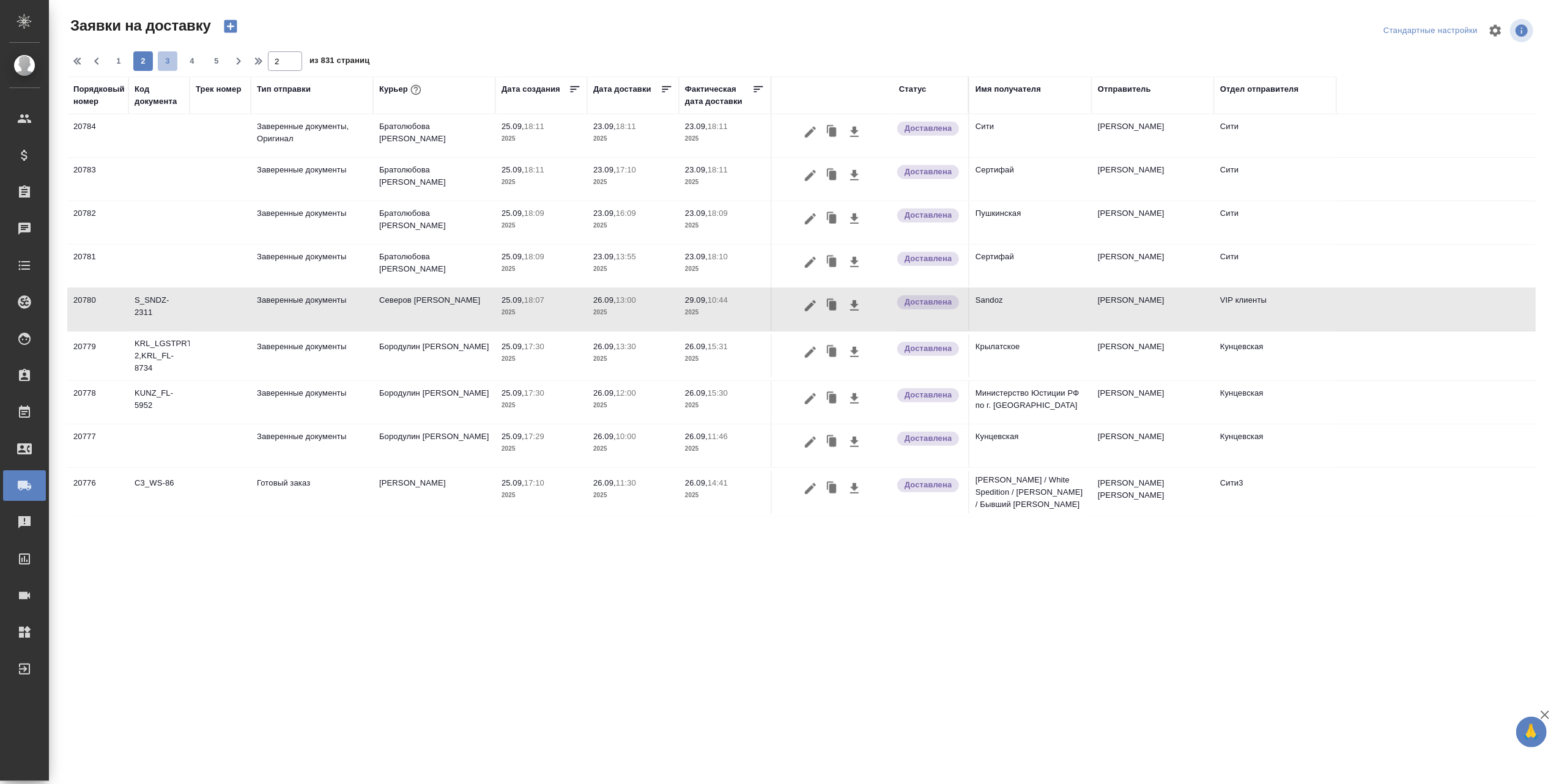
click at [164, 61] on span "3" at bounding box center [167, 61] width 20 height 12
type input "3"
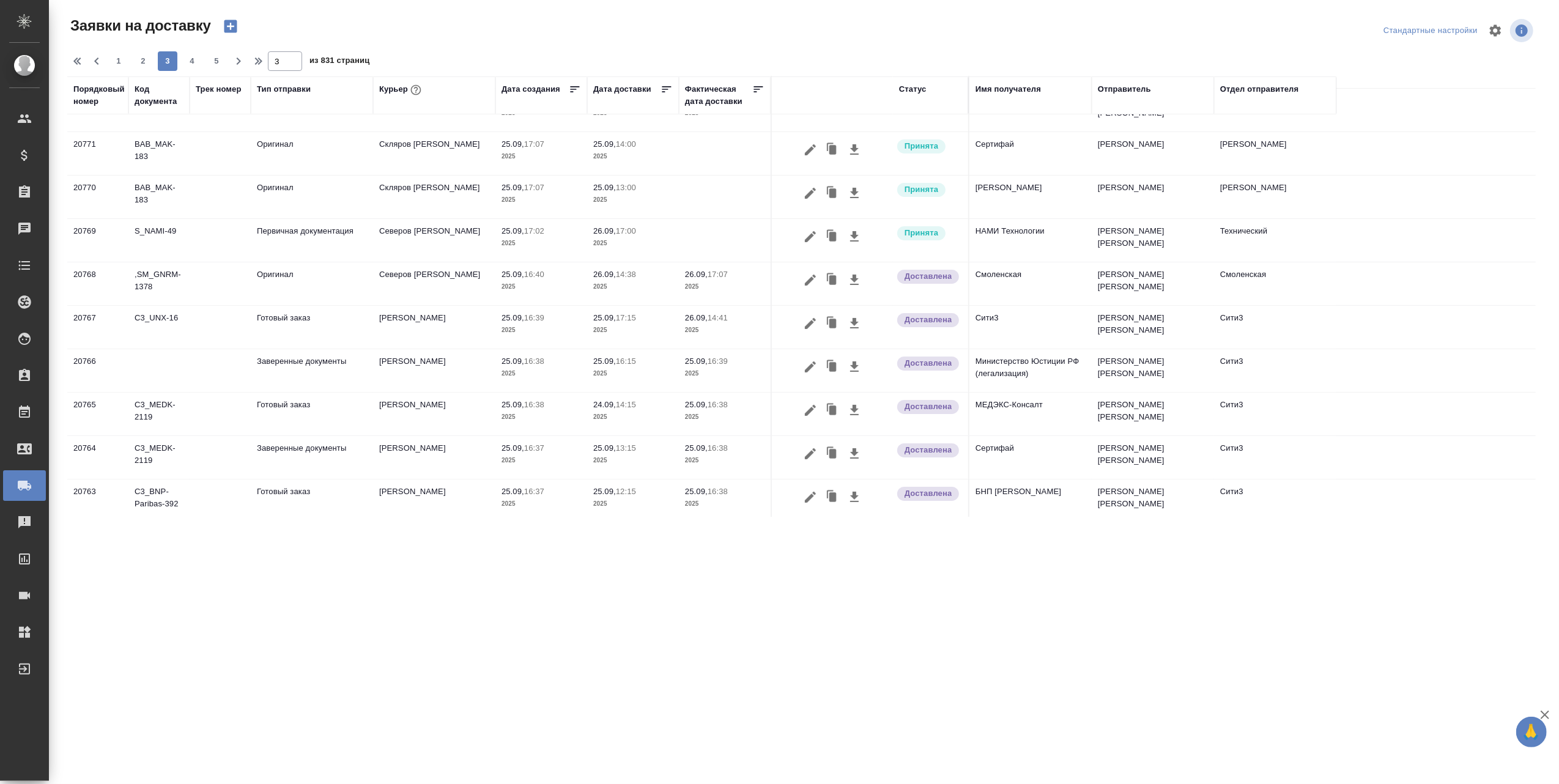
scroll to position [137, 0]
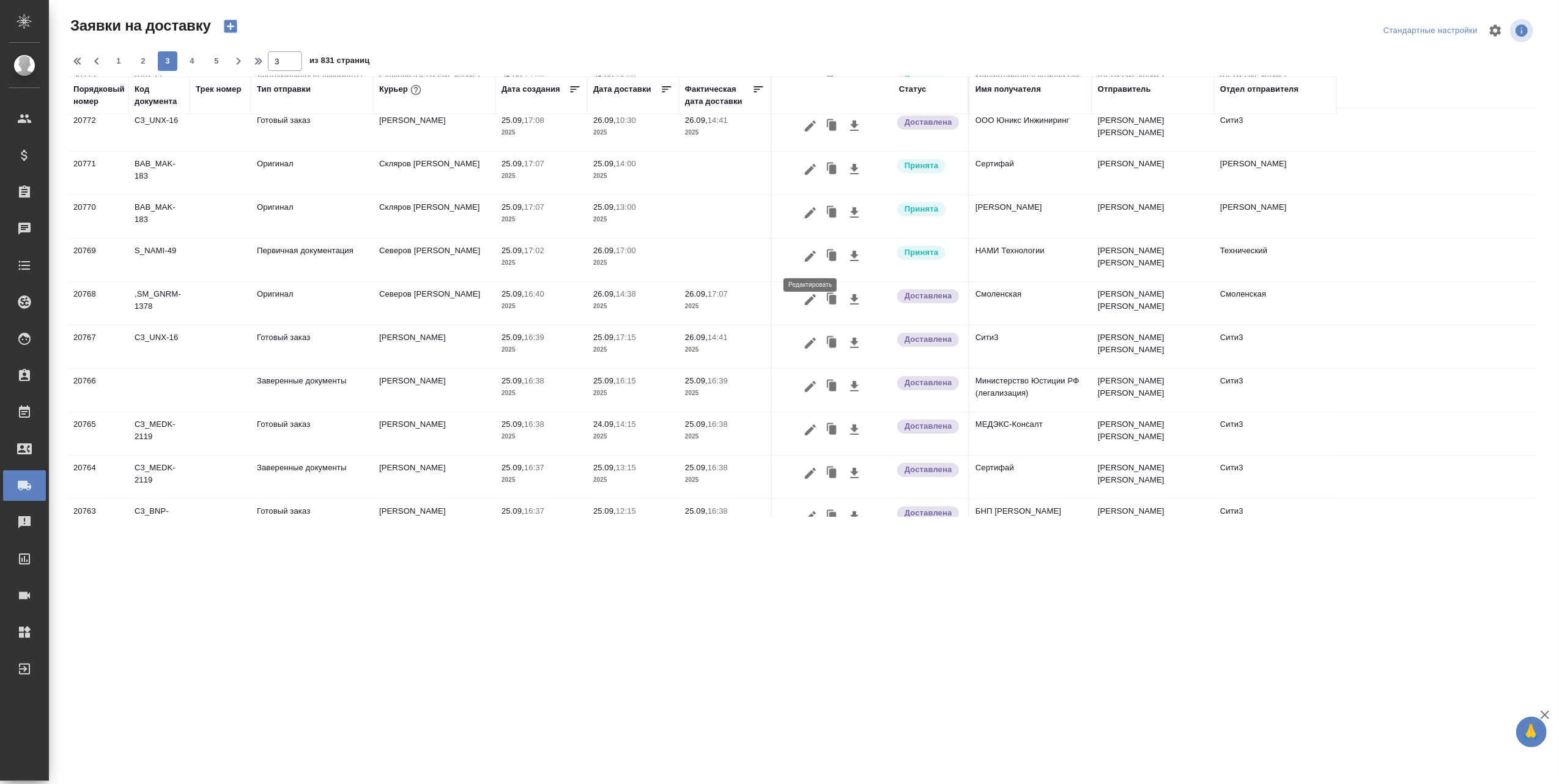
click at [810, 257] on icon "button" at bounding box center [811, 256] width 11 height 11
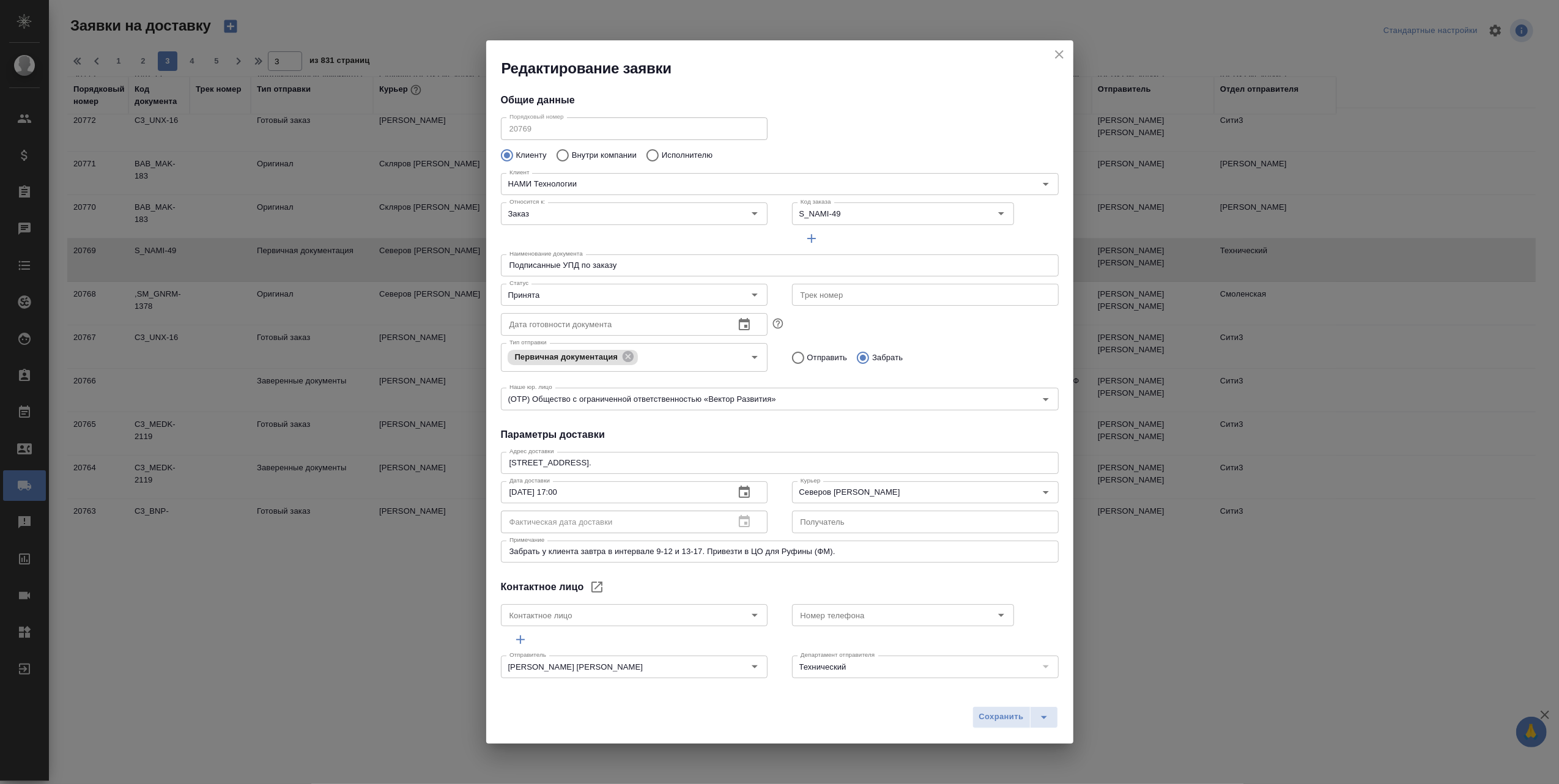
type input "Кащеева Елизавета"
type input "89266589924"
click at [754, 295] on icon "Open" at bounding box center [755, 295] width 15 height 15
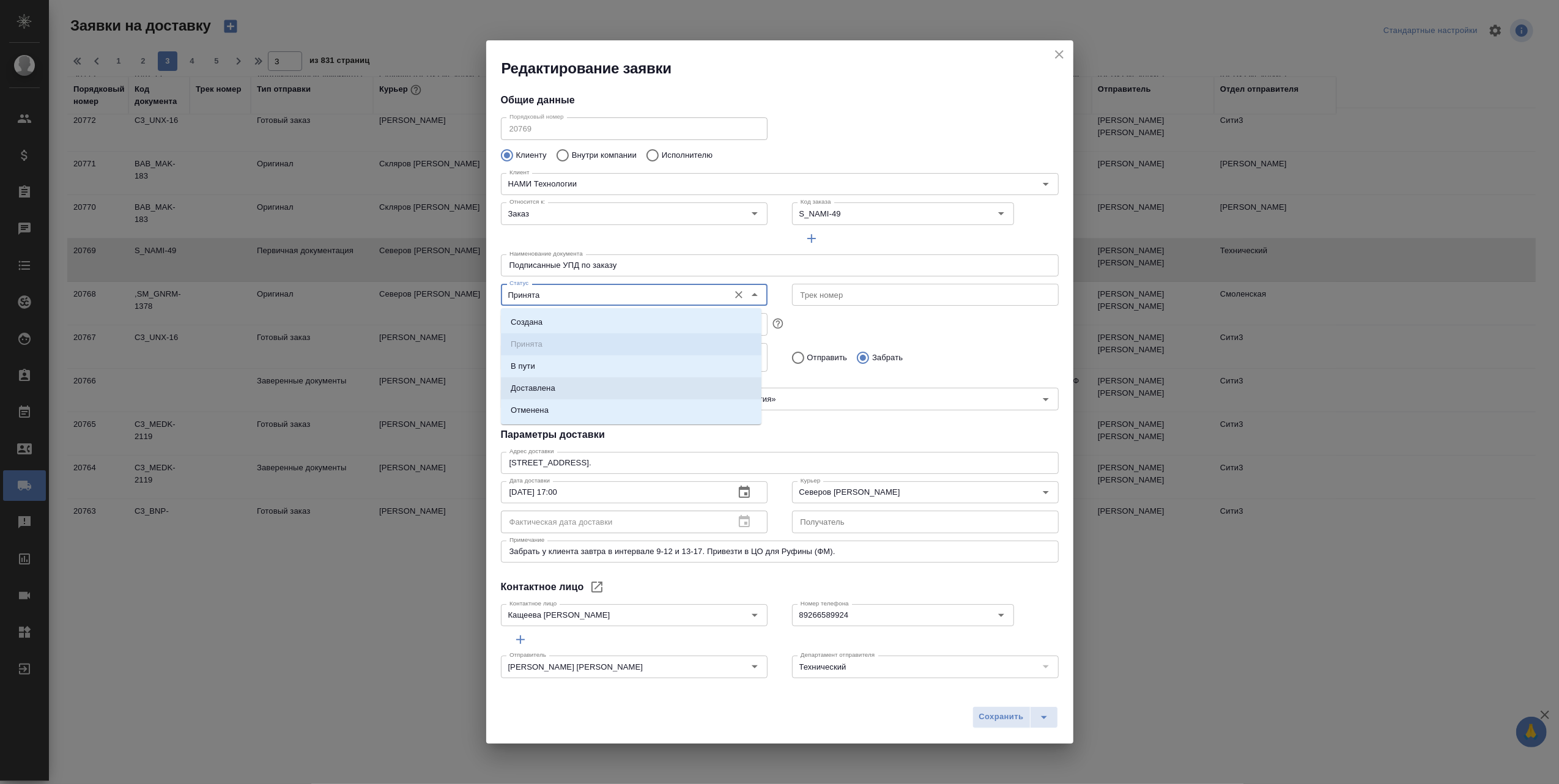
click at [603, 385] on li "Доставлена" at bounding box center [631, 388] width 261 height 22
type input "Доставлена"
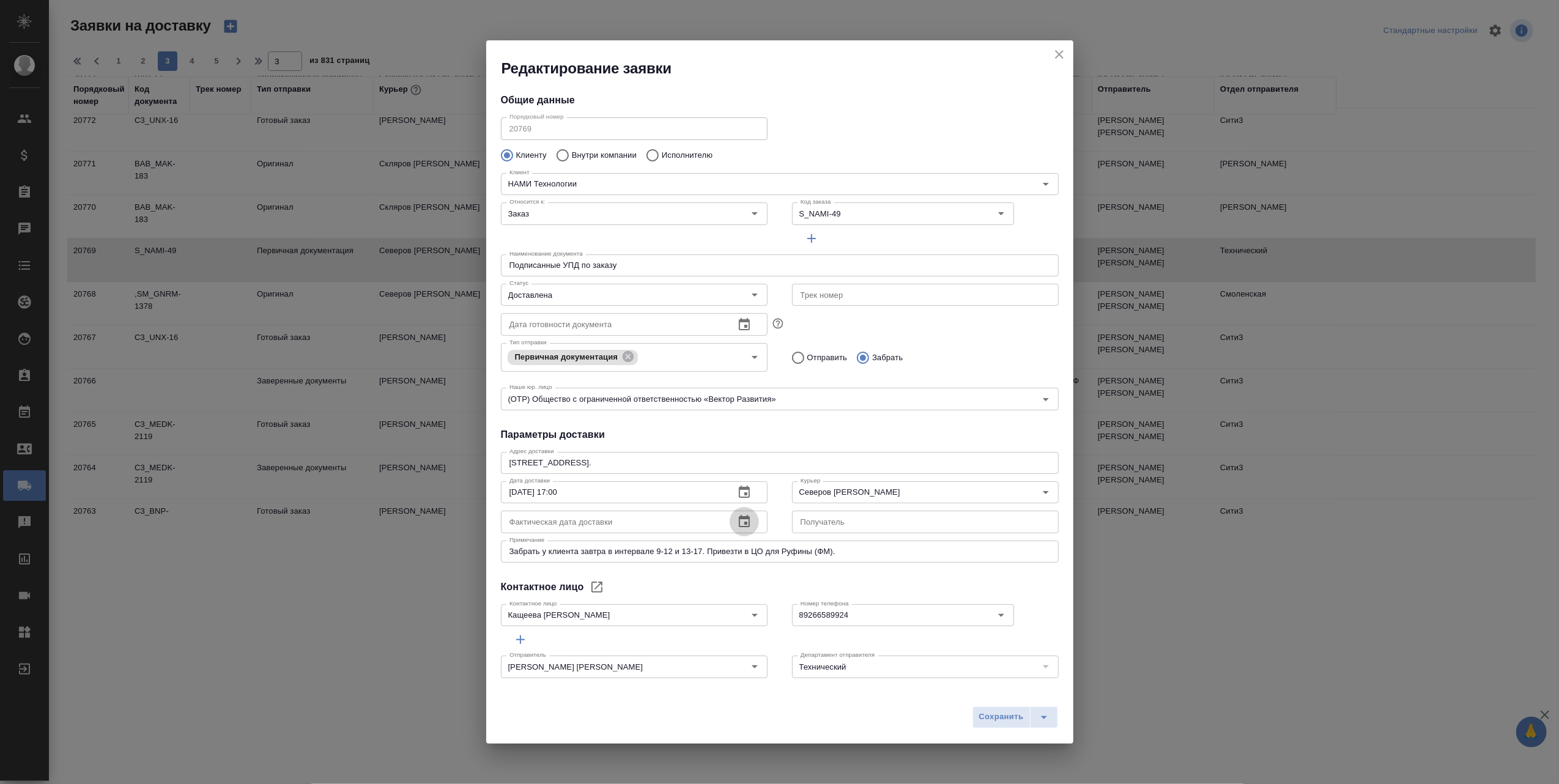
click at [739, 522] on icon "button" at bounding box center [745, 521] width 11 height 12
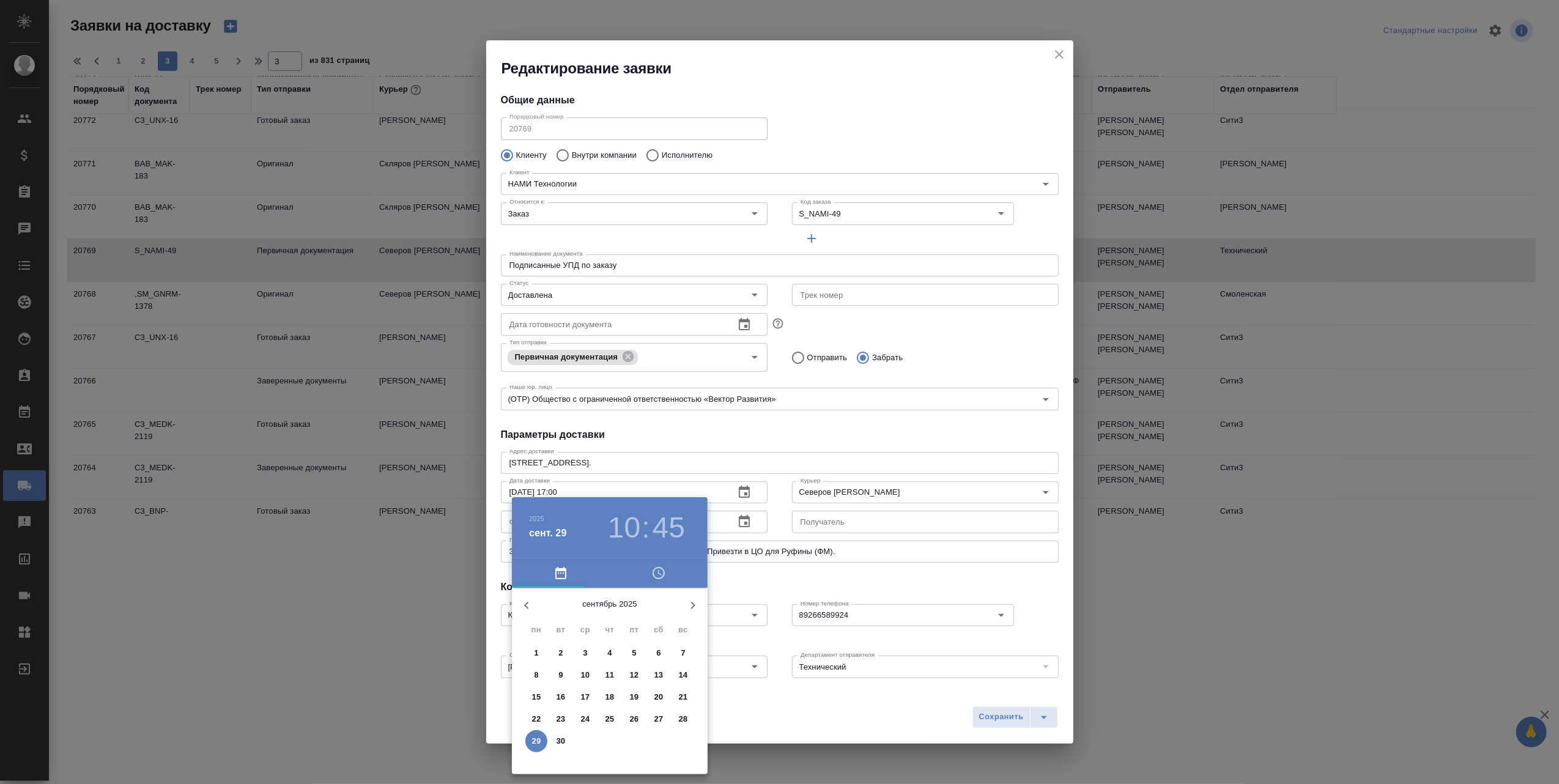
click at [634, 715] on p "26" at bounding box center [634, 718] width 9 height 12
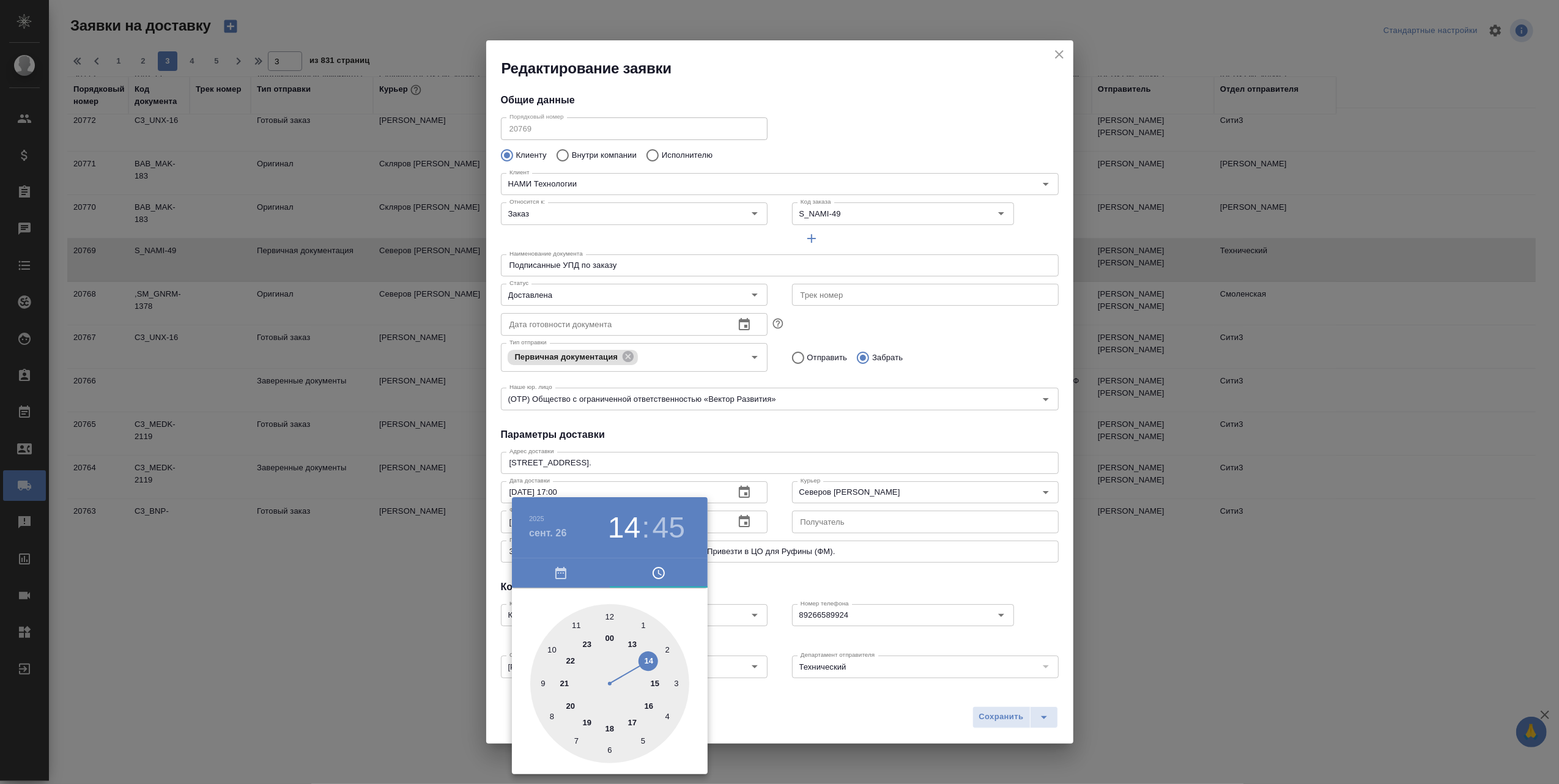
type input "26.09.2025 15:45"
drag, startPoint x: 551, startPoint y: 648, endPoint x: 654, endPoint y: 674, distance: 106.2
click at [654, 674] on div at bounding box center [609, 683] width 159 height 159
click at [996, 722] on div at bounding box center [780, 392] width 1559 height 784
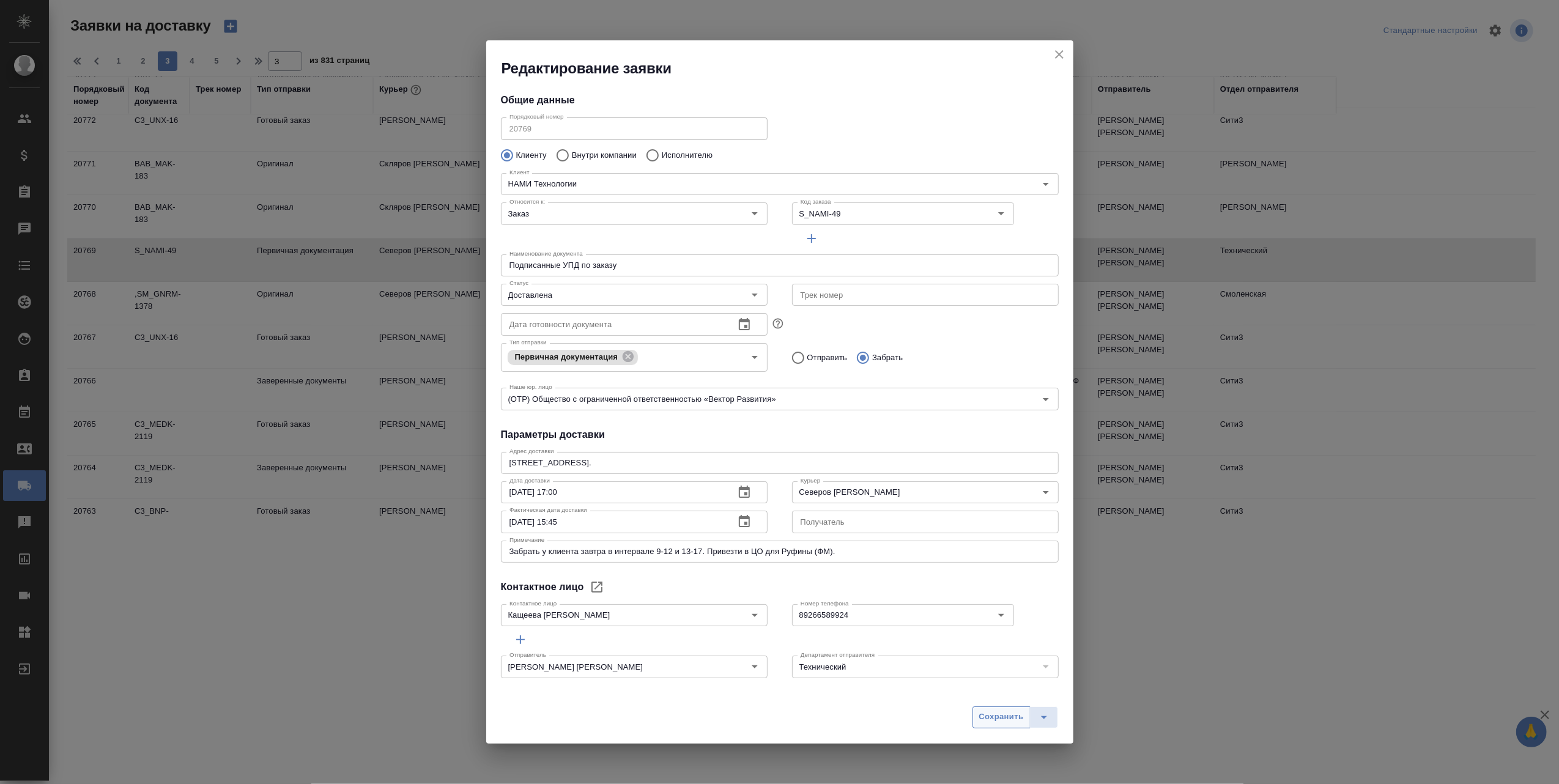
click at [996, 716] on span "Сохранить" at bounding box center [1001, 717] width 45 height 14
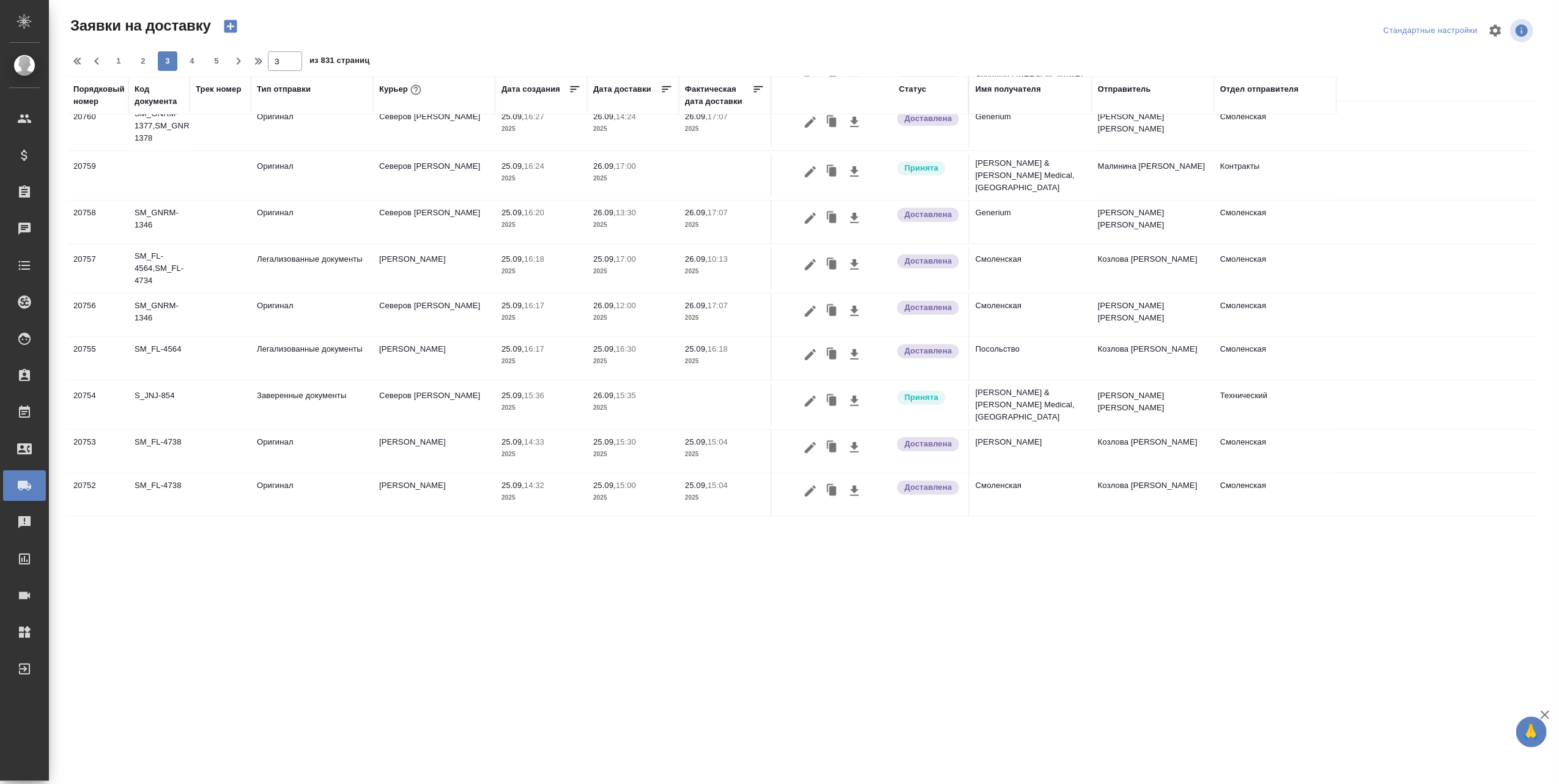
scroll to position [707, 0]
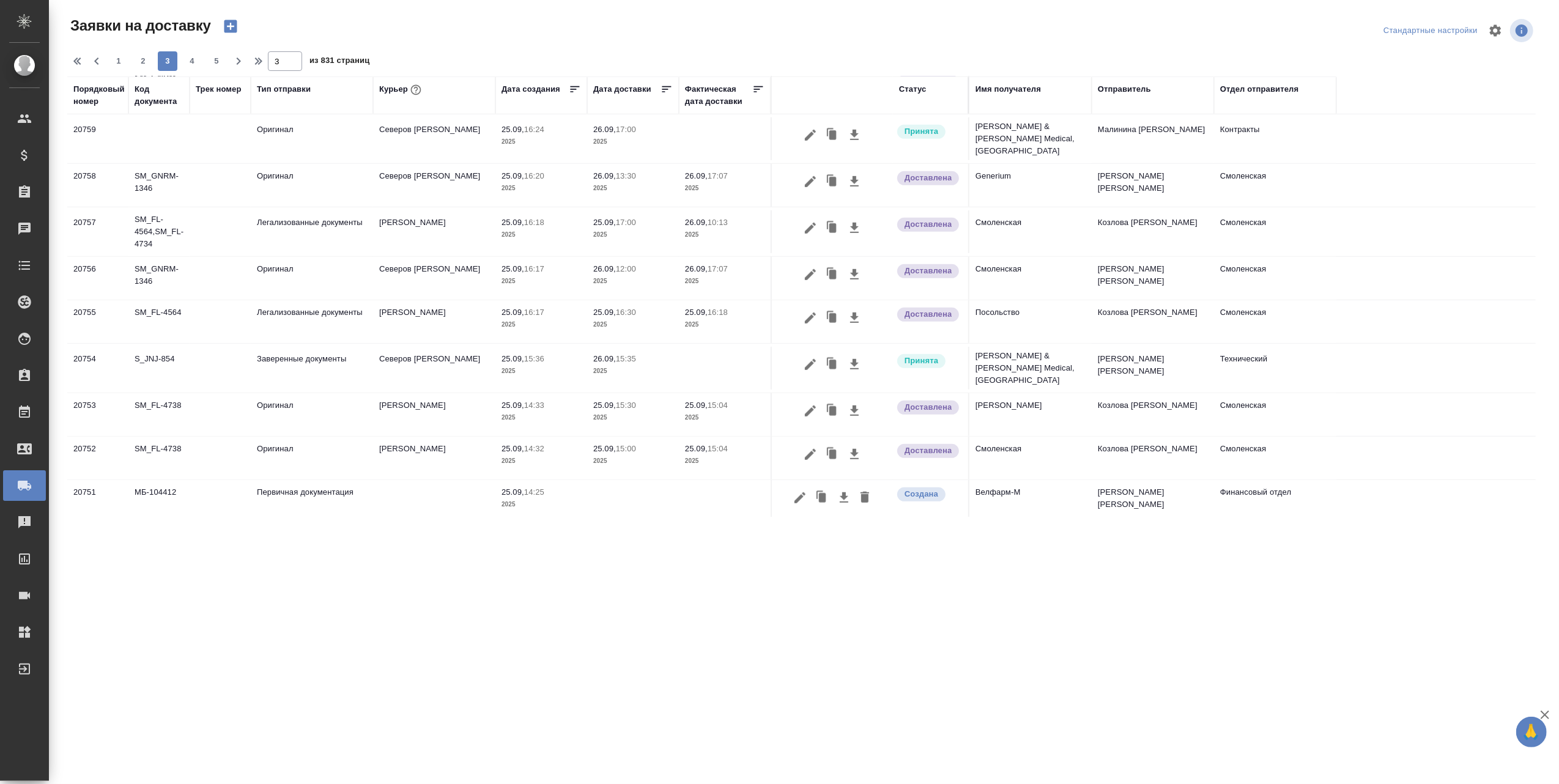
click at [184, 483] on td "МБ-104412" at bounding box center [159, 501] width 61 height 43
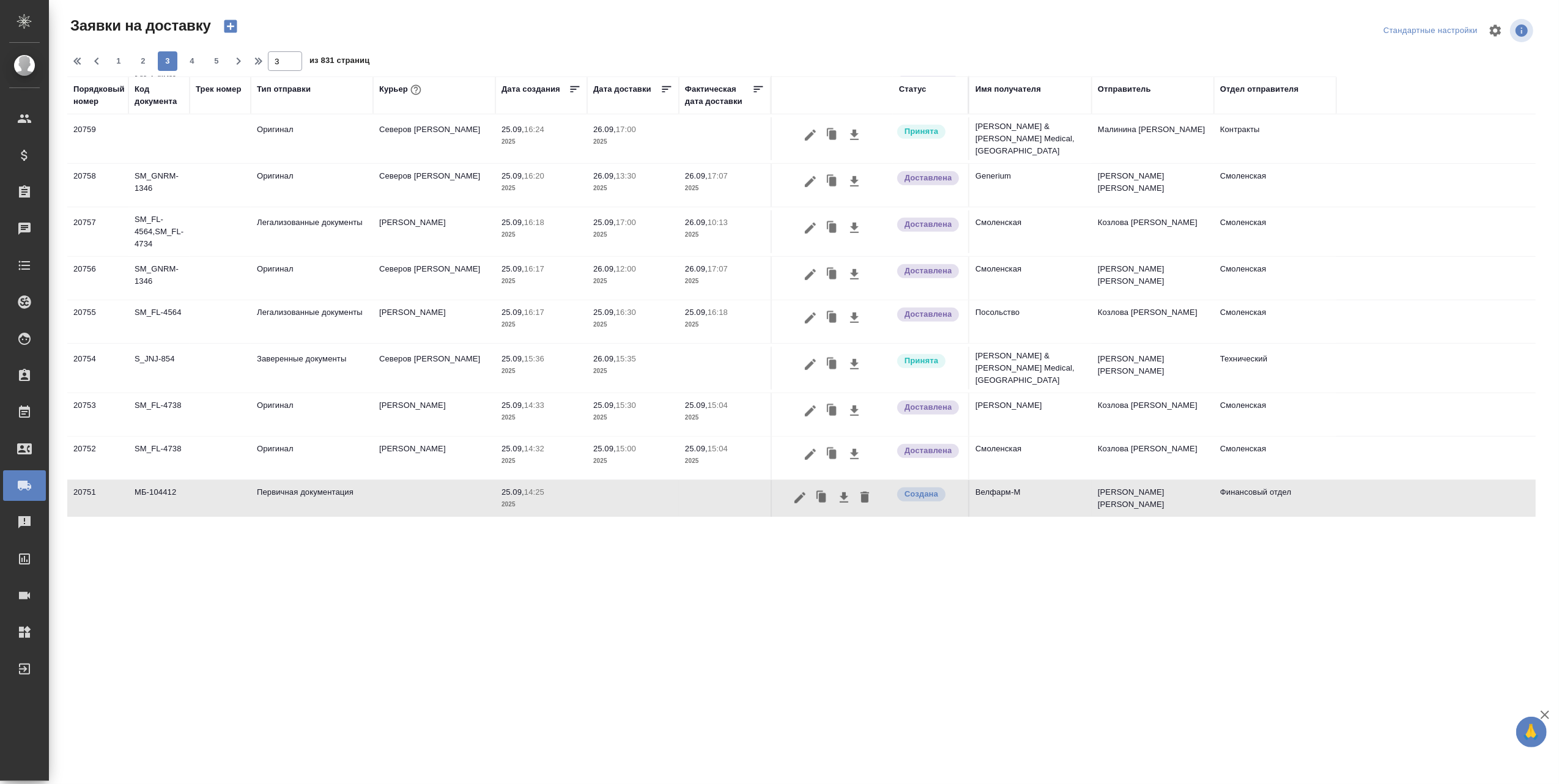
click at [580, 487] on span "25.09, 14:25" at bounding box center [541, 492] width 80 height 12
click at [803, 492] on icon "button" at bounding box center [800, 497] width 15 height 15
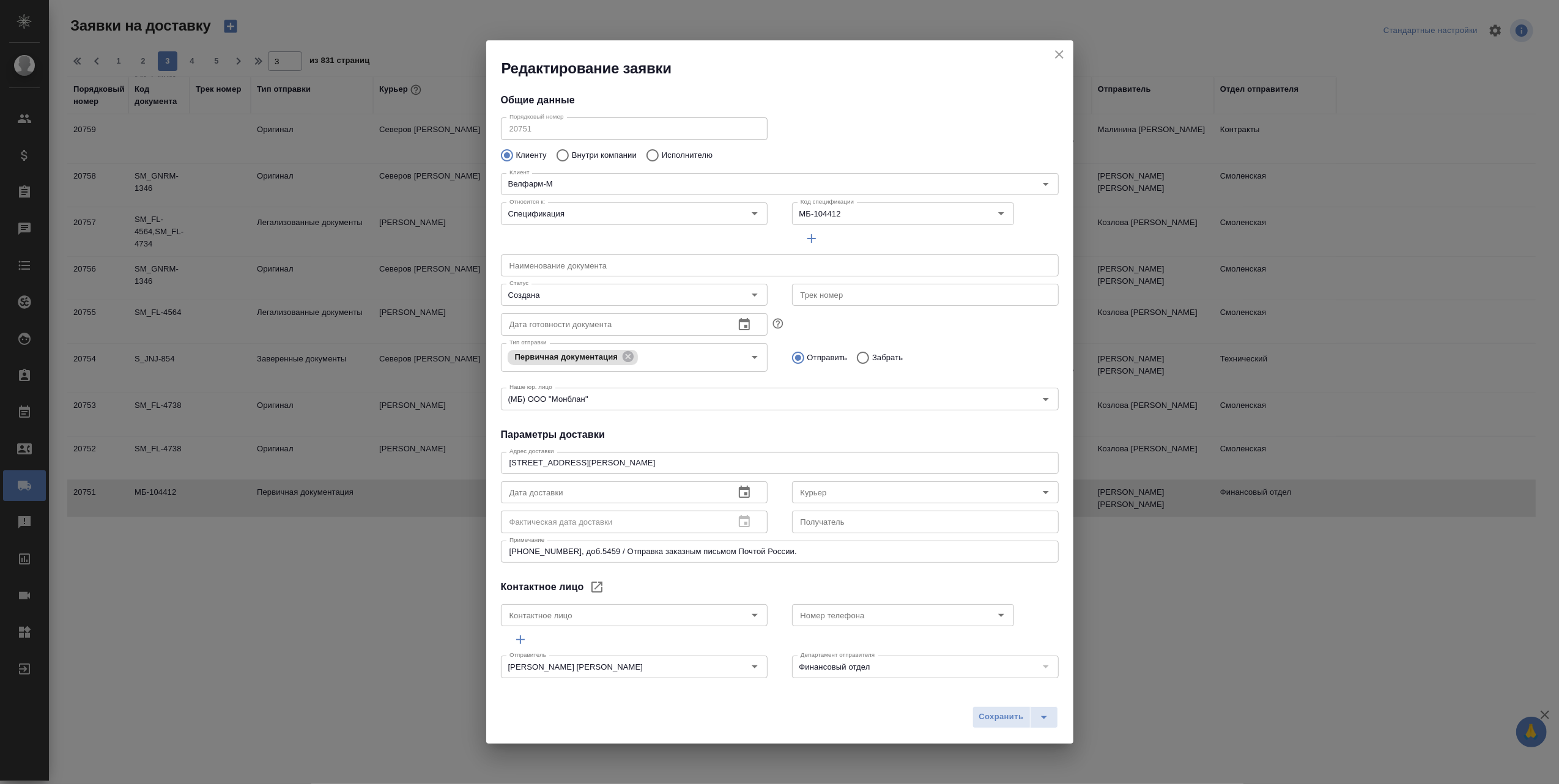
type input "Курканина Кристина Викторовна"
type input "+7 (916) 881-04-32"
click at [1060, 52] on icon "close" at bounding box center [1059, 54] width 8 height 8
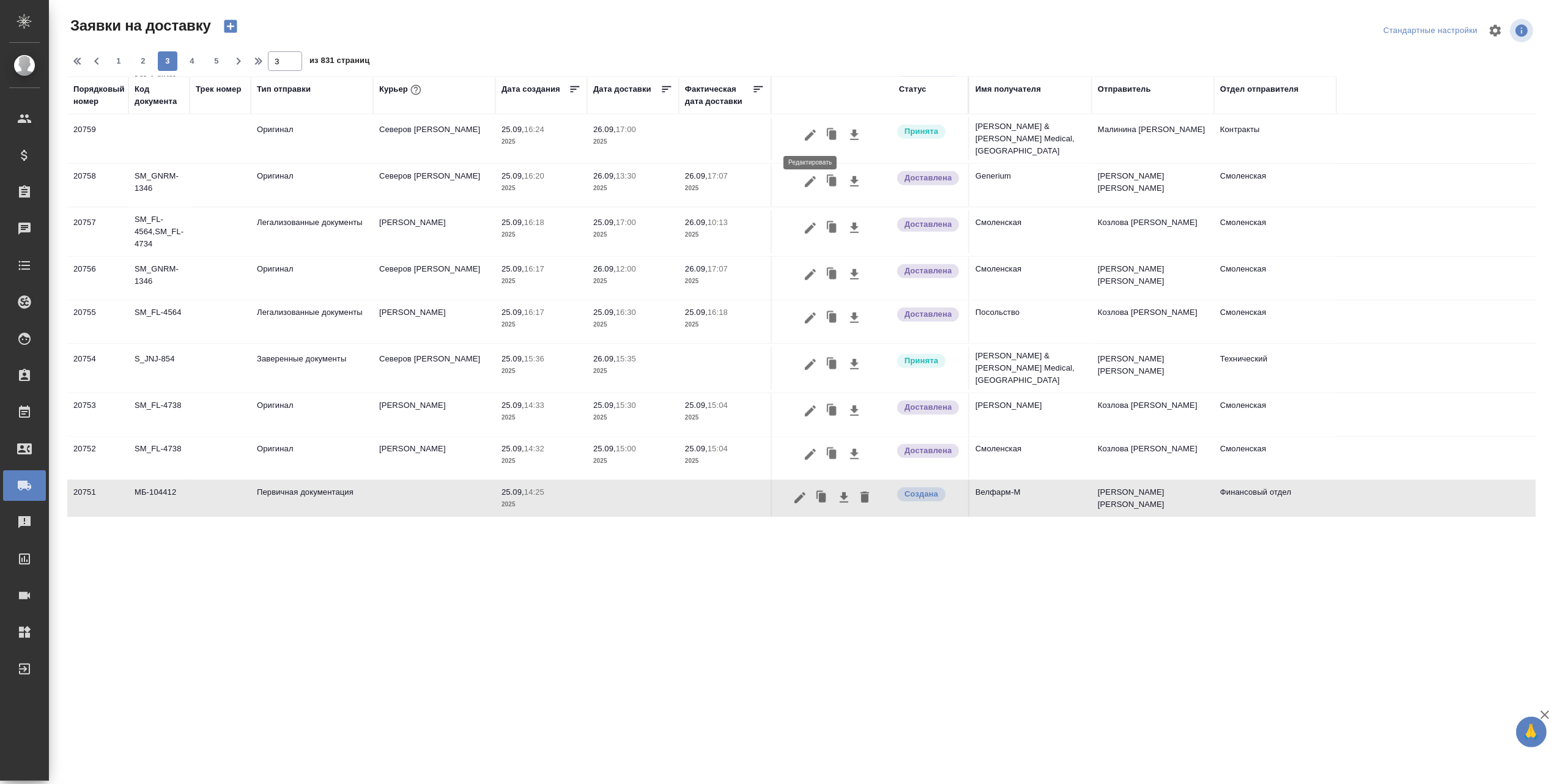
click at [808, 133] on icon "button" at bounding box center [810, 135] width 15 height 15
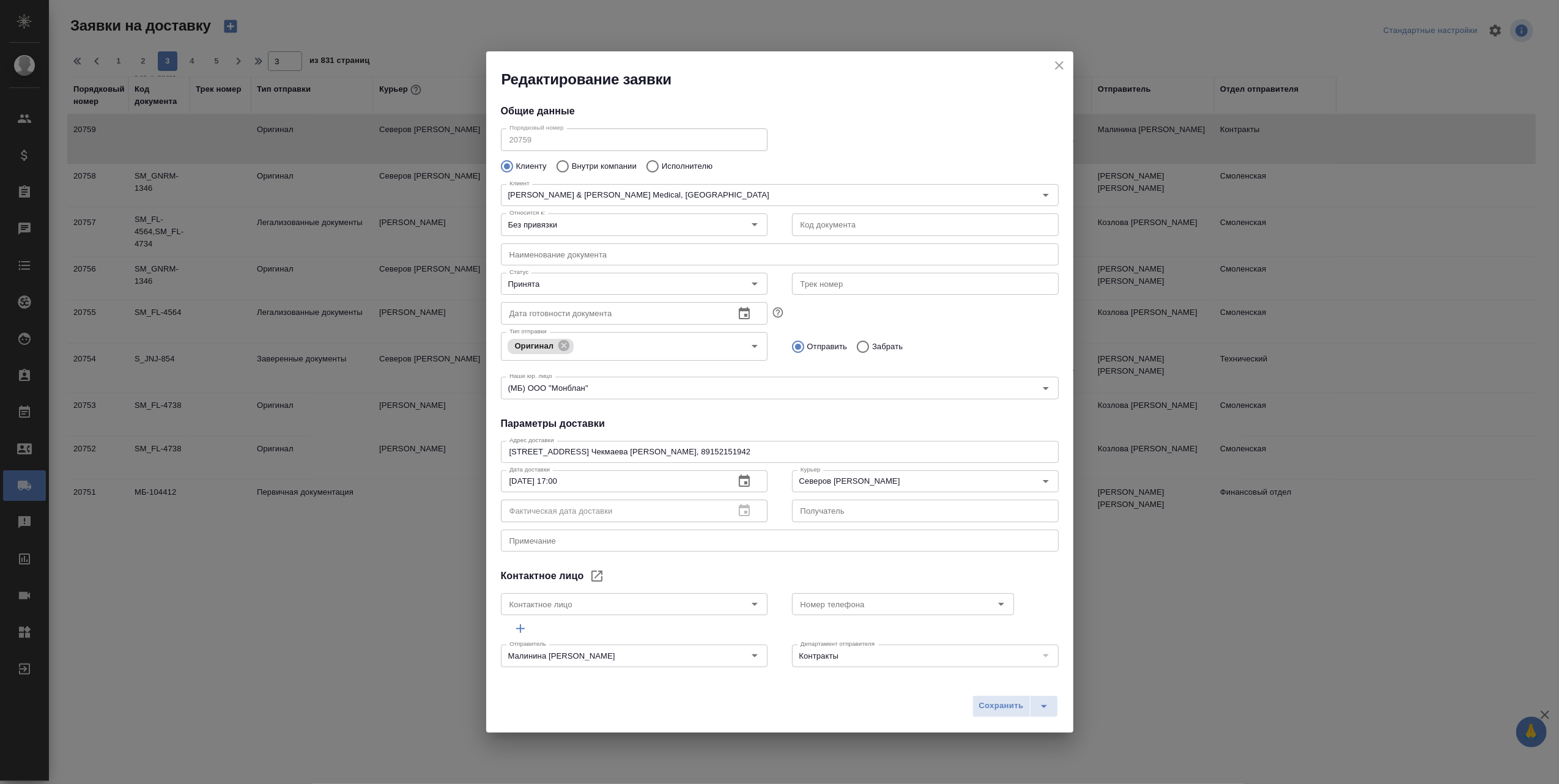
type input "Чекмаева Мария"
click at [752, 284] on icon "Open" at bounding box center [755, 284] width 6 height 3
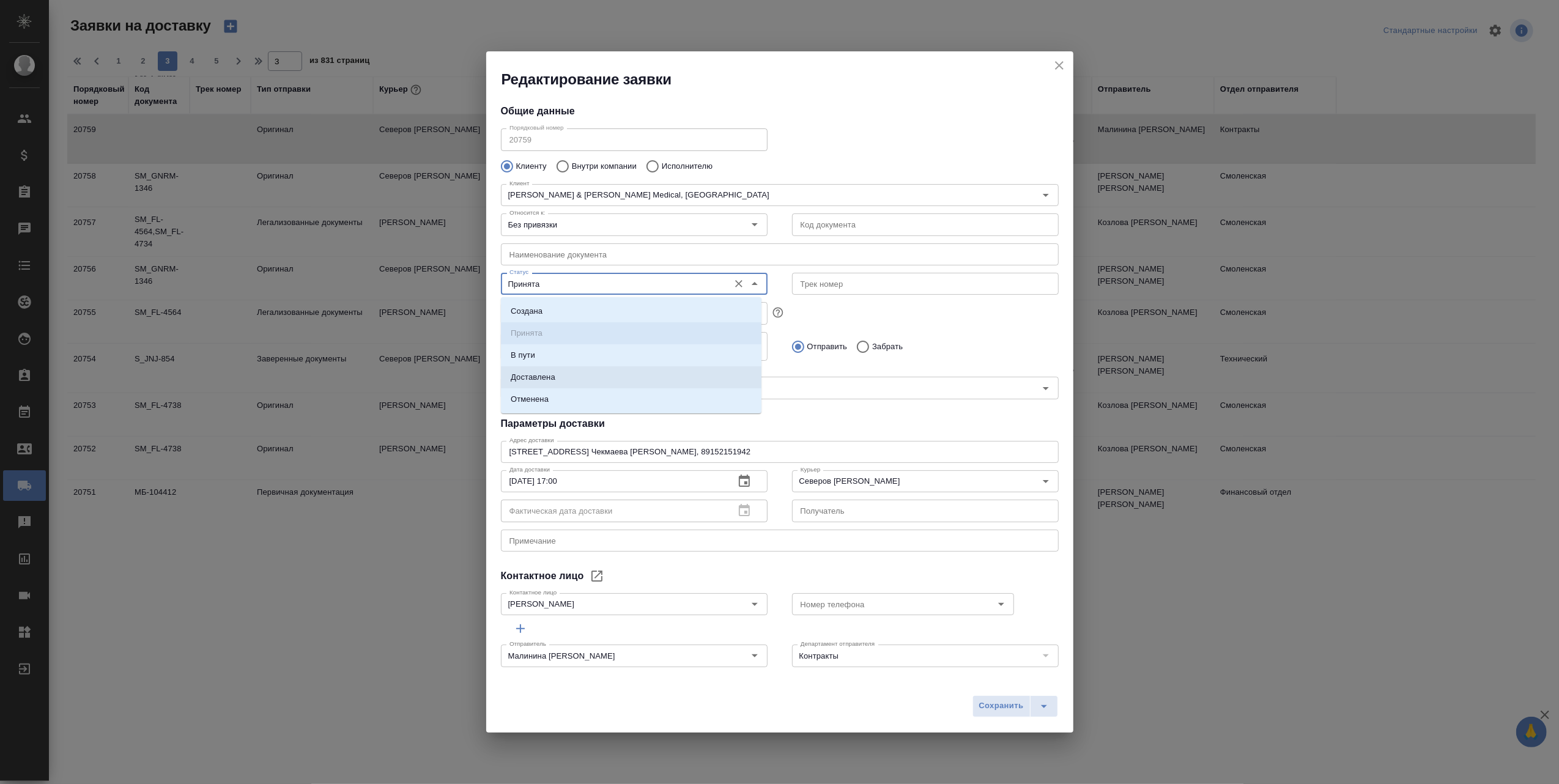
click at [605, 381] on li "Доставлена" at bounding box center [631, 376] width 261 height 22
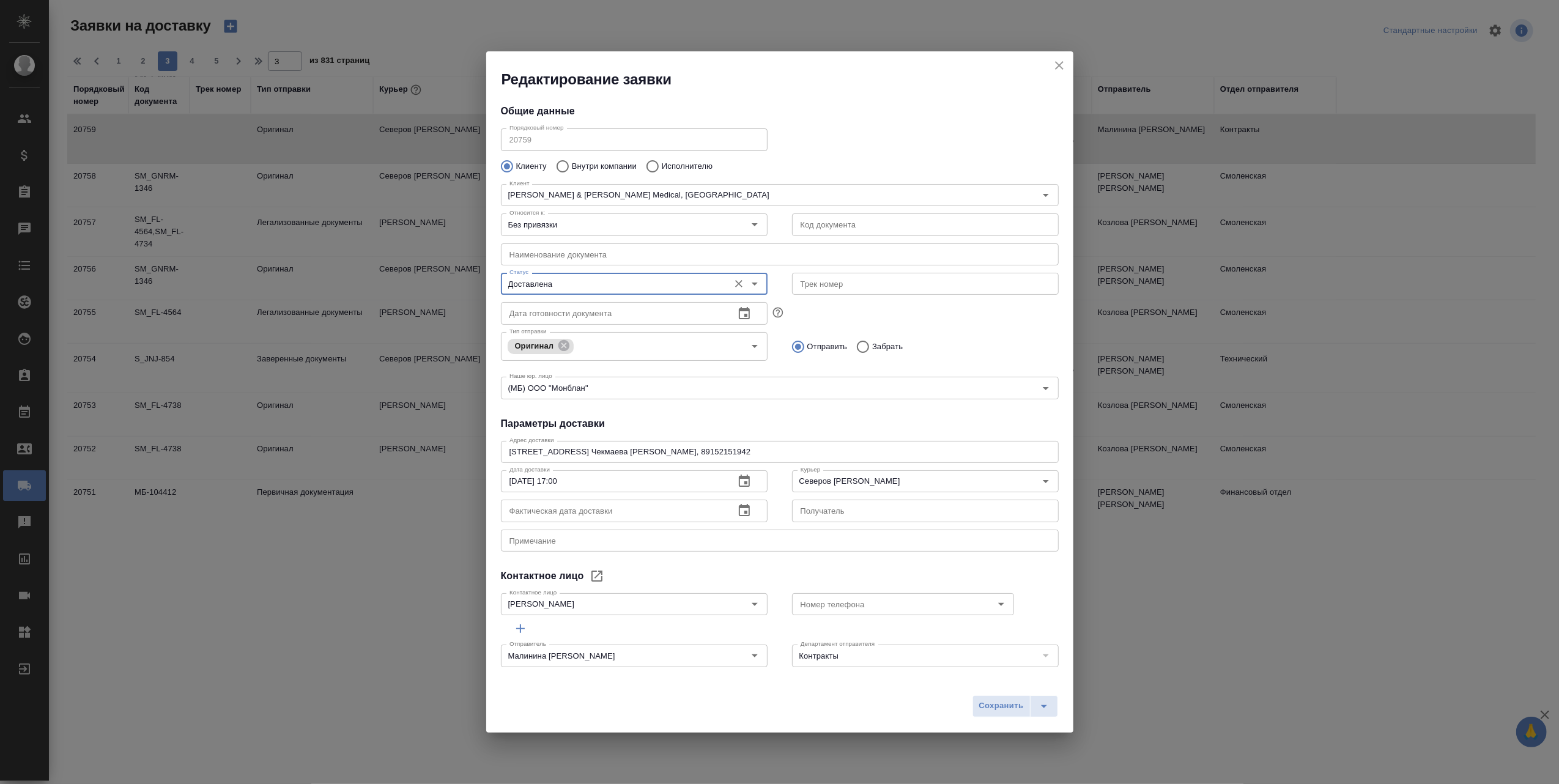
type input "Доставлена"
click at [737, 510] on icon "button" at bounding box center [744, 510] width 15 height 15
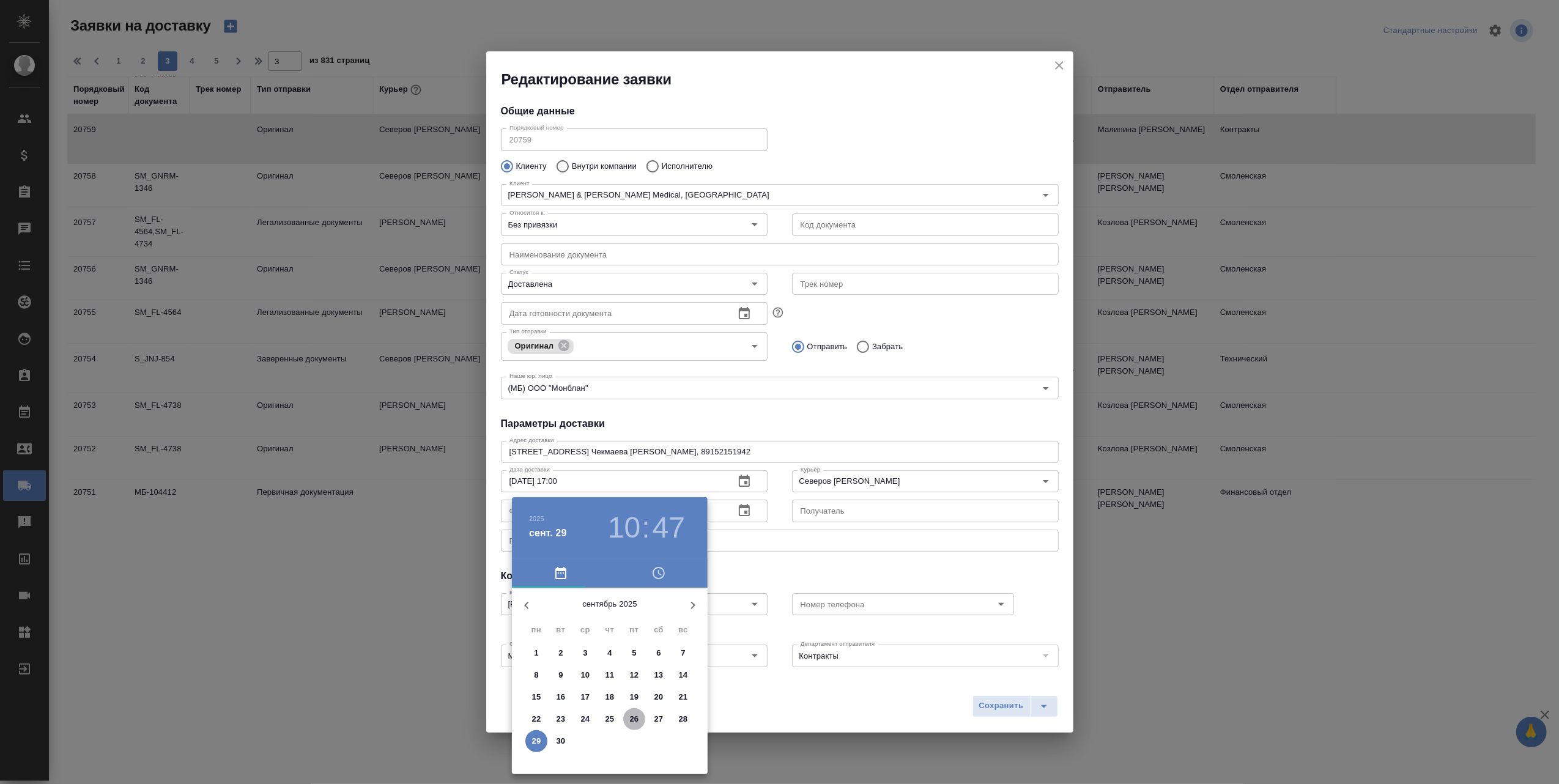
click at [632, 720] on p "26" at bounding box center [634, 718] width 9 height 12
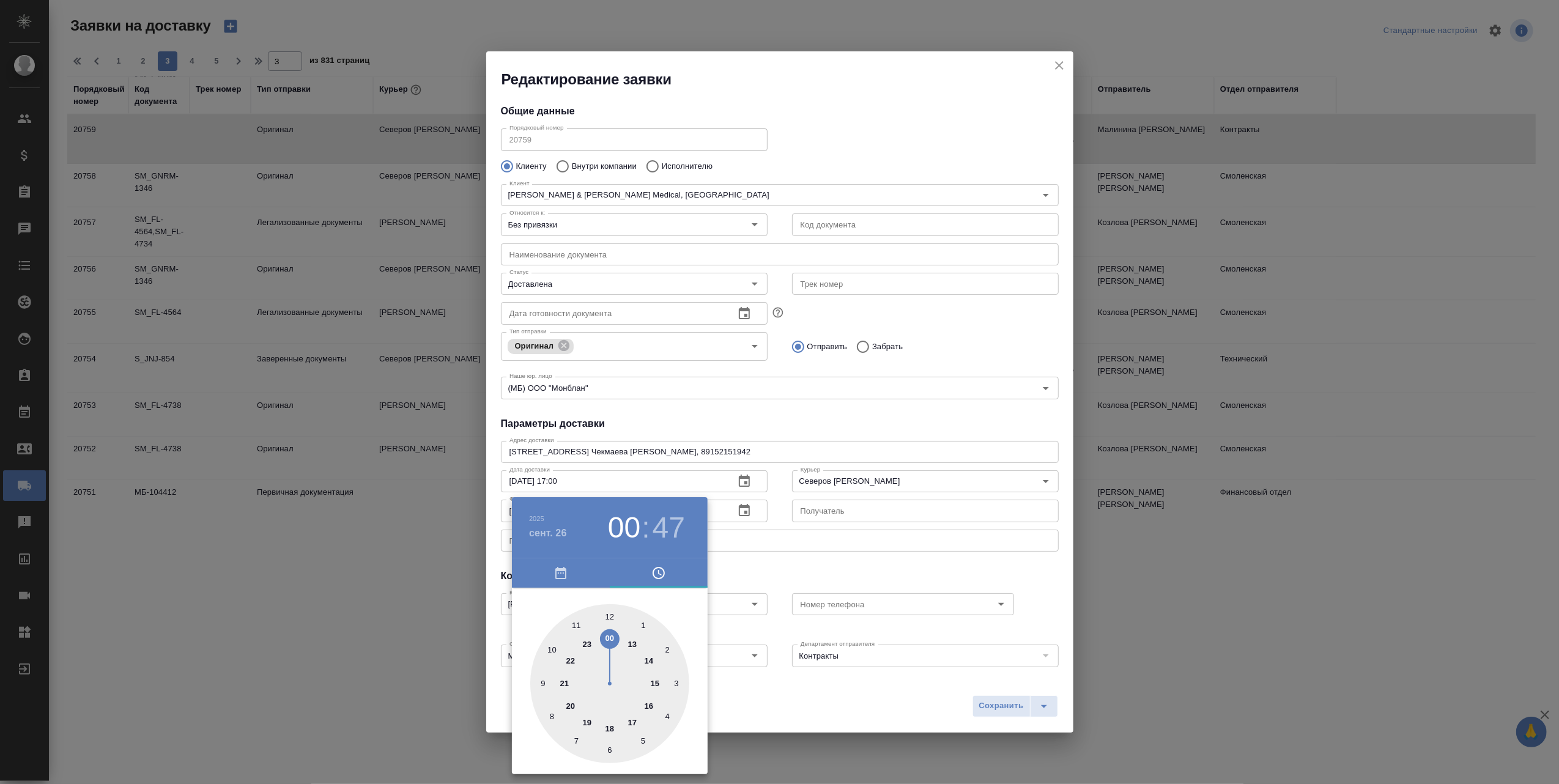
type input "26.09.2025 12:47"
drag, startPoint x: 554, startPoint y: 646, endPoint x: 614, endPoint y: 617, distance: 66.6
click at [614, 617] on div at bounding box center [609, 683] width 159 height 159
click at [986, 706] on div at bounding box center [780, 392] width 1559 height 784
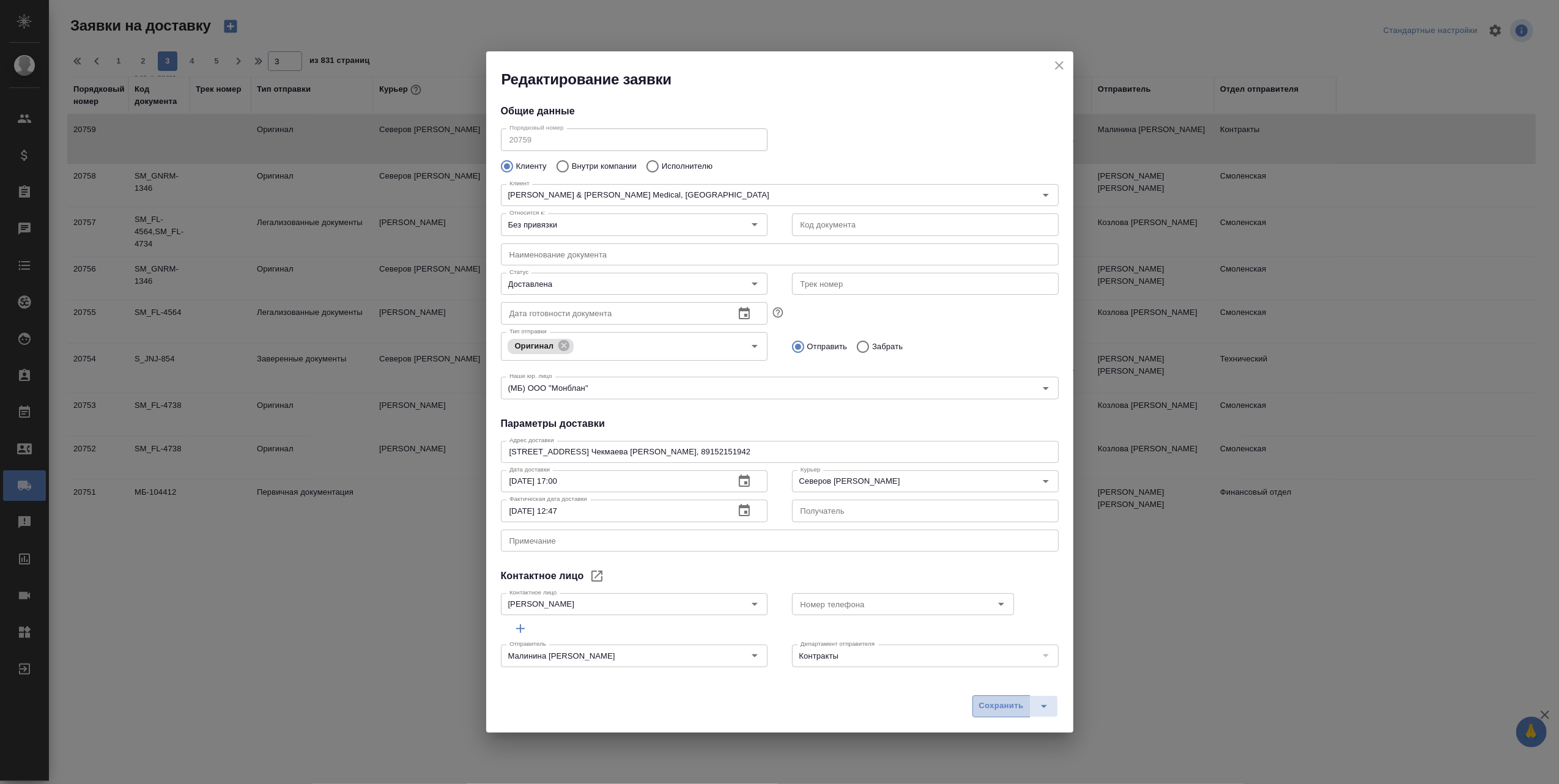
click at [994, 706] on span "Сохранить" at bounding box center [1001, 706] width 45 height 14
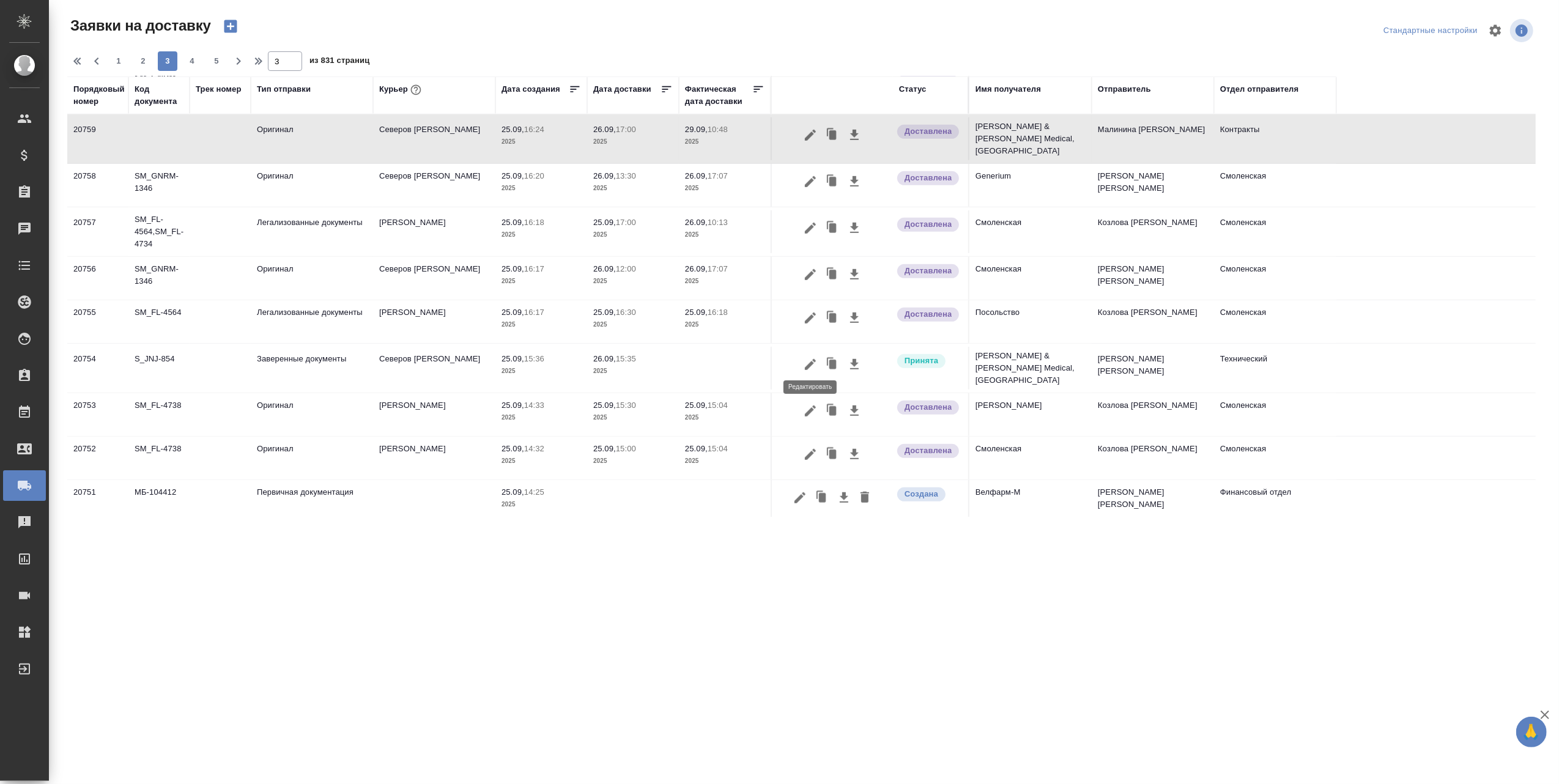
click at [813, 360] on icon "button" at bounding box center [810, 364] width 15 height 15
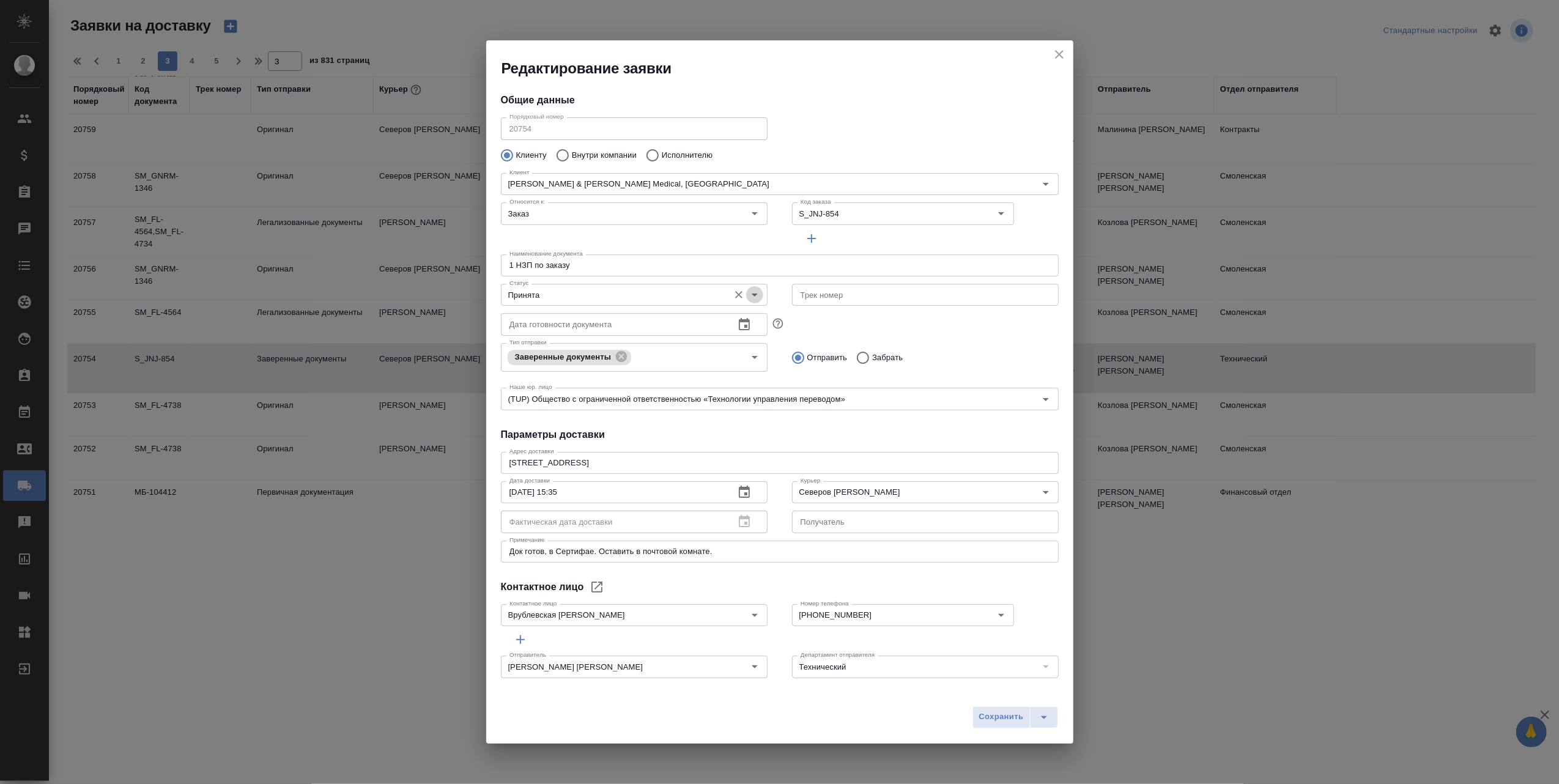
click at [748, 292] on icon "Open" at bounding box center [755, 295] width 15 height 15
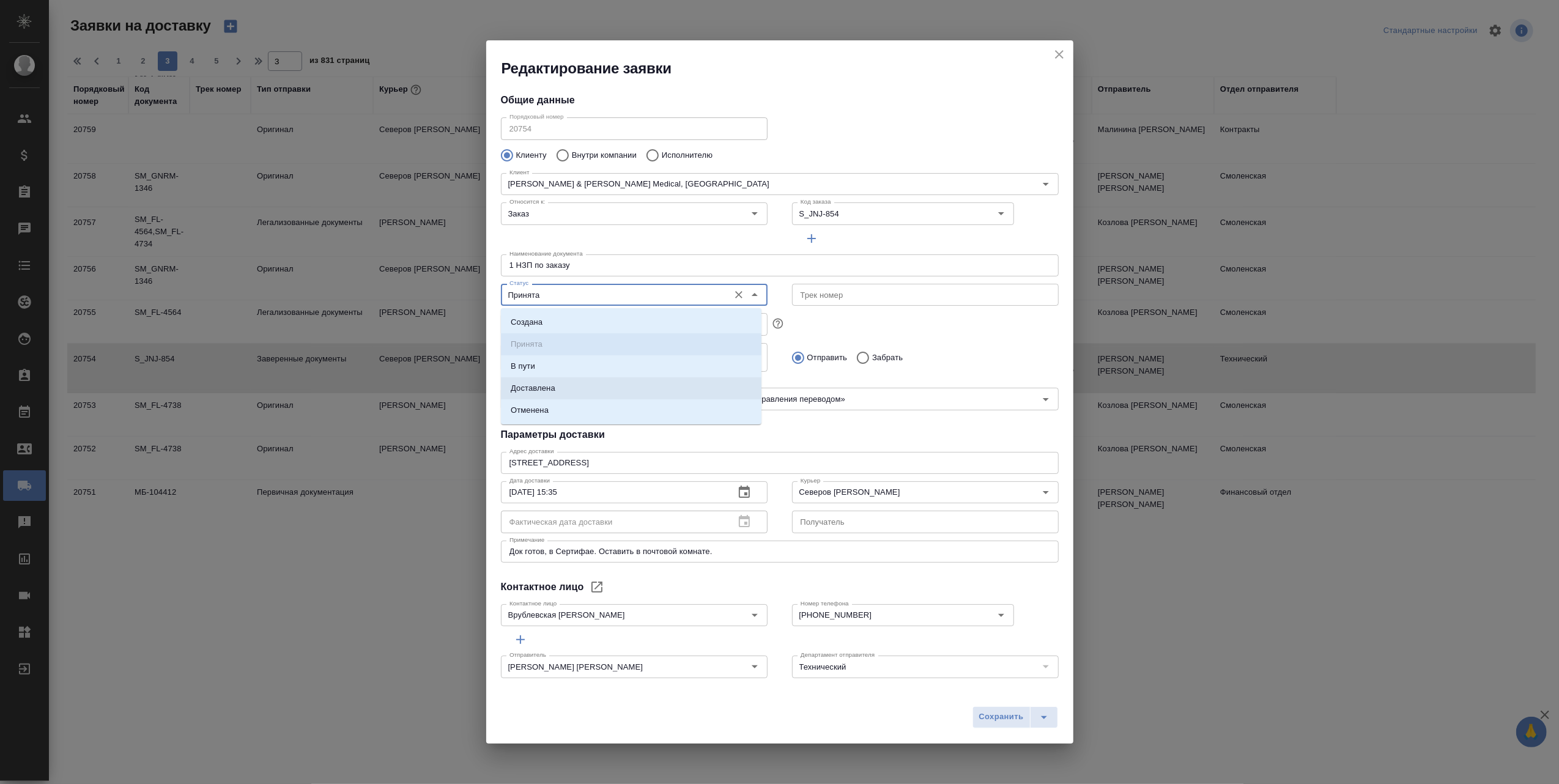
click at [590, 386] on li "Доставлена" at bounding box center [631, 388] width 261 height 22
type input "Доставлена"
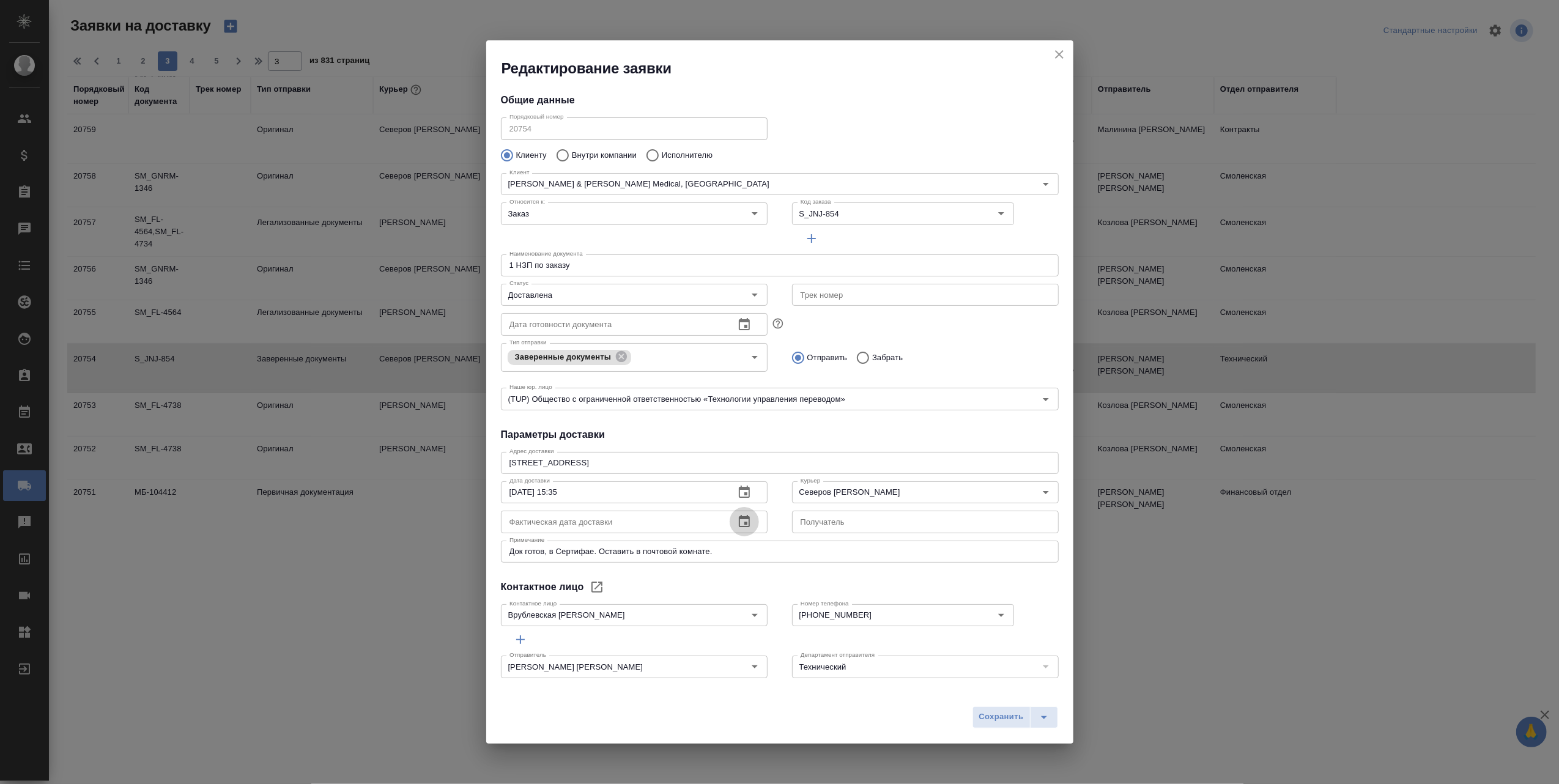
click at [740, 522] on icon "button" at bounding box center [745, 521] width 11 height 12
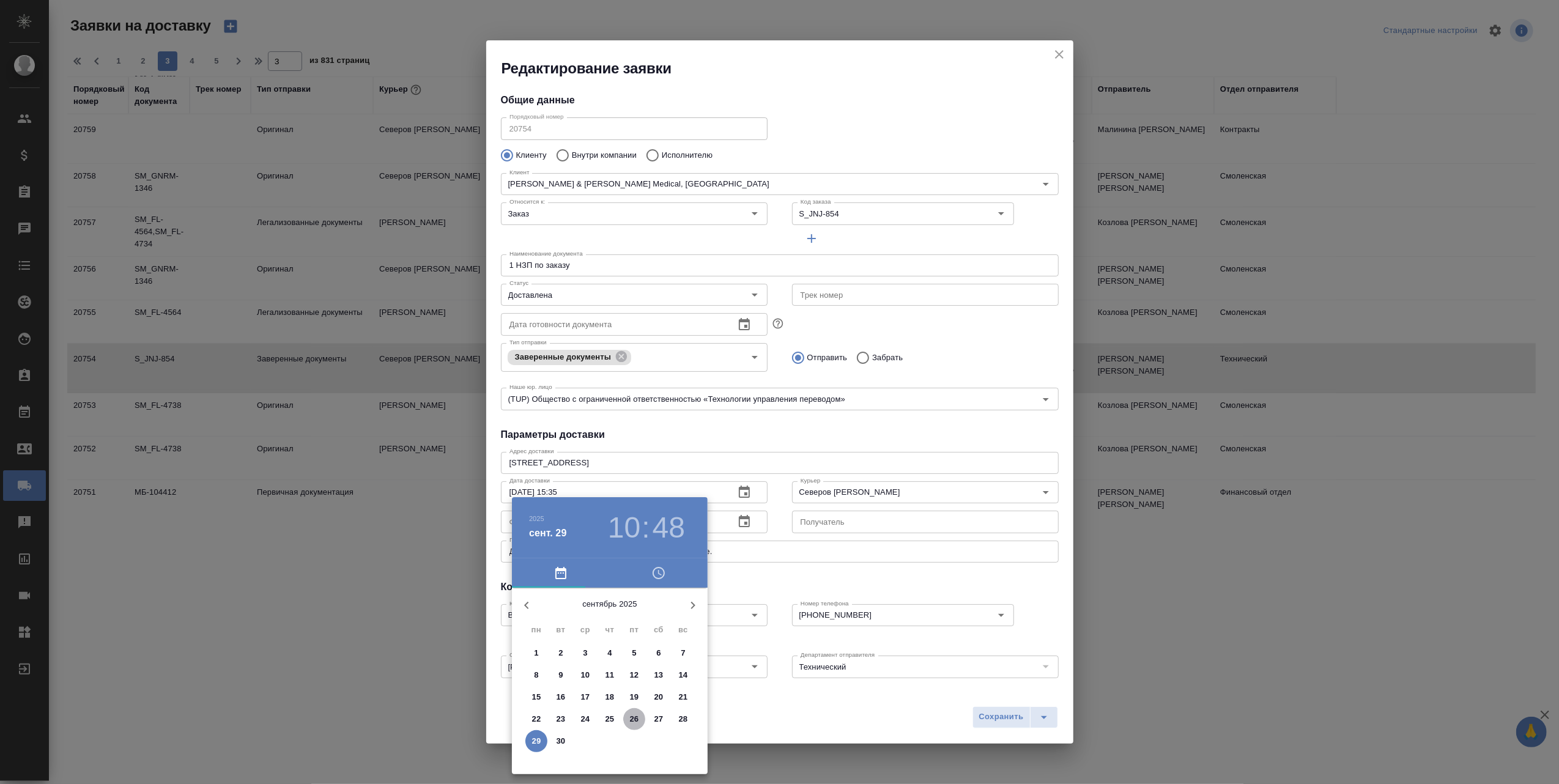
click at [632, 718] on p "26" at bounding box center [634, 718] width 9 height 12
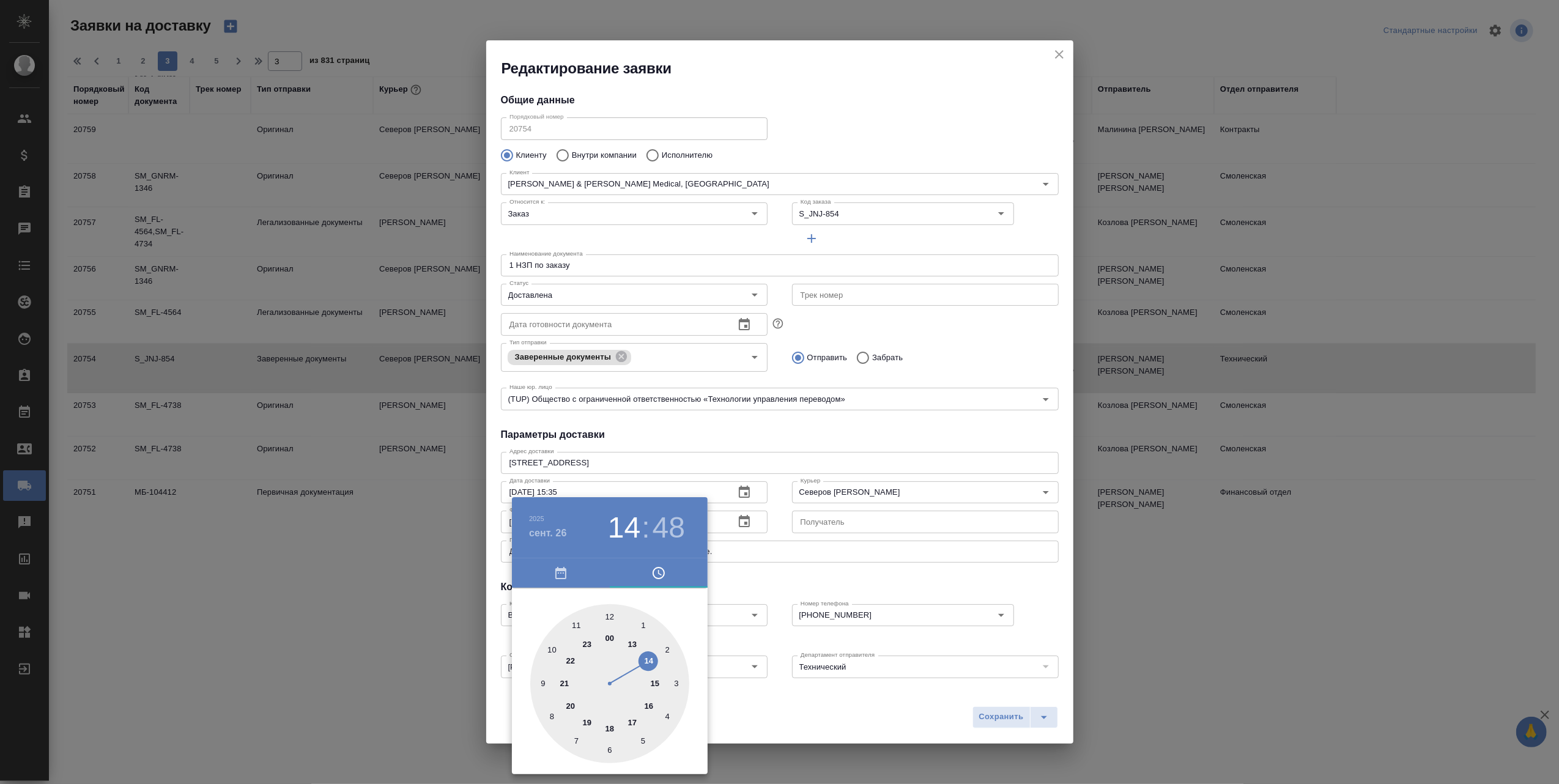
type input "26.09.2025 15:48"
drag, startPoint x: 547, startPoint y: 647, endPoint x: 643, endPoint y: 691, distance: 105.6
click at [643, 691] on div at bounding box center [609, 683] width 159 height 159
click at [991, 714] on div at bounding box center [780, 392] width 1559 height 784
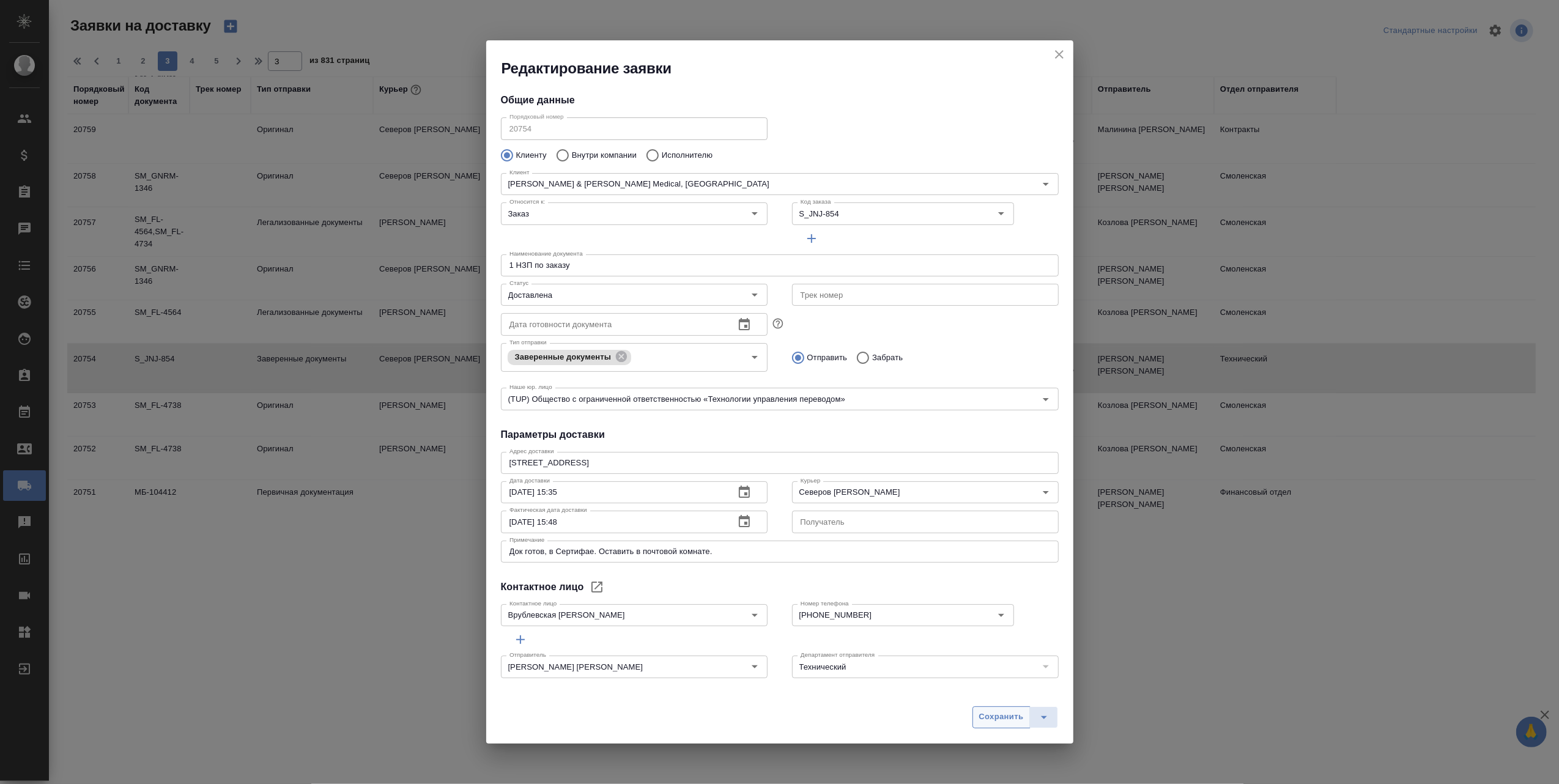
click at [998, 718] on span "Сохранить" at bounding box center [1001, 717] width 45 height 14
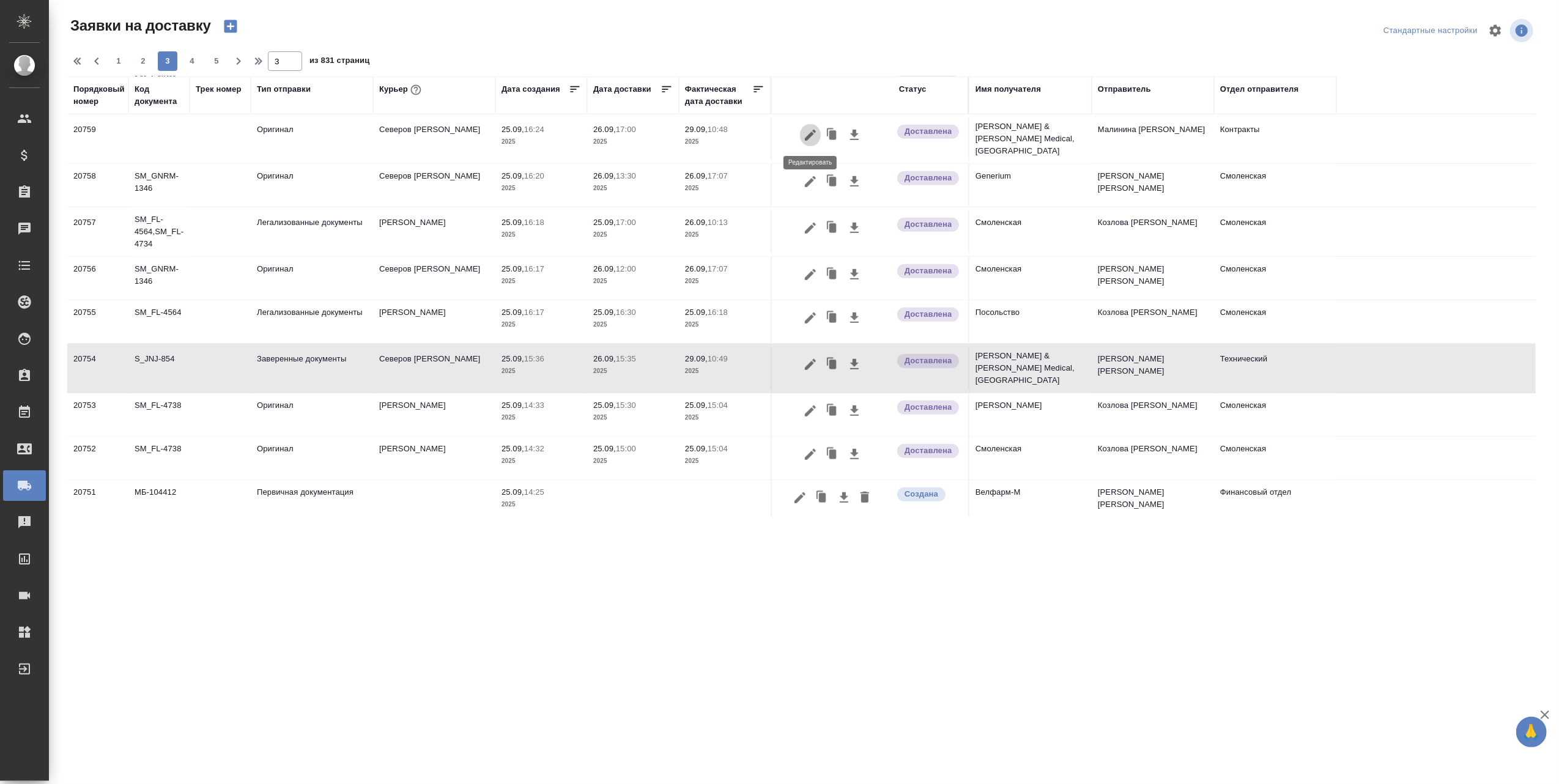
click at [811, 132] on icon "button" at bounding box center [810, 135] width 15 height 15
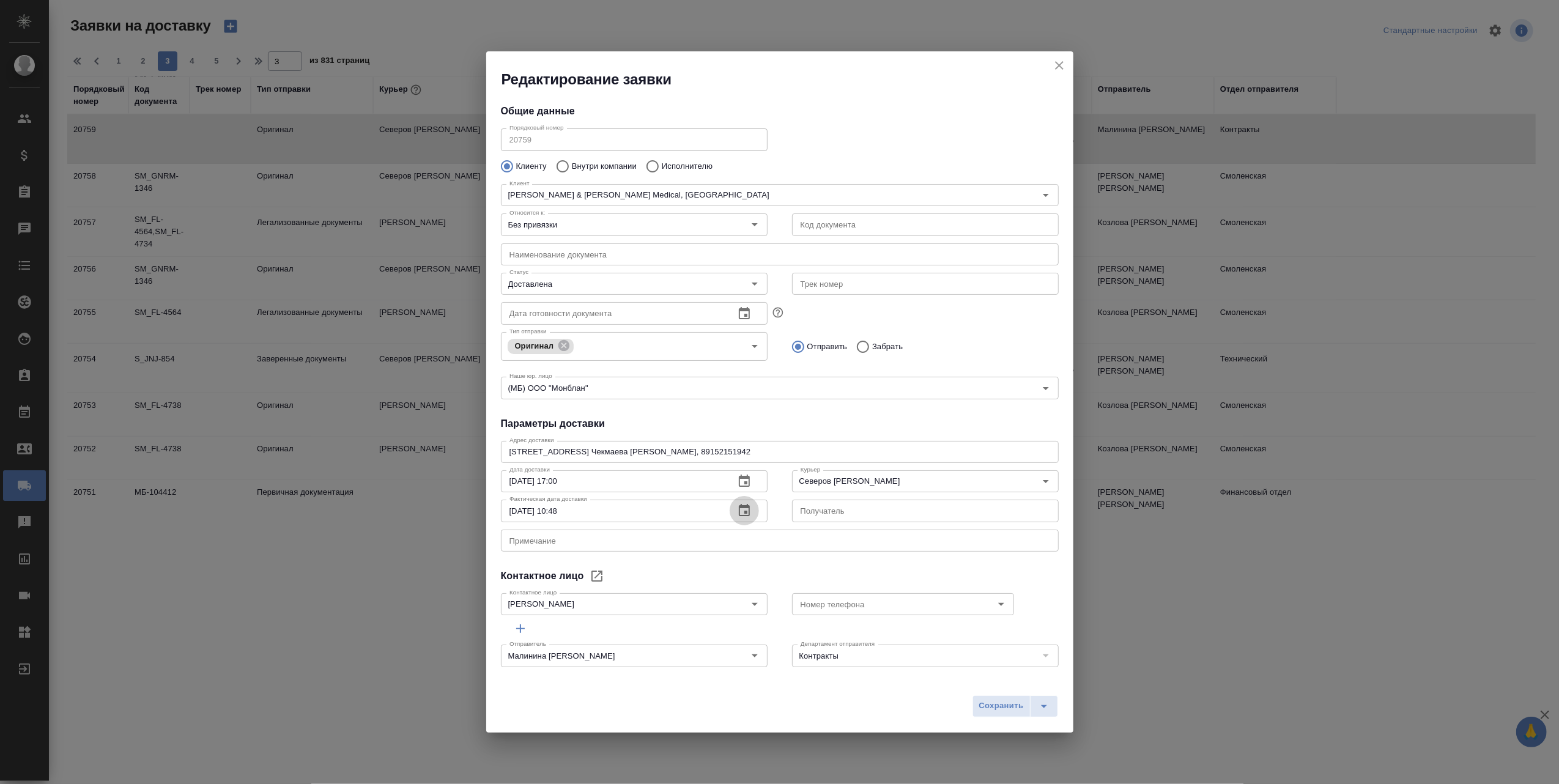
click at [739, 509] on icon "button" at bounding box center [745, 509] width 11 height 12
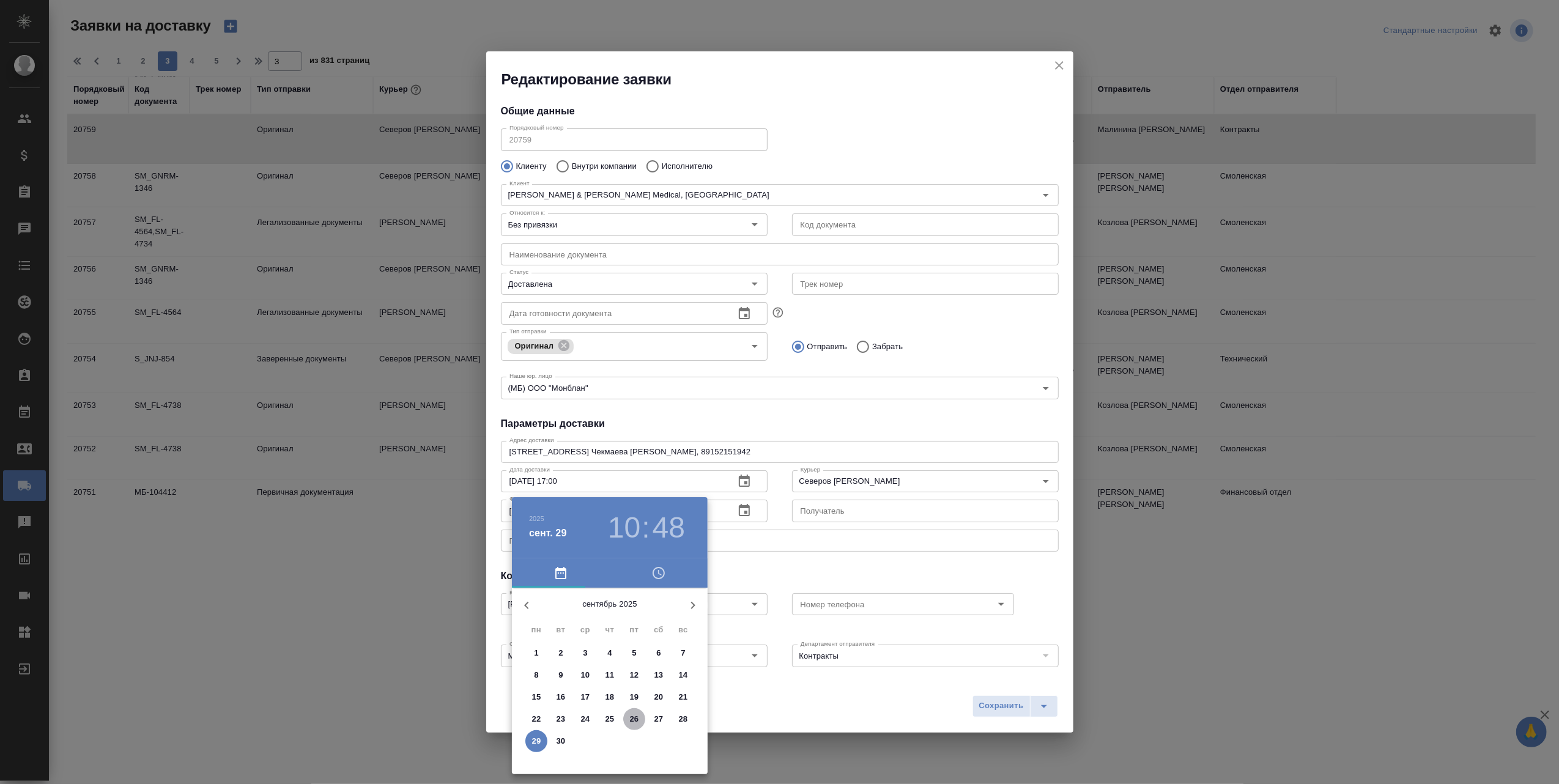
click at [631, 715] on p "26" at bounding box center [634, 718] width 9 height 12
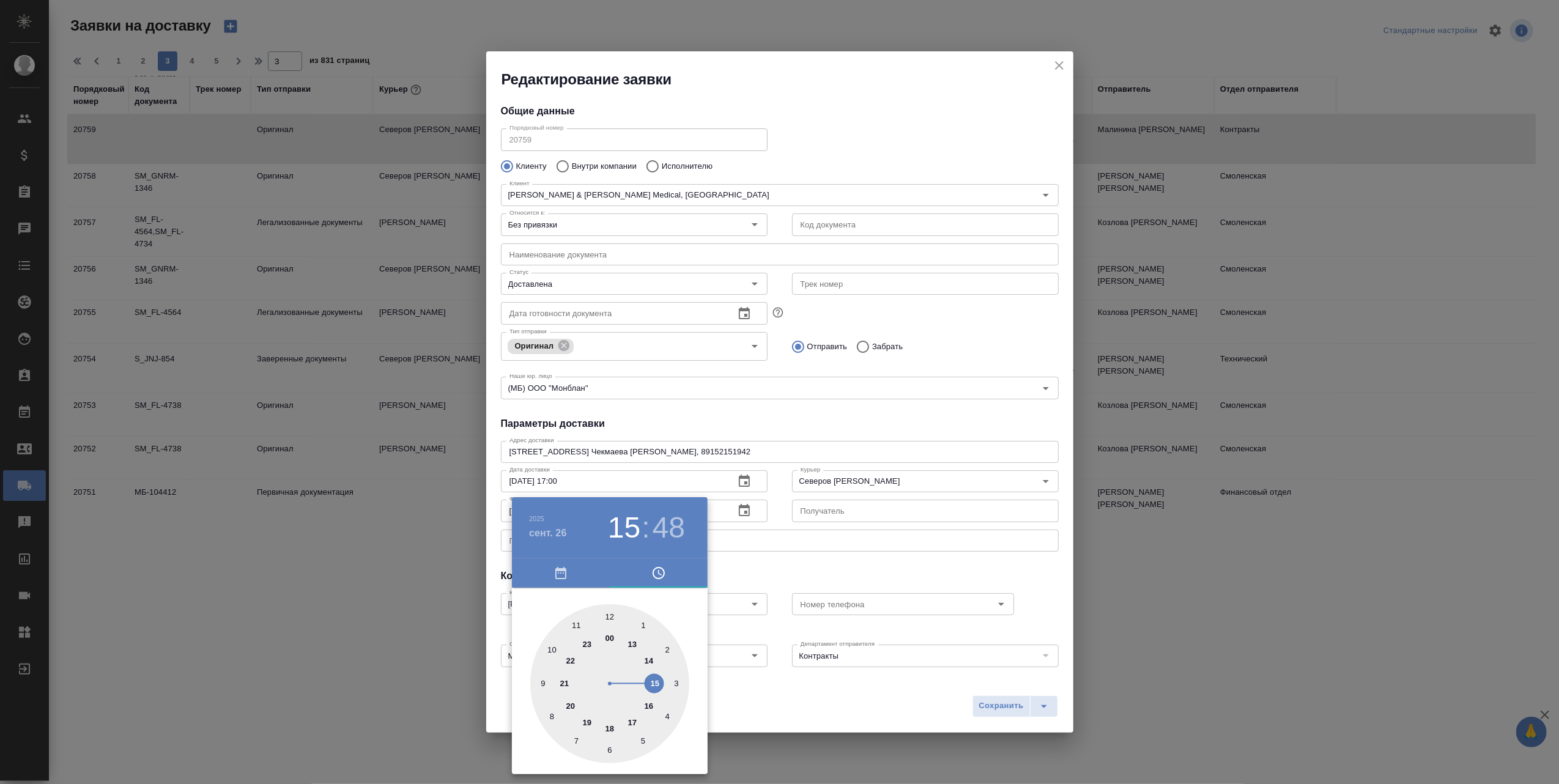
drag, startPoint x: 612, startPoint y: 648, endPoint x: 636, endPoint y: 684, distance: 43.3
click at [636, 684] on div at bounding box center [609, 683] width 159 height 159
click at [883, 702] on div at bounding box center [780, 392] width 1559 height 784
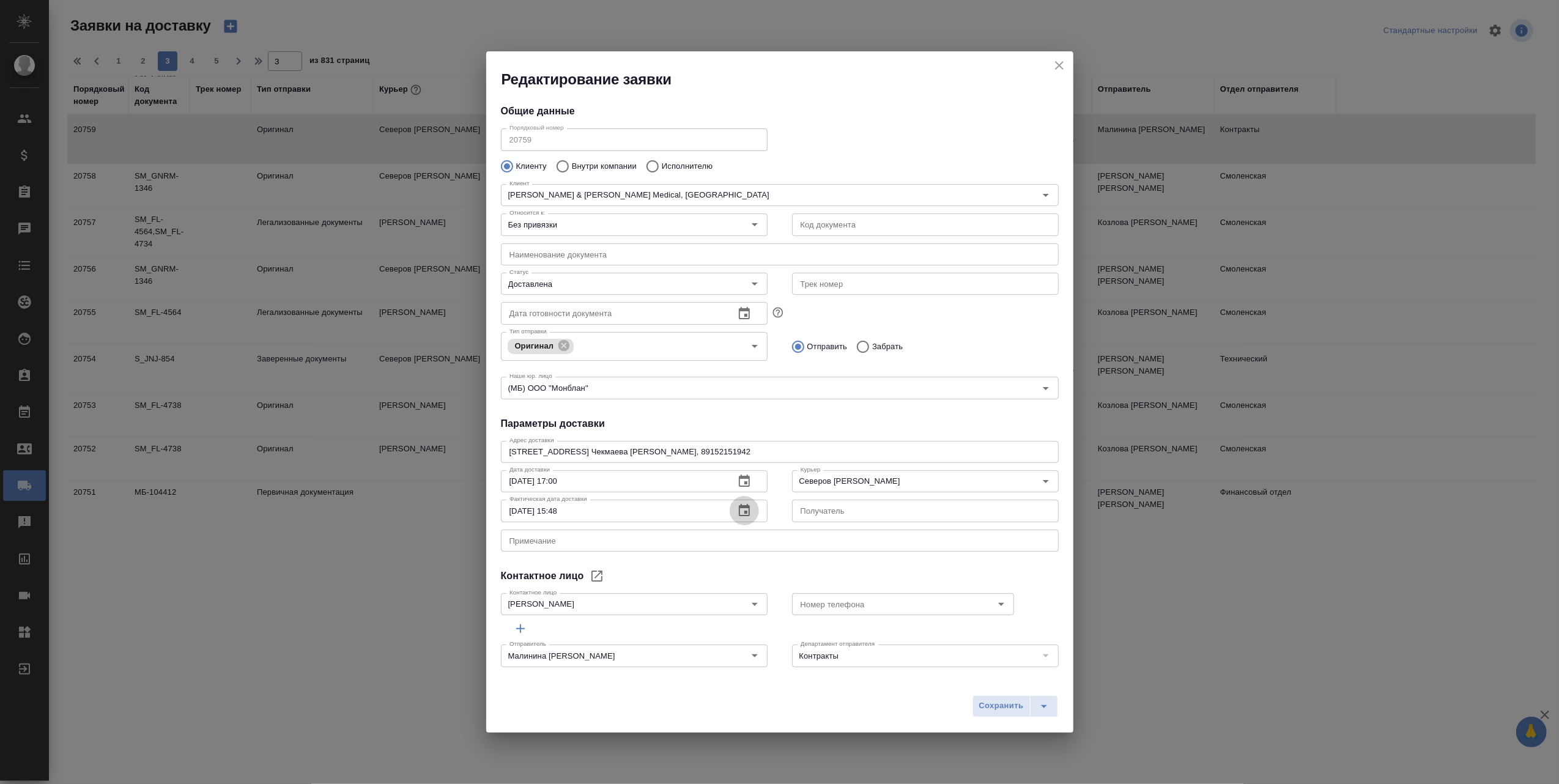
click at [737, 511] on icon "button" at bounding box center [744, 510] width 15 height 15
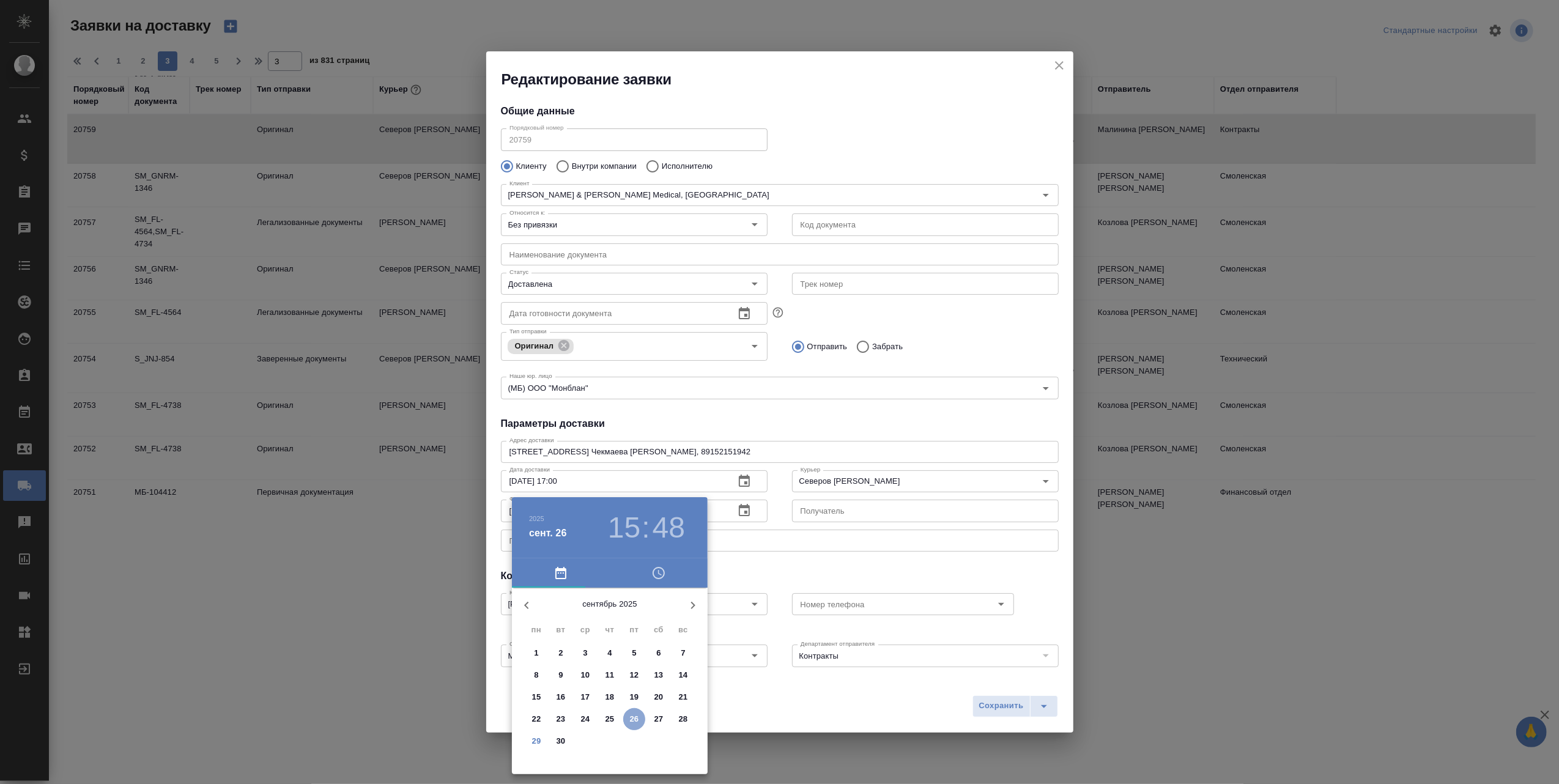
click at [631, 721] on p "26" at bounding box center [634, 718] width 9 height 12
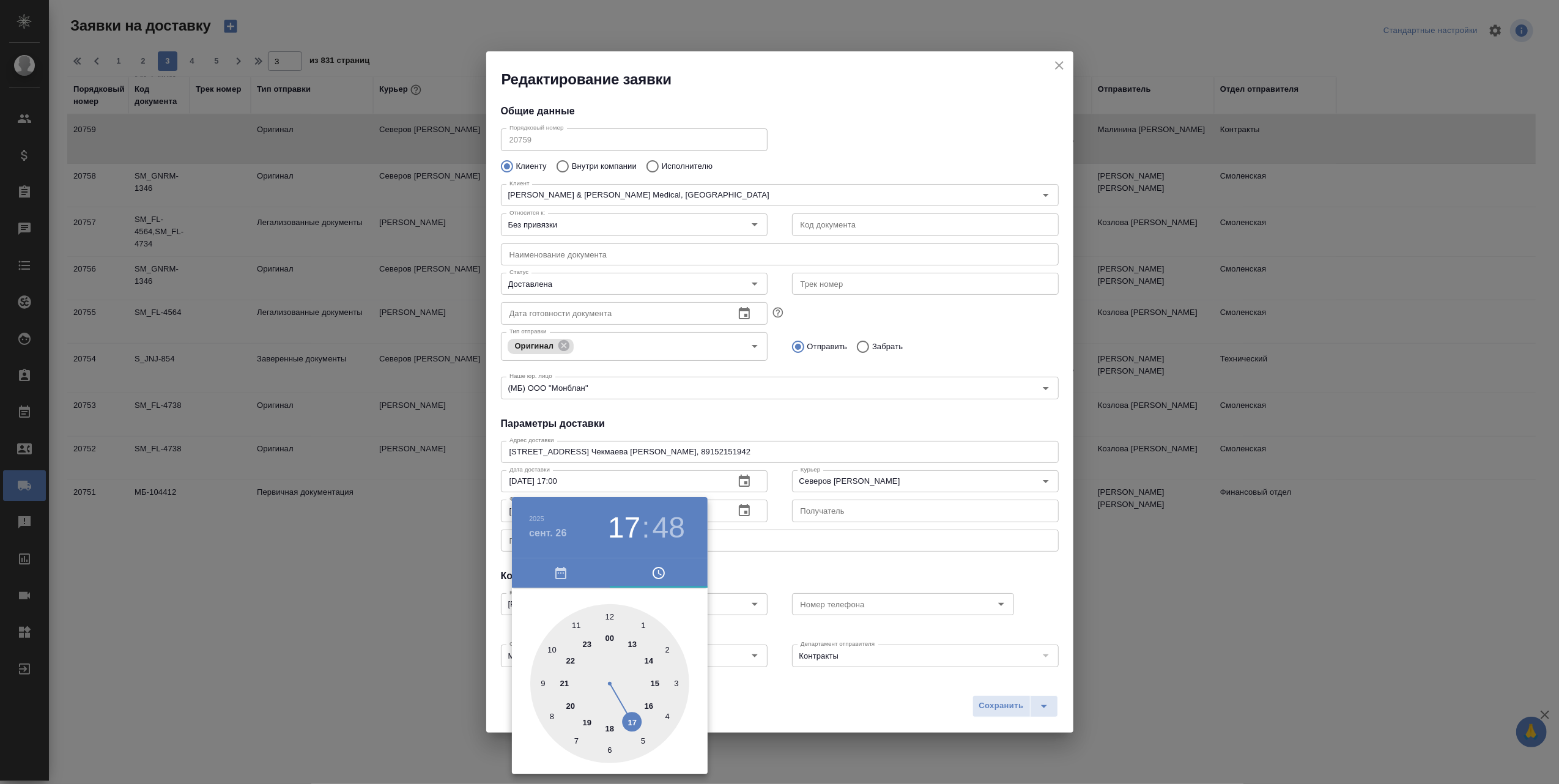
drag, startPoint x: 659, startPoint y: 684, endPoint x: 639, endPoint y: 720, distance: 41.2
click at [639, 720] on div at bounding box center [609, 683] width 159 height 159
type input "26.09.2025 17:00"
drag, startPoint x: 541, startPoint y: 663, endPoint x: 611, endPoint y: 639, distance: 74.0
click at [611, 639] on div at bounding box center [609, 683] width 159 height 159
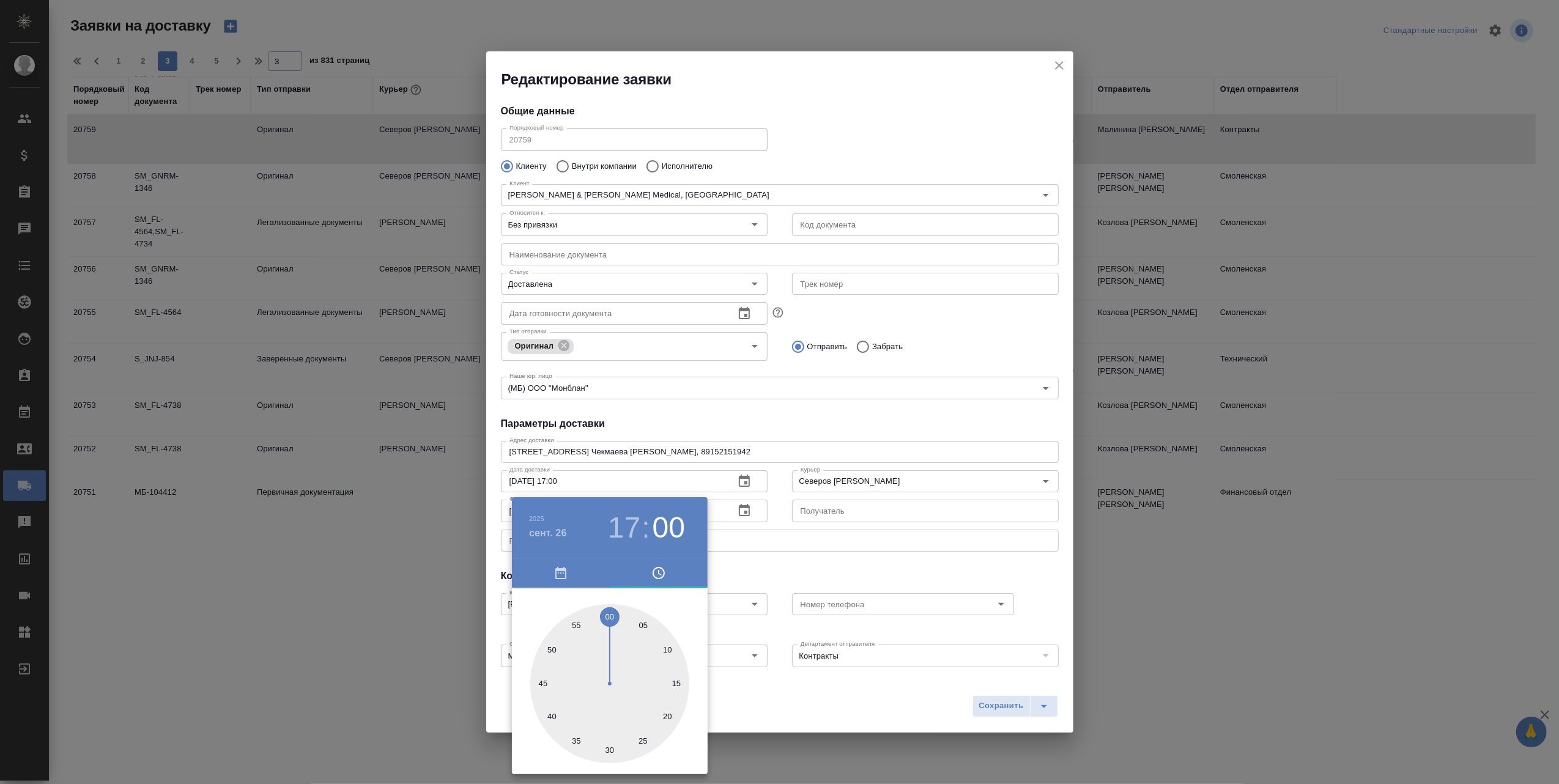
click at [989, 709] on div at bounding box center [780, 392] width 1559 height 784
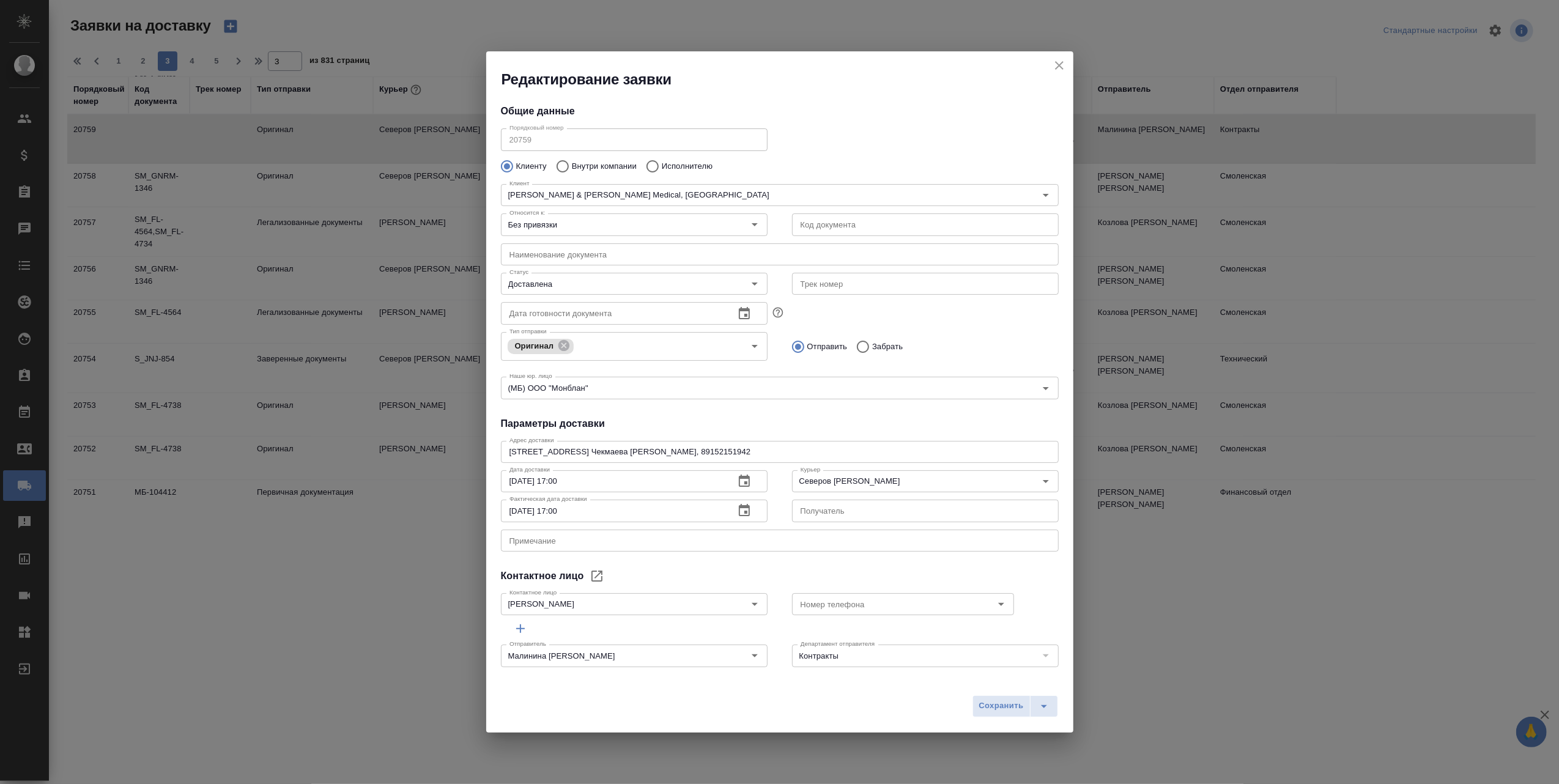
click at [992, 707] on span "Сохранить" at bounding box center [1001, 706] width 45 height 14
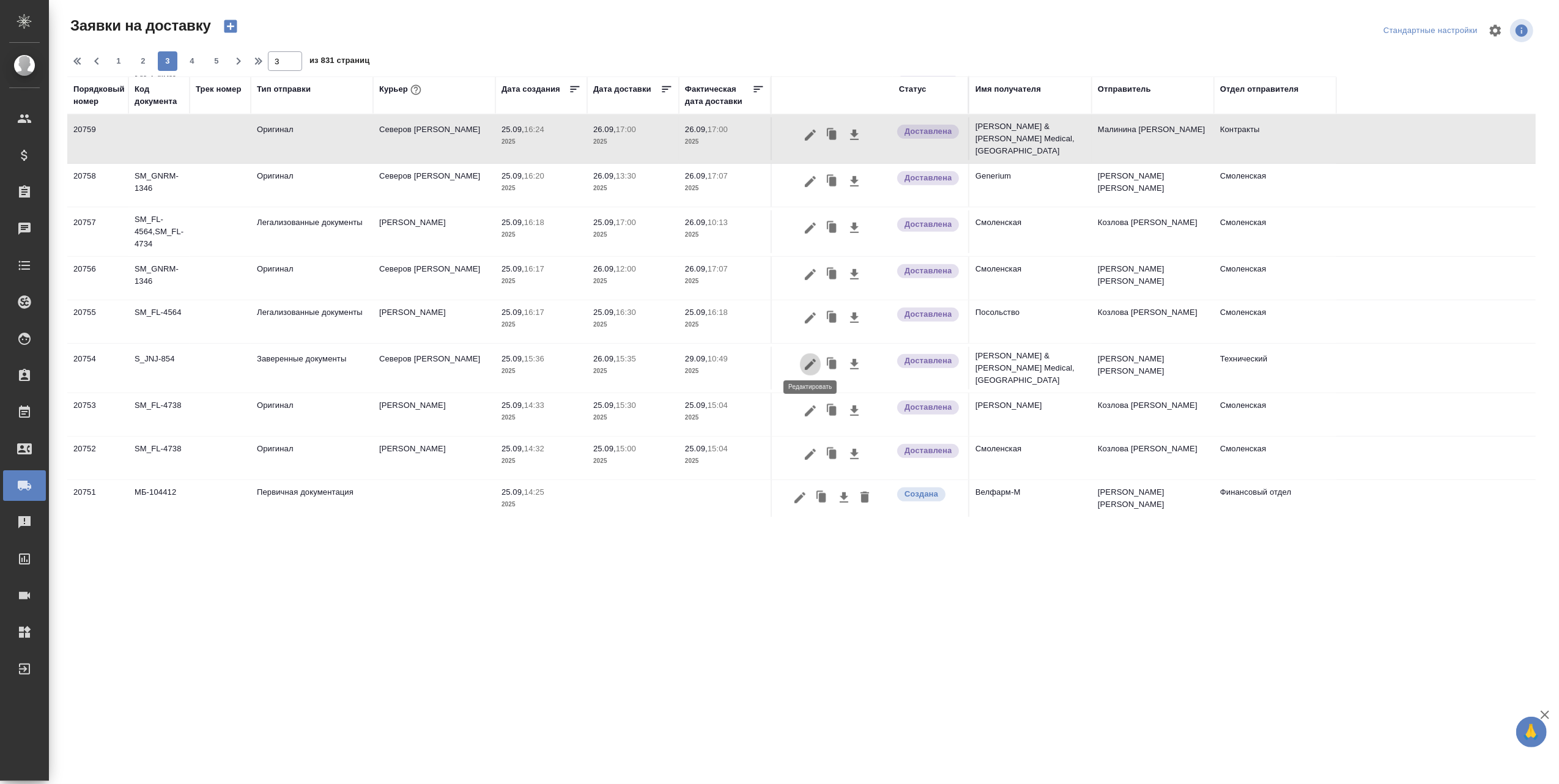
click at [808, 360] on icon "button" at bounding box center [810, 364] width 15 height 15
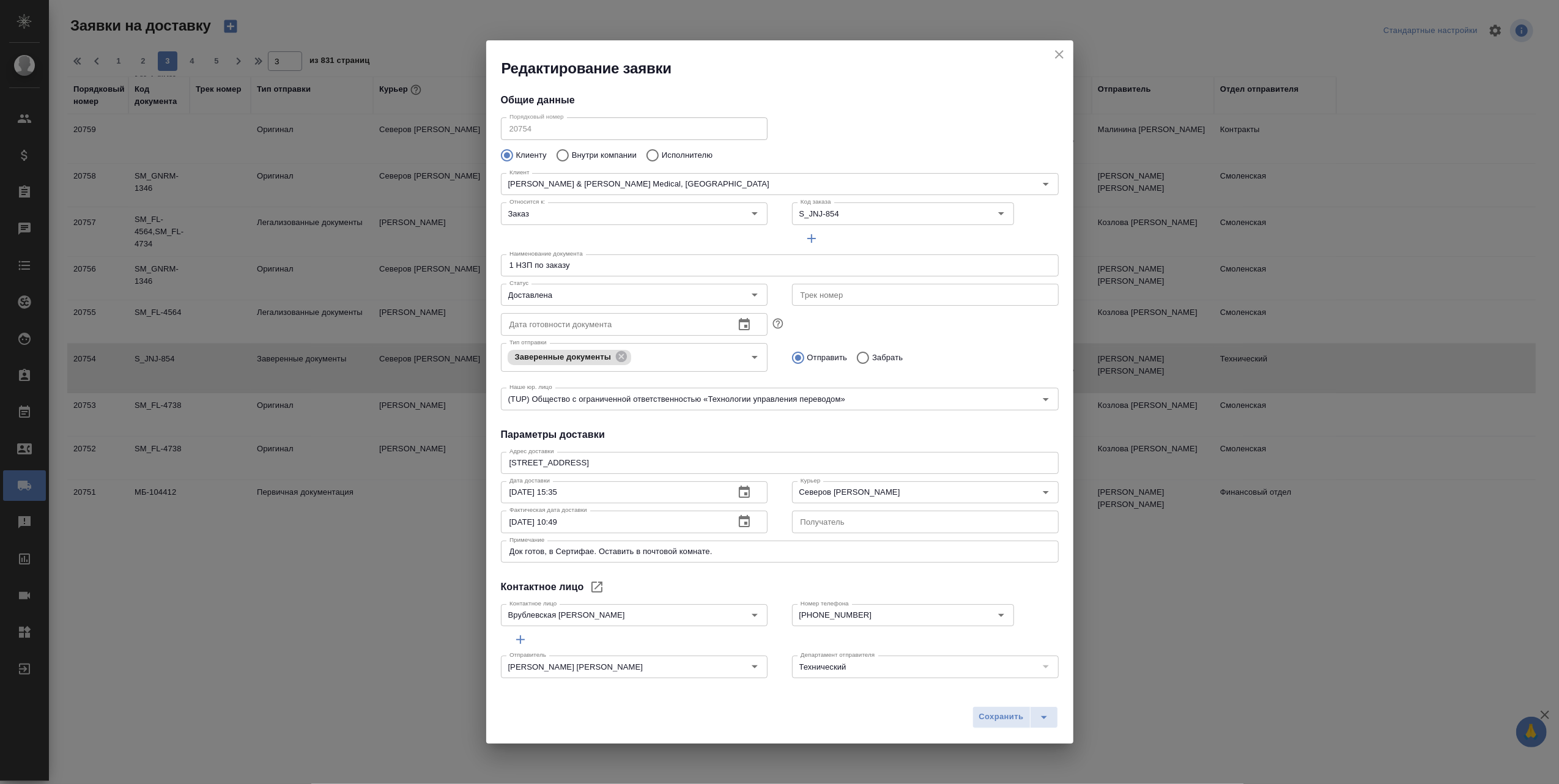
click at [739, 519] on icon "button" at bounding box center [745, 521] width 11 height 12
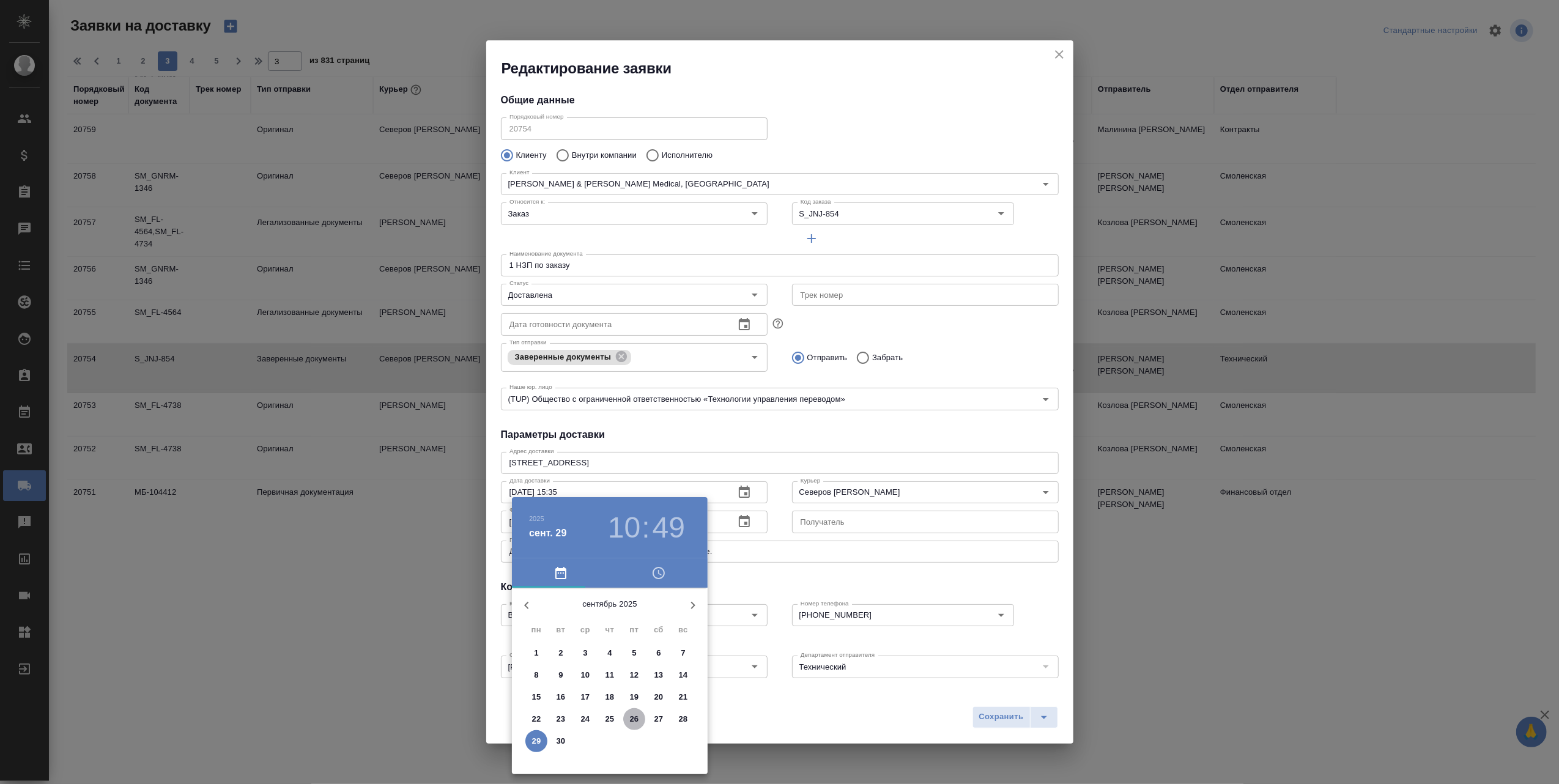
click at [636, 718] on p "26" at bounding box center [634, 718] width 9 height 12
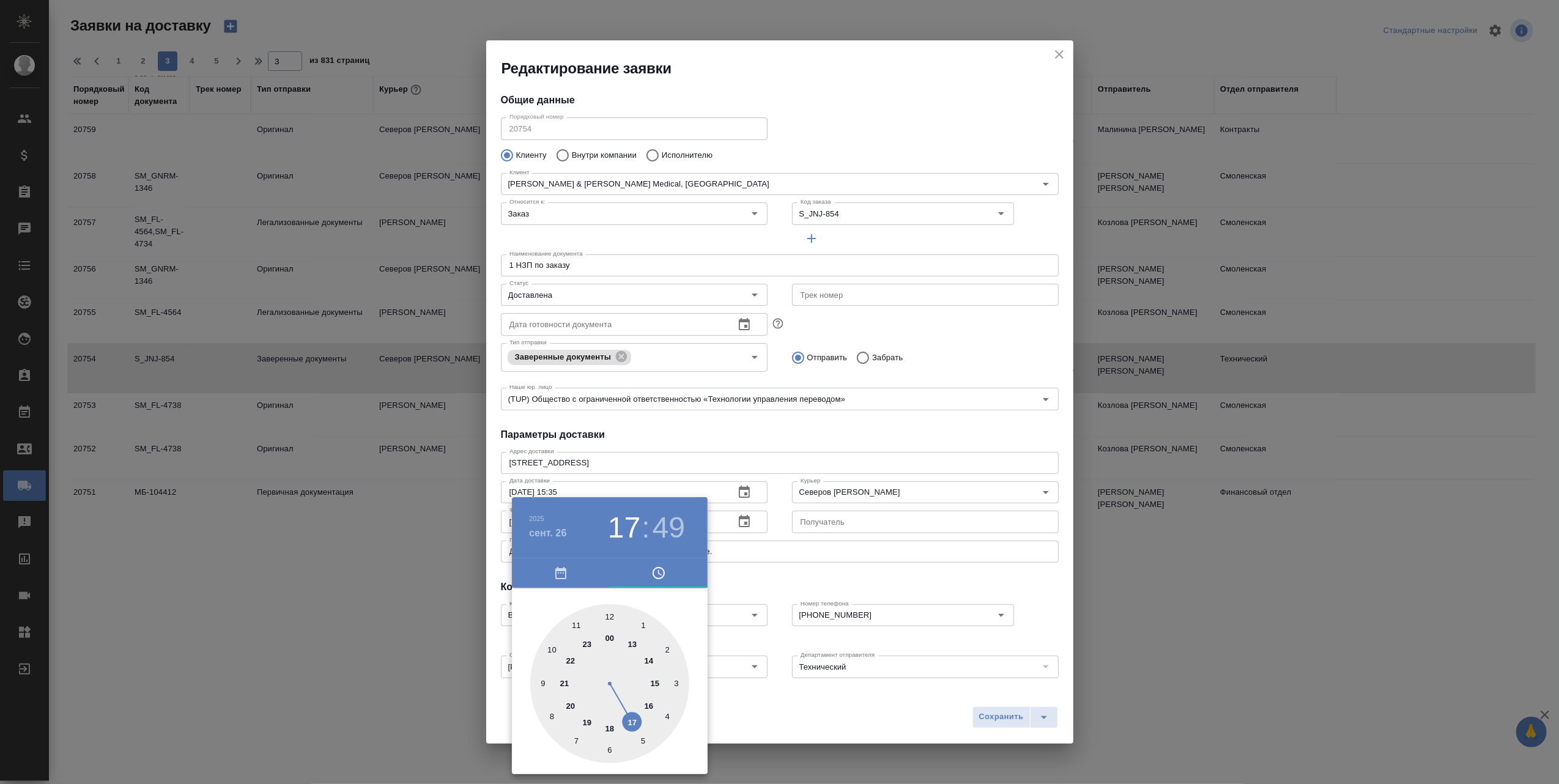
drag, startPoint x: 558, startPoint y: 648, endPoint x: 628, endPoint y: 719, distance: 99.7
click at [628, 719] on div at bounding box center [609, 683] width 159 height 159
type input "26.09.2025 17:00"
drag, startPoint x: 552, startPoint y: 654, endPoint x: 609, endPoint y: 639, distance: 58.9
click at [609, 639] on div at bounding box center [609, 683] width 159 height 159
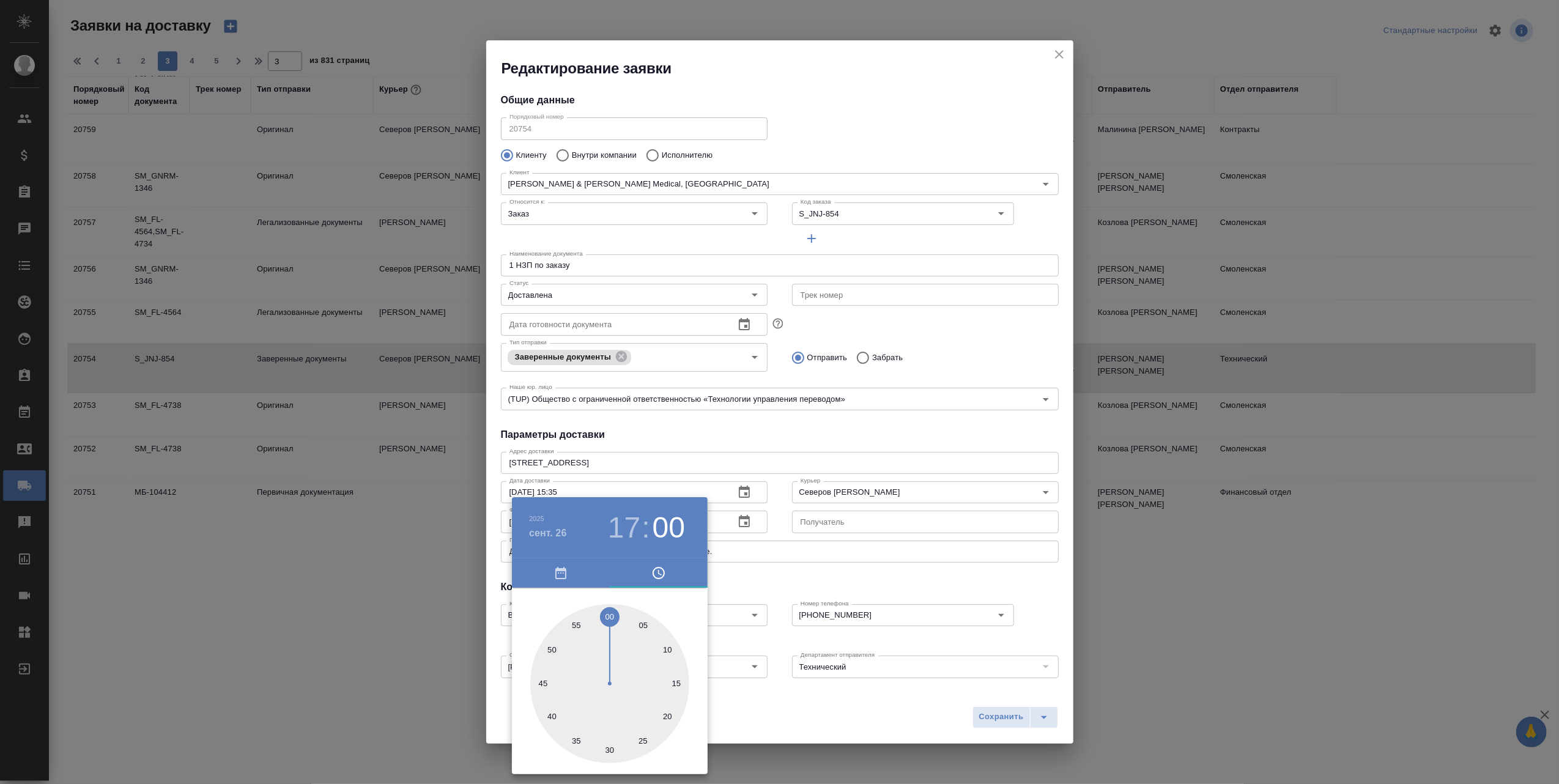
click at [825, 720] on div at bounding box center [780, 392] width 1559 height 784
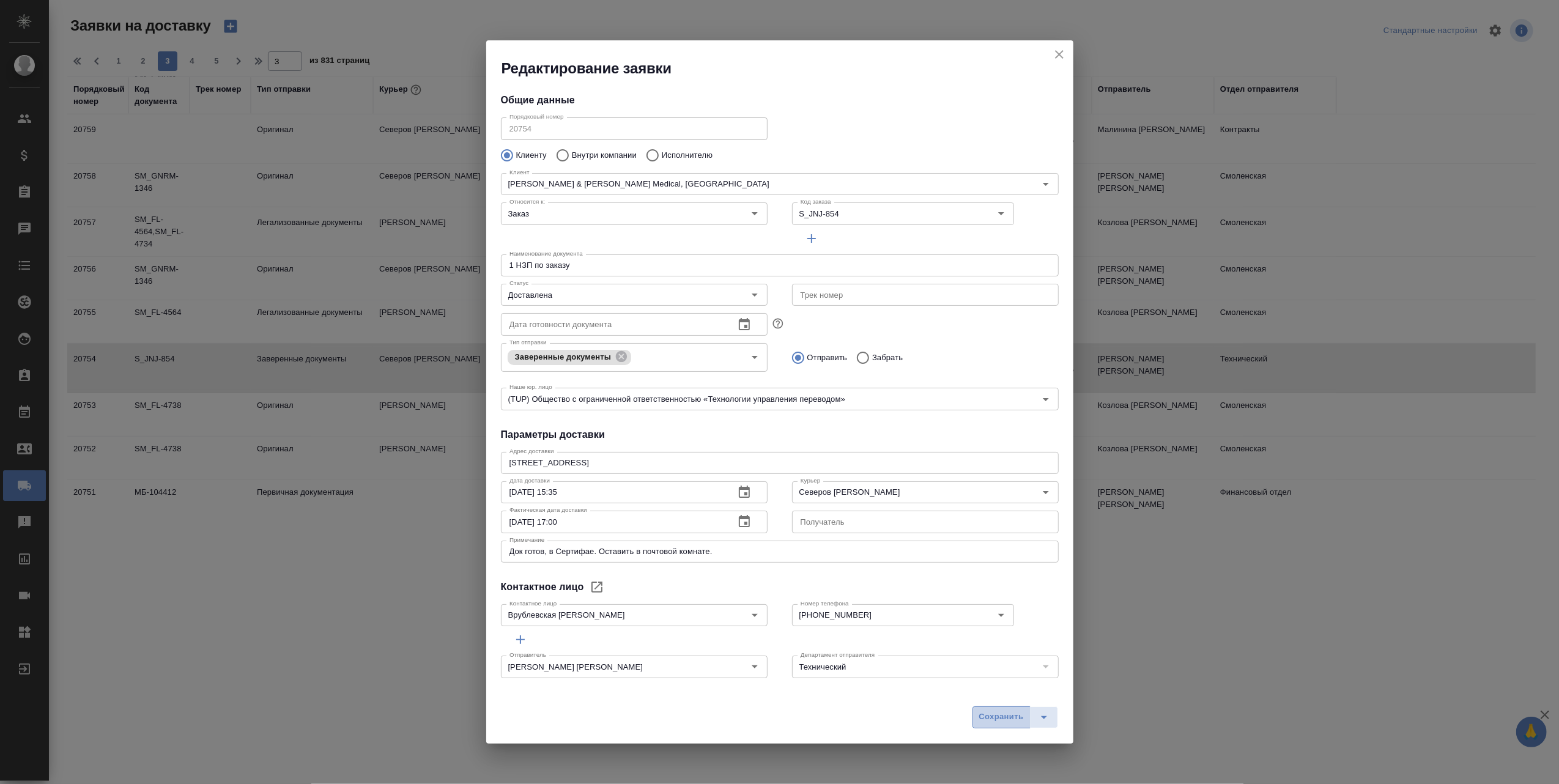
click at [987, 720] on span "Сохранить" at bounding box center [1001, 717] width 45 height 14
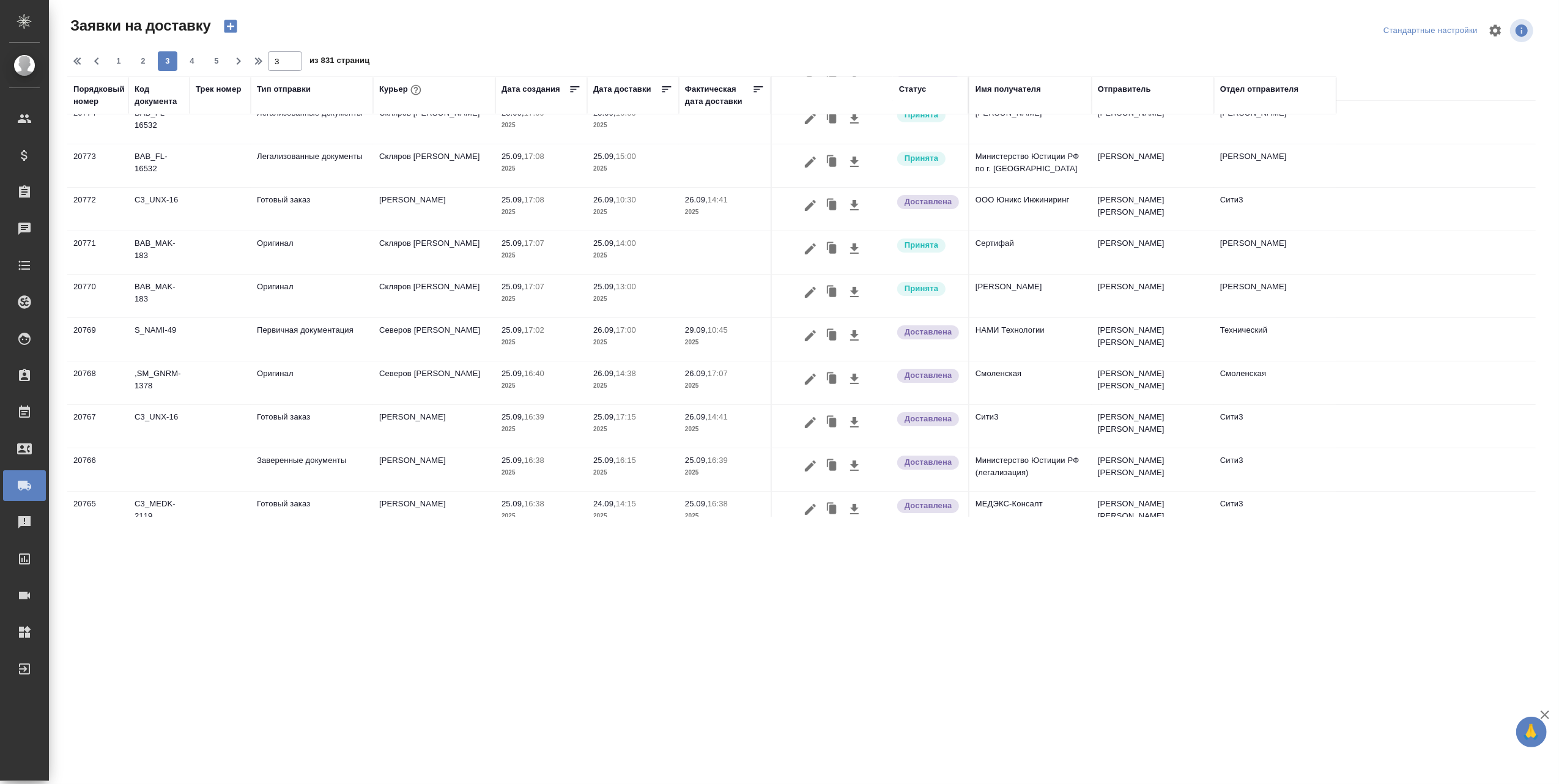
scroll to position [0, 0]
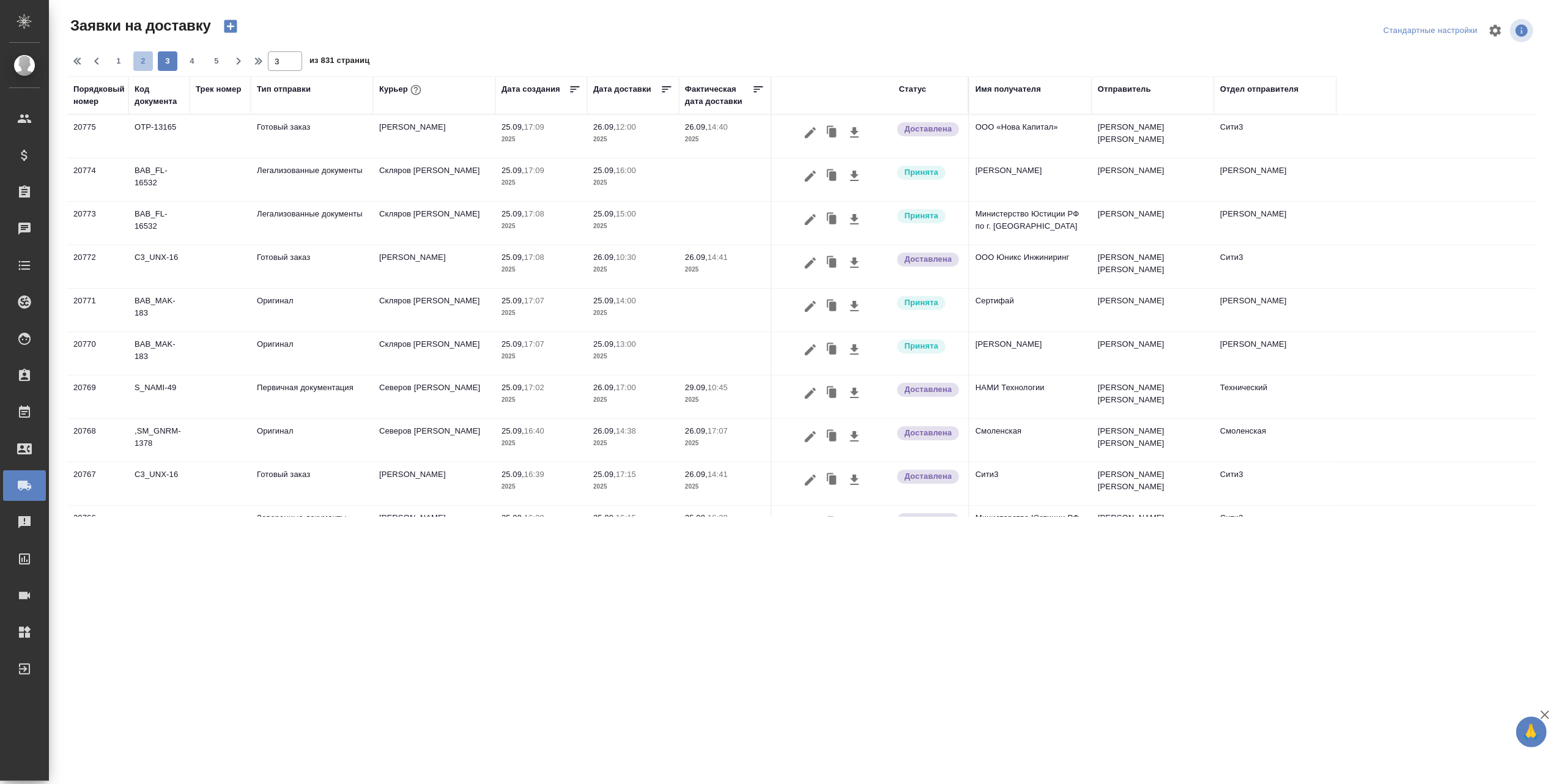
click at [142, 54] on button "2" at bounding box center [143, 61] width 20 height 20
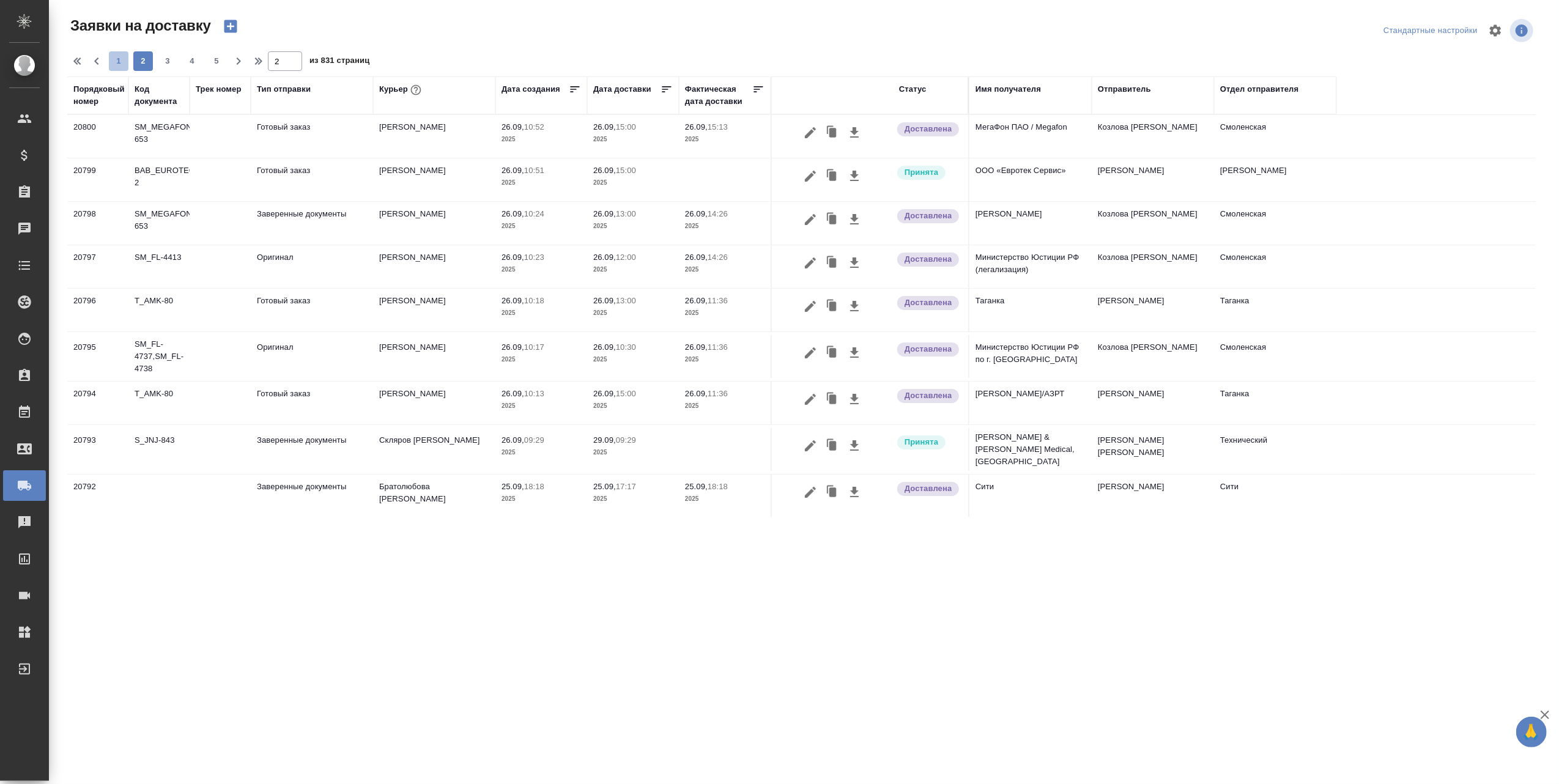
click at [116, 60] on span "1" at bounding box center [119, 61] width 20 height 12
type input "1"
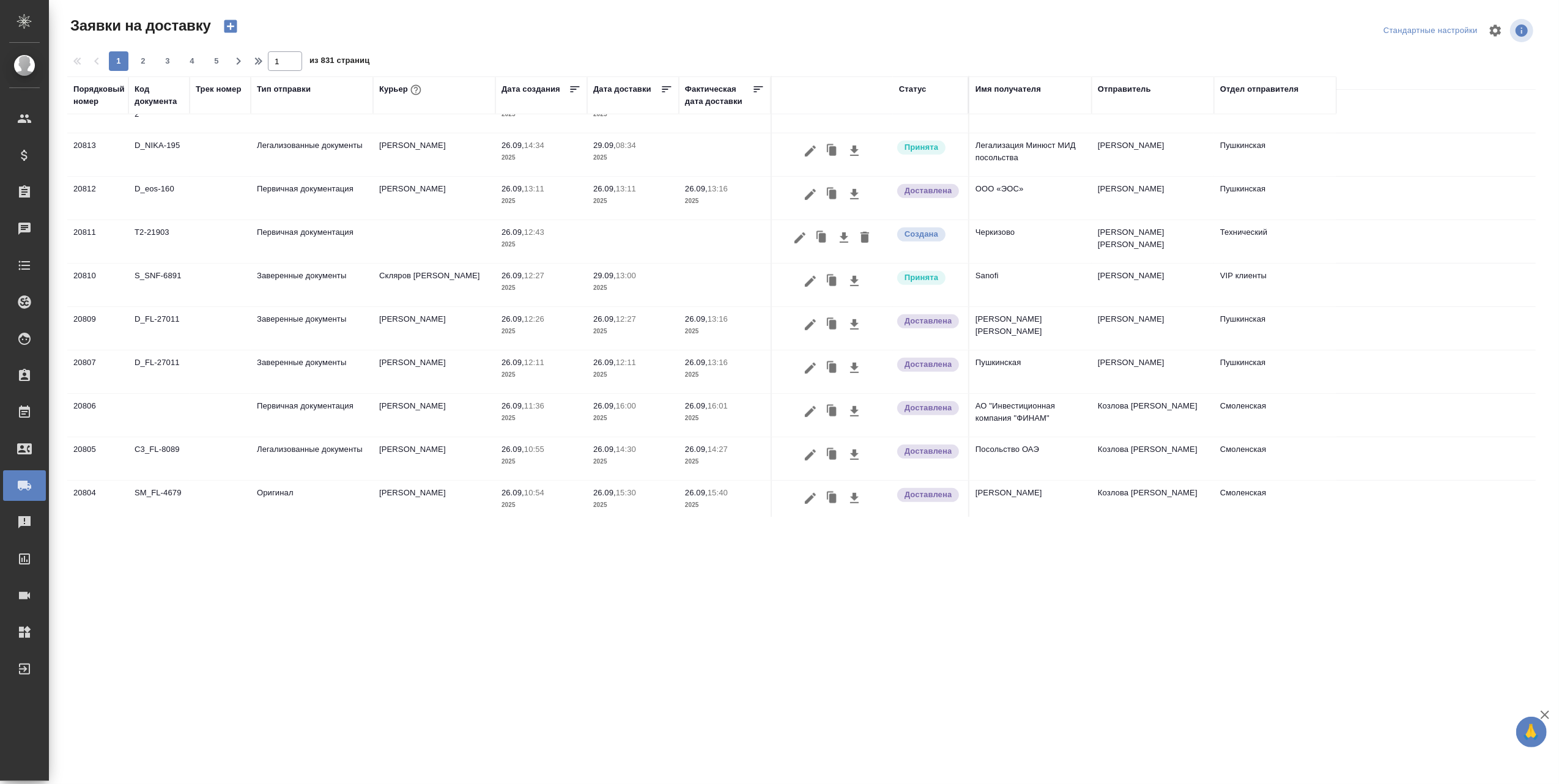
scroll to position [489, 0]
